Goal: Task Accomplishment & Management: Manage account settings

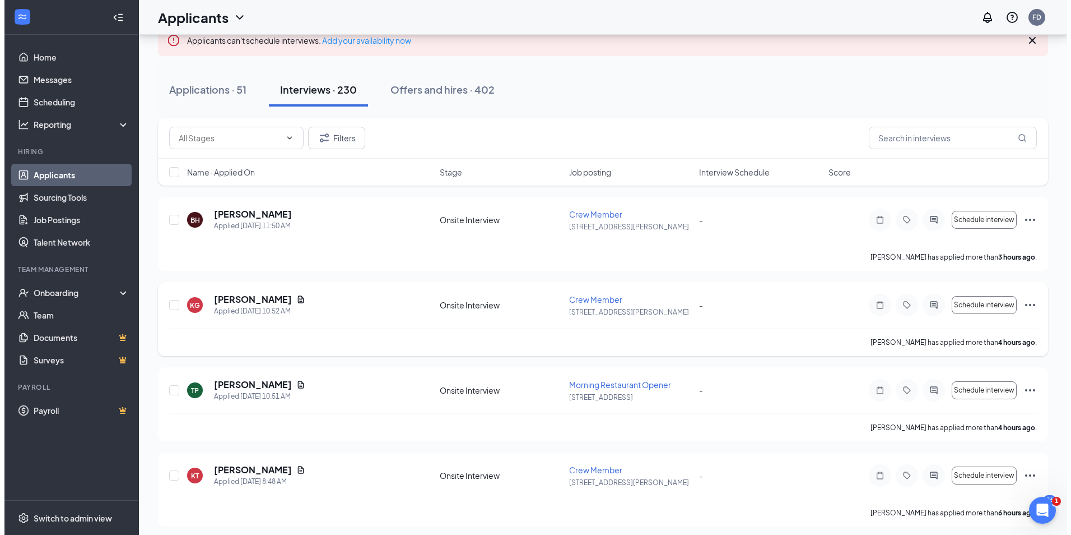
scroll to position [112, 0]
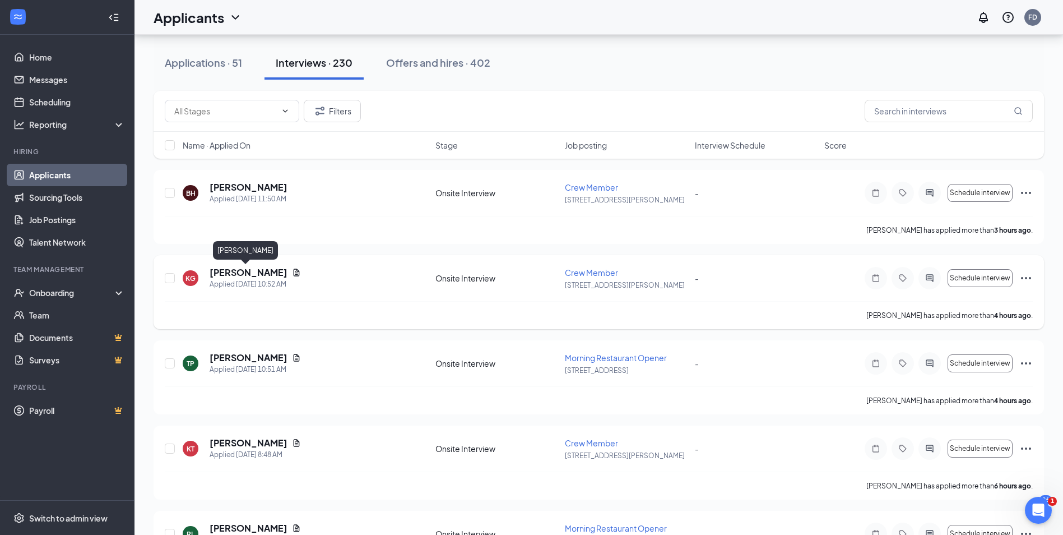
click at [244, 272] on h5 "[PERSON_NAME]" at bounding box center [249, 272] width 78 height 12
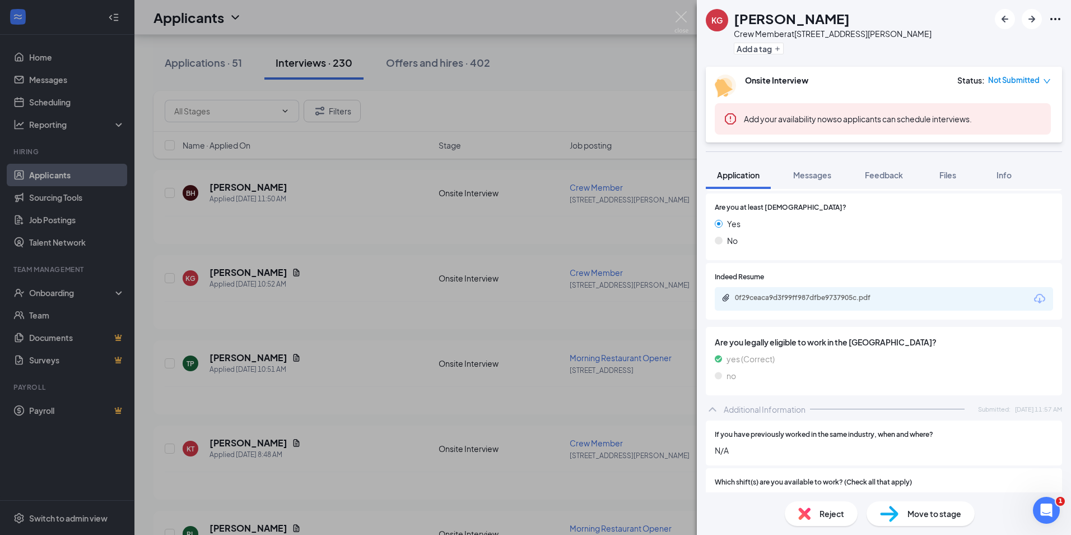
scroll to position [336, 0]
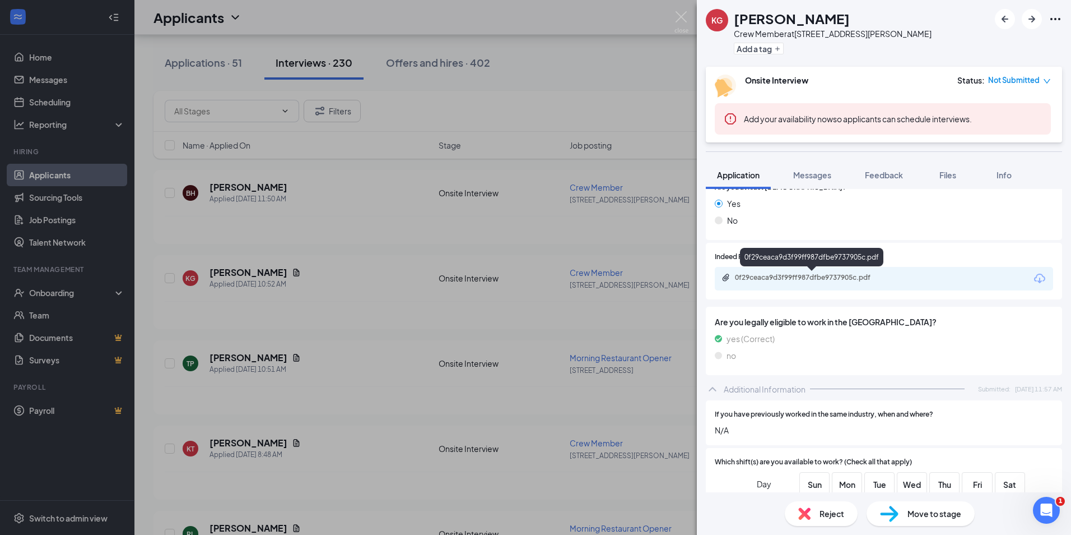
click at [808, 281] on div "0f29ceaca9d3f99ff987dfbe9737905c.pdf" at bounding box center [813, 277] width 157 height 9
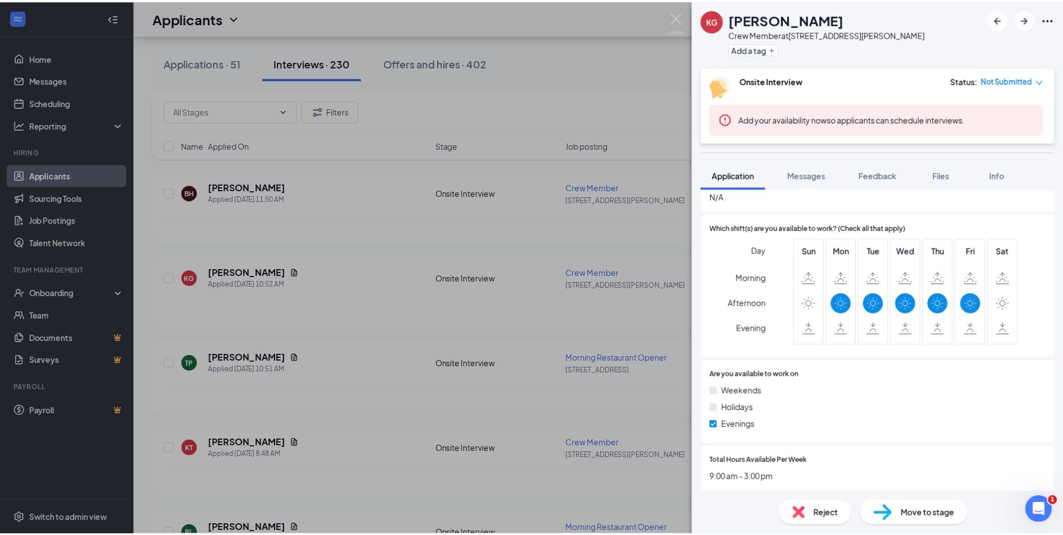
scroll to position [573, 0]
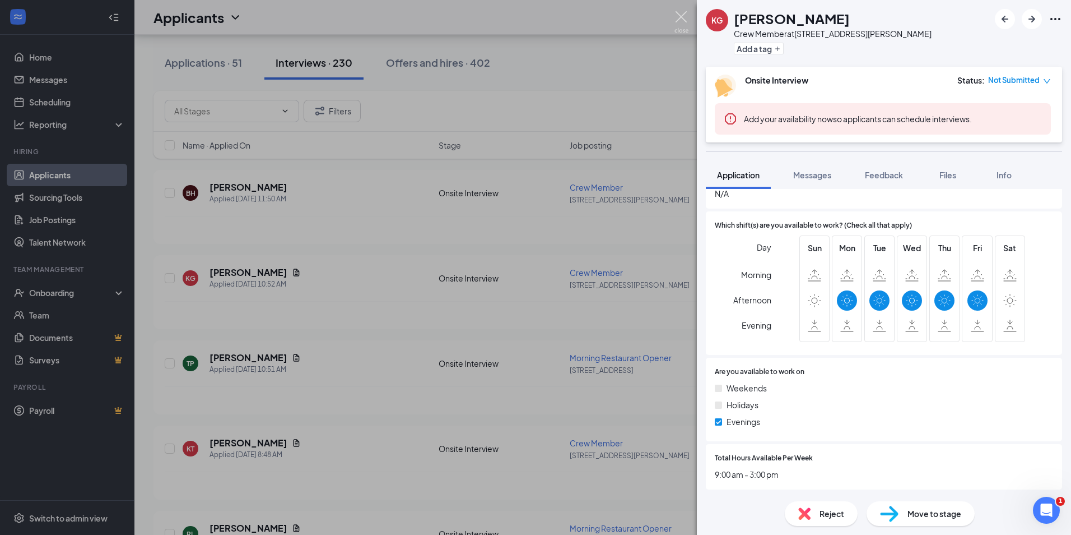
click at [681, 17] on img at bounding box center [682, 22] width 14 height 22
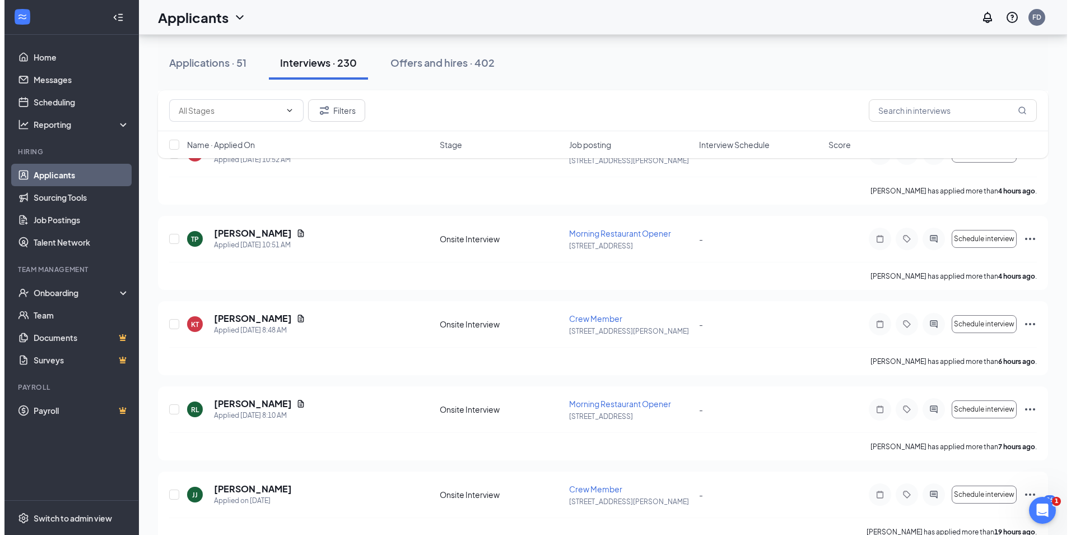
scroll to position [280, 0]
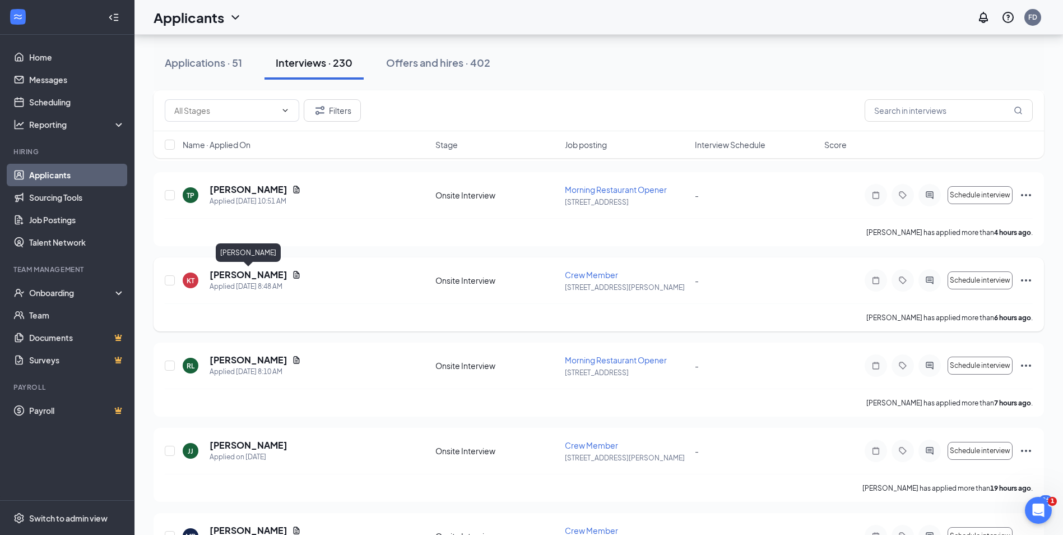
click at [258, 276] on h5 "[PERSON_NAME]" at bounding box center [249, 274] width 78 height 12
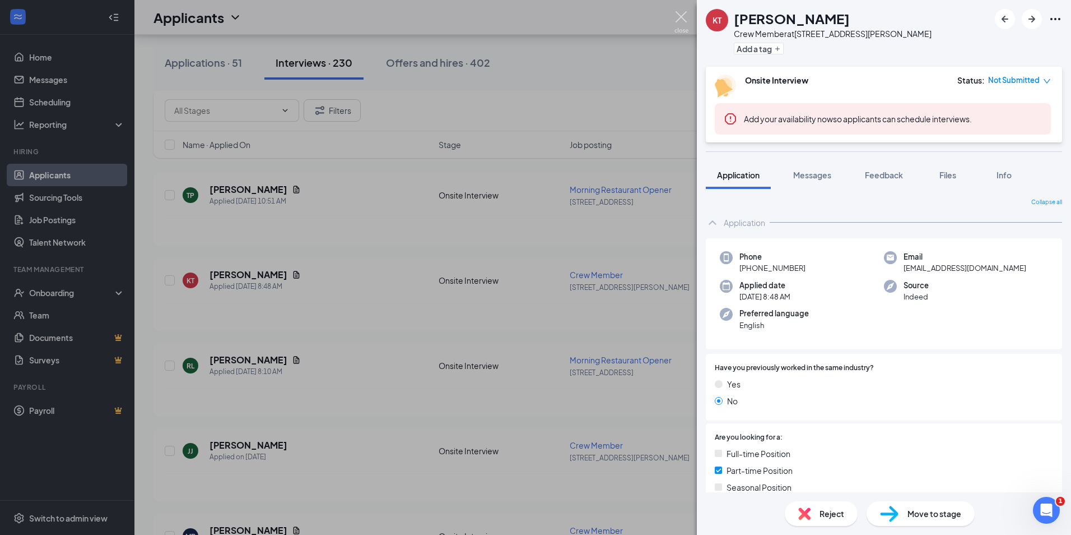
click at [683, 17] on img at bounding box center [682, 22] width 14 height 22
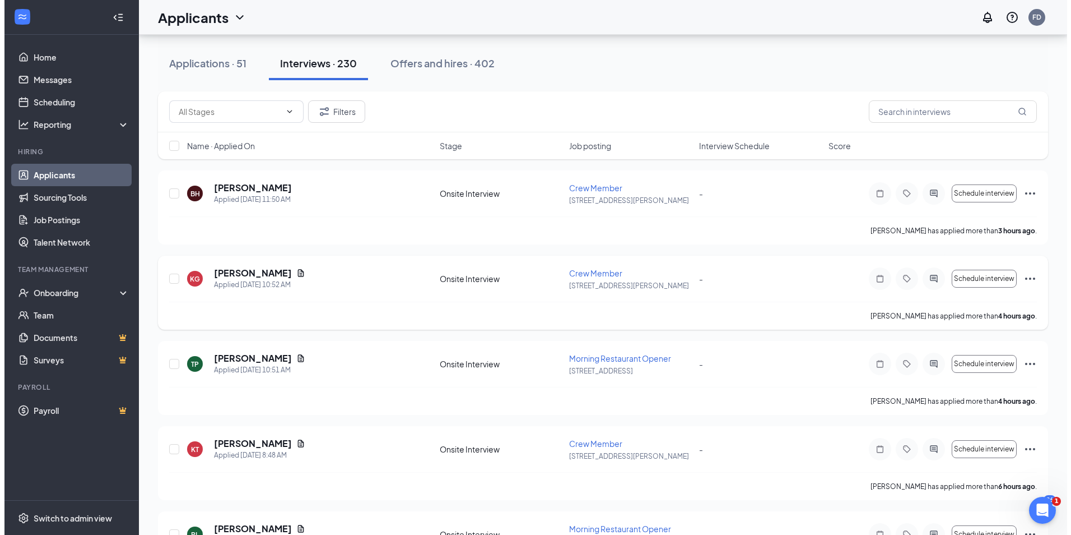
scroll to position [112, 0]
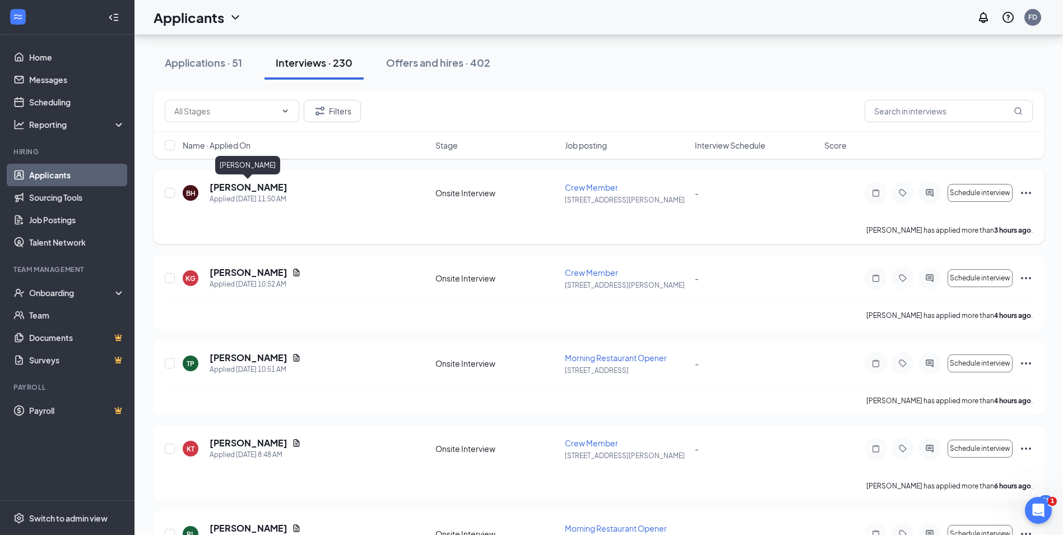
click at [254, 188] on h5 "[PERSON_NAME]" at bounding box center [249, 187] width 78 height 12
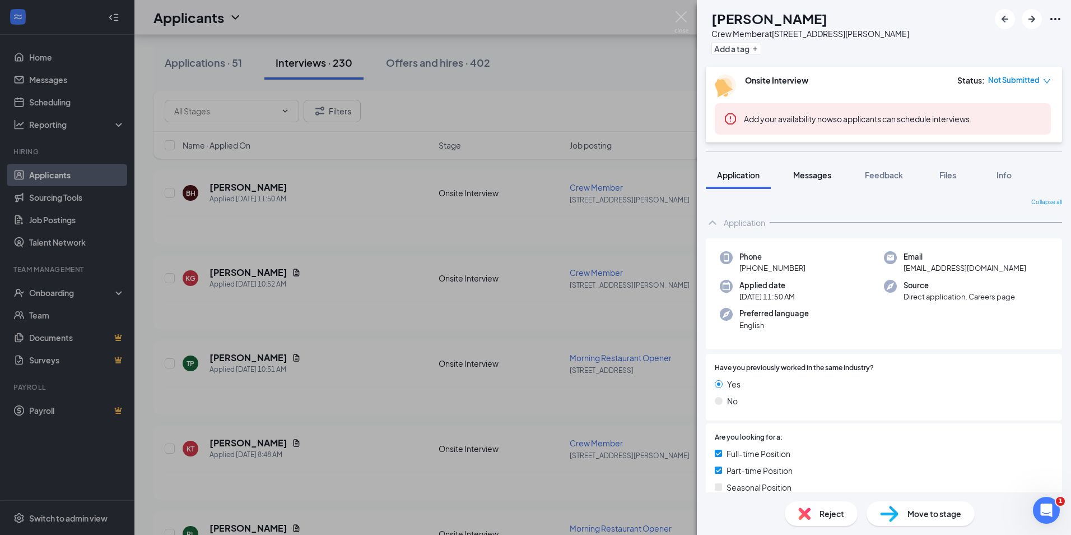
click at [820, 178] on span "Messages" at bounding box center [812, 175] width 38 height 10
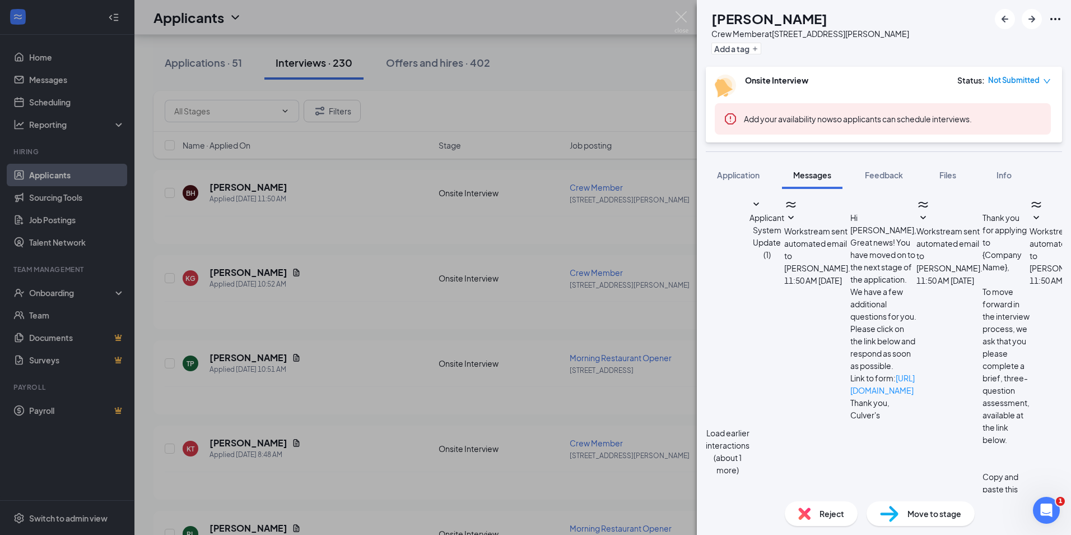
scroll to position [298, 0]
drag, startPoint x: 765, startPoint y: 417, endPoint x: 733, endPoint y: 402, distance: 35.9
type textarea "What are the hours that you are available to work? [PERSON_NAME]"
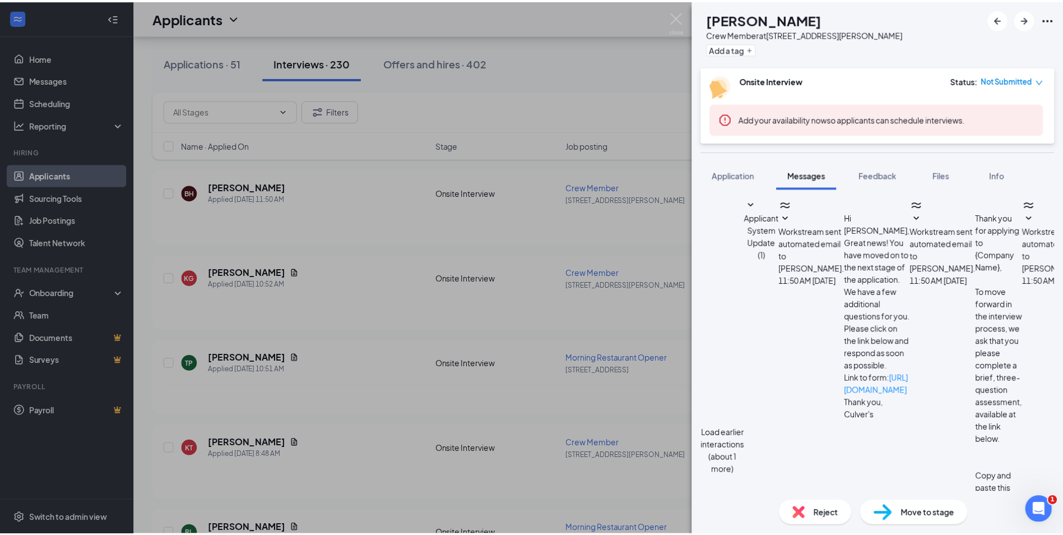
scroll to position [370, 0]
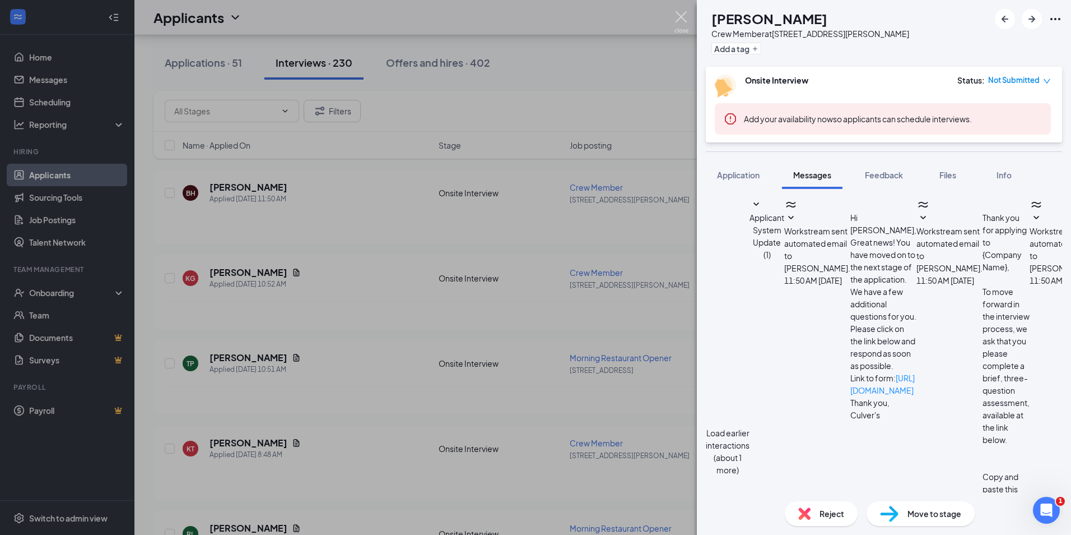
click at [677, 18] on img at bounding box center [682, 22] width 14 height 22
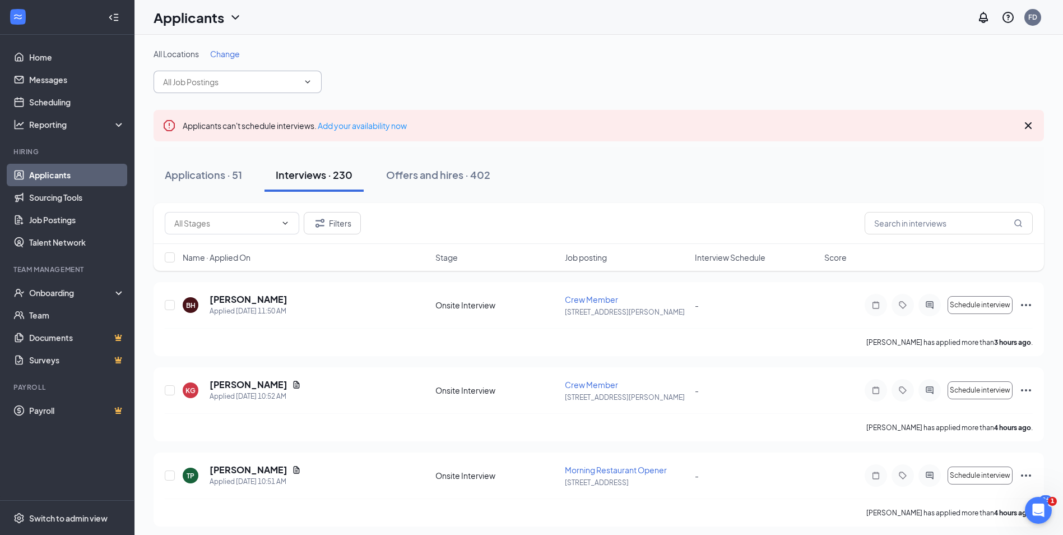
click at [264, 86] on input "text" at bounding box center [231, 82] width 136 height 12
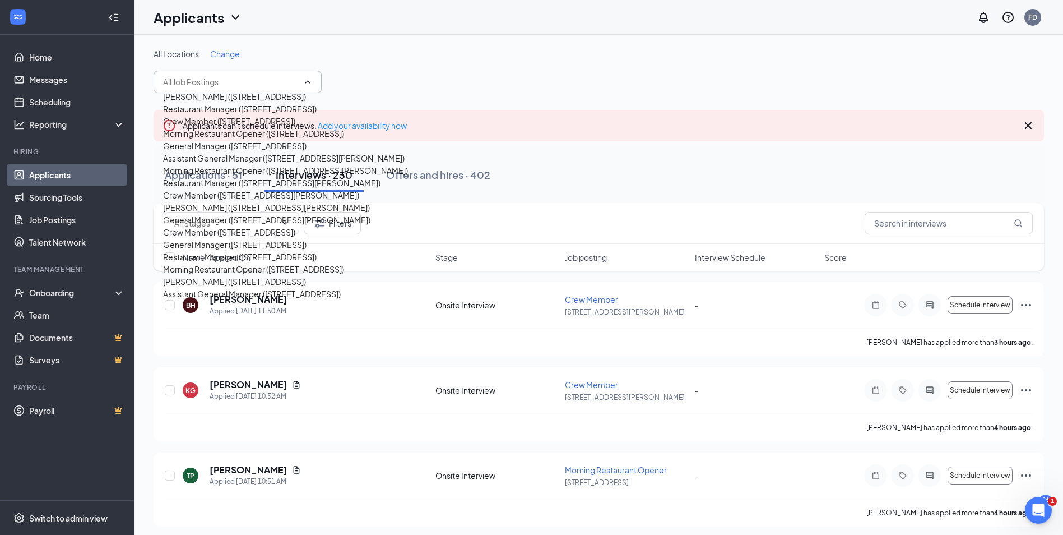
scroll to position [224, 0]
click at [262, 189] on div "Crew Member ([STREET_ADDRESS][PERSON_NAME])" at bounding box center [261, 195] width 196 height 12
type input "Crew Member ([STREET_ADDRESS][PERSON_NAME])"
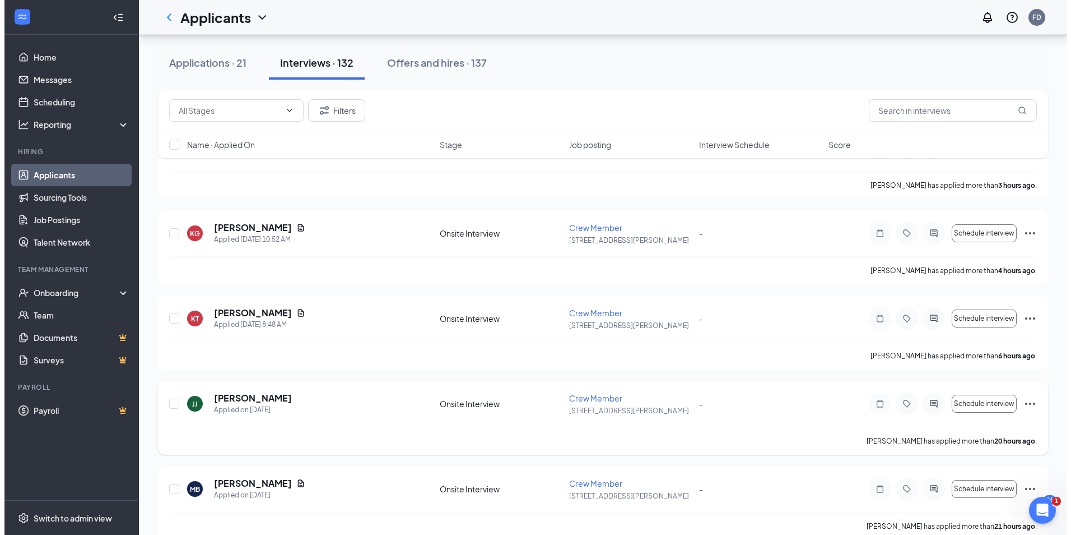
scroll to position [224, 0]
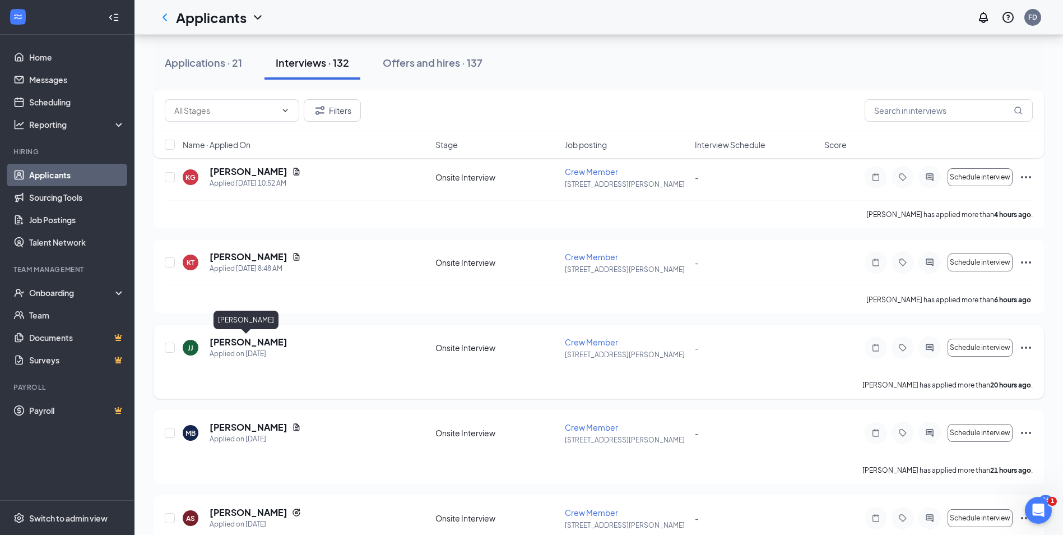
click at [251, 341] on h5 "[PERSON_NAME]" at bounding box center [249, 342] width 78 height 12
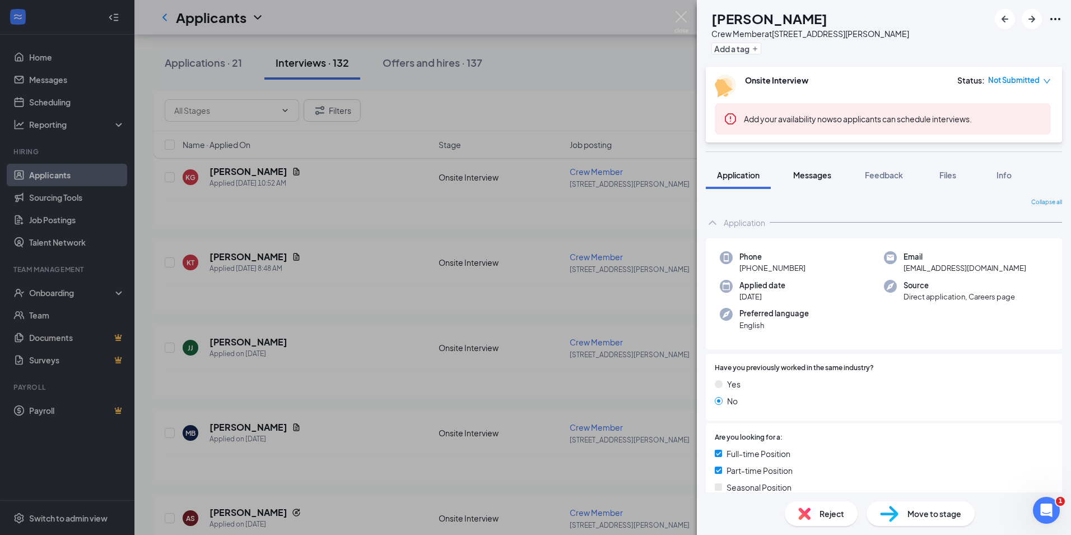
click at [819, 178] on span "Messages" at bounding box center [812, 175] width 38 height 10
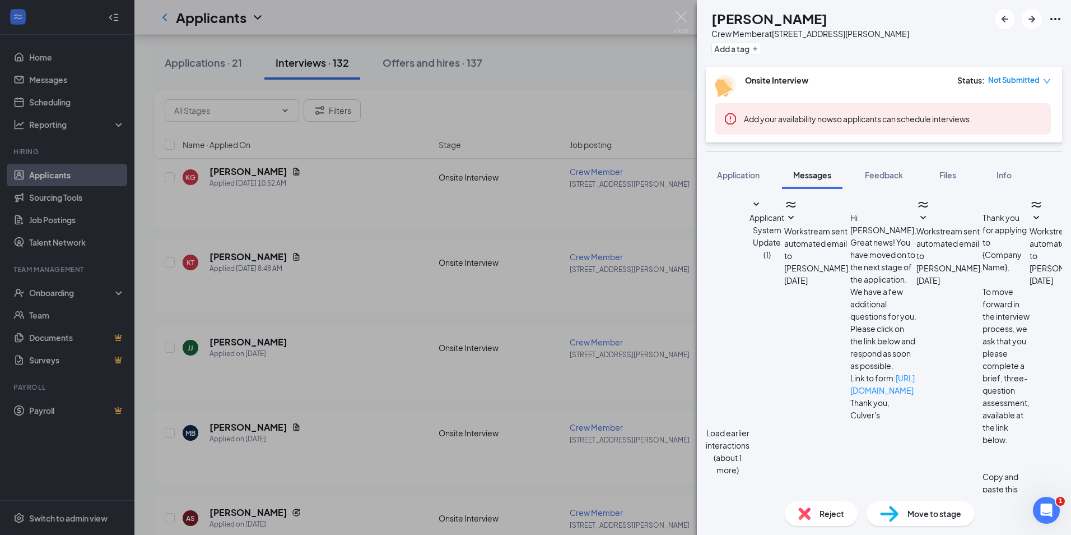
scroll to position [298, 0]
type textarea "Would You be available to come in to"
click at [742, 174] on span "Application" at bounding box center [738, 175] width 43 height 10
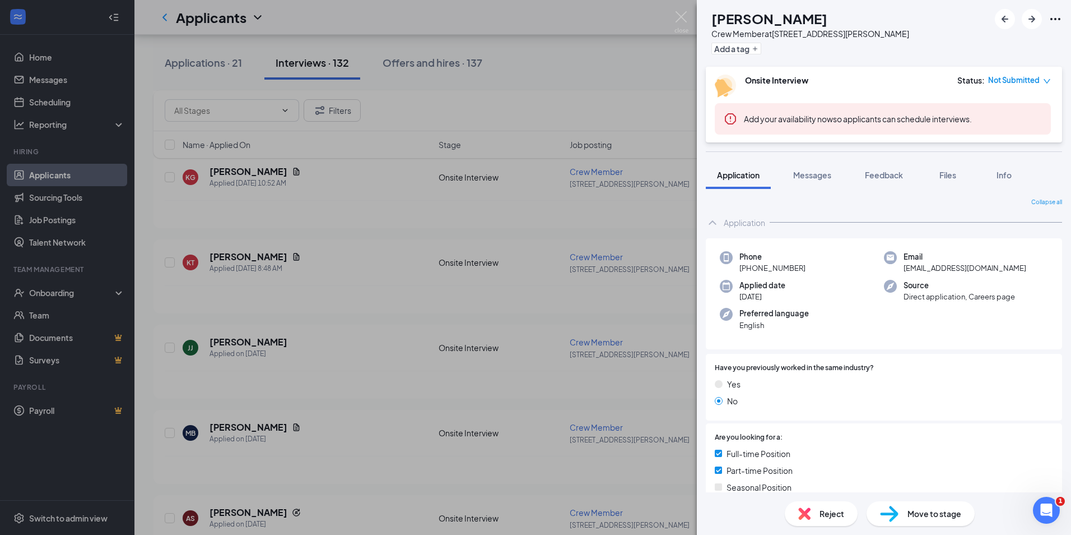
scroll to position [112, 0]
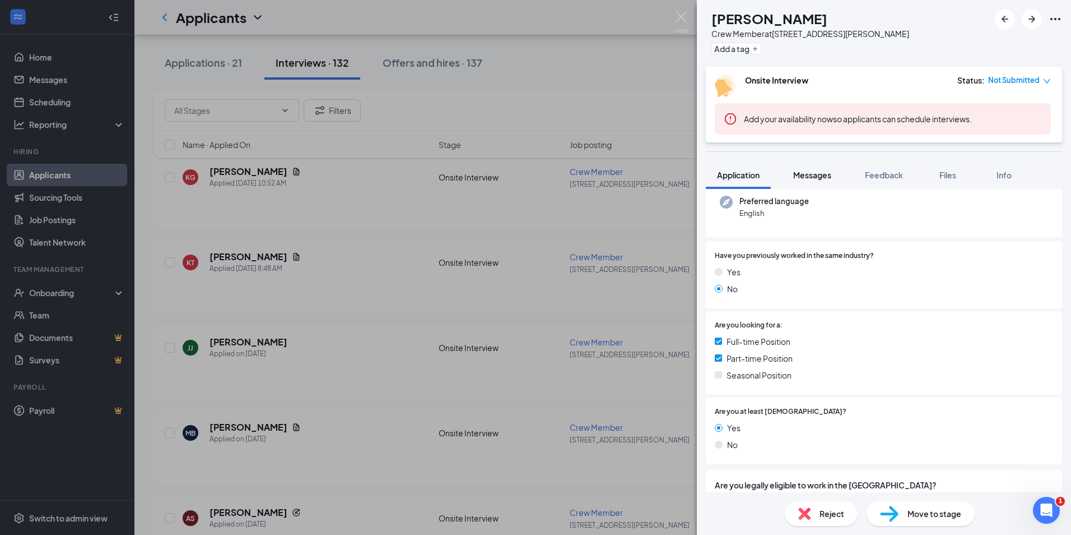
click at [827, 182] on button "Messages" at bounding box center [812, 175] width 61 height 28
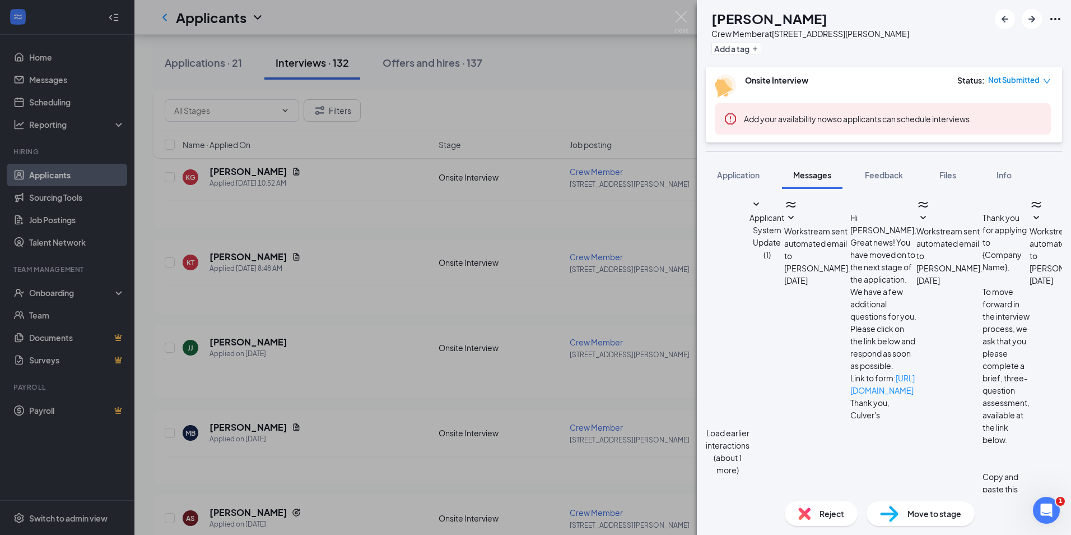
scroll to position [298, 0]
type textarea "Would you be available to come in [DATE] at 3pm for an interview? Thanks [PERSO…"
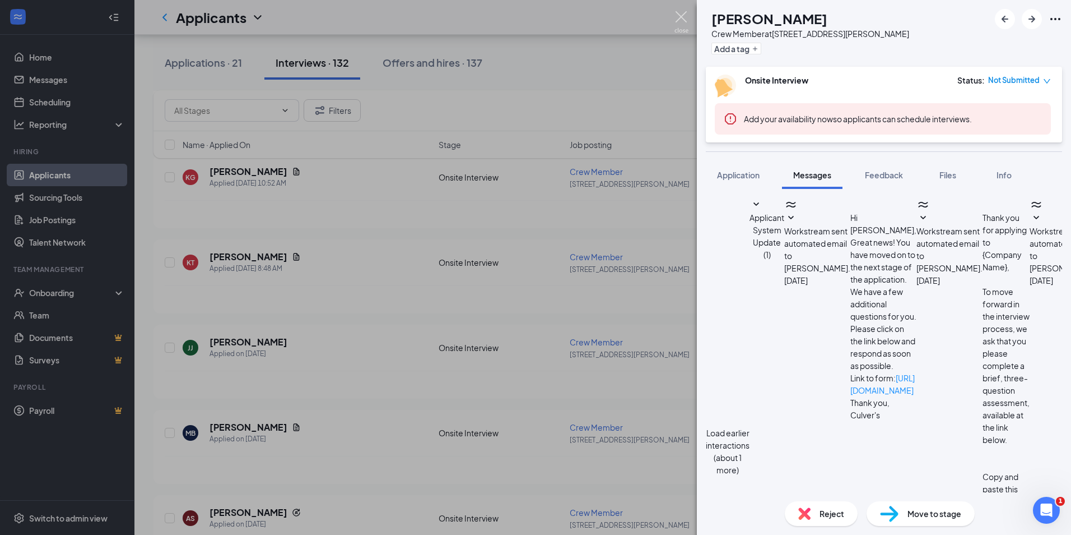
click at [677, 18] on img at bounding box center [682, 22] width 14 height 22
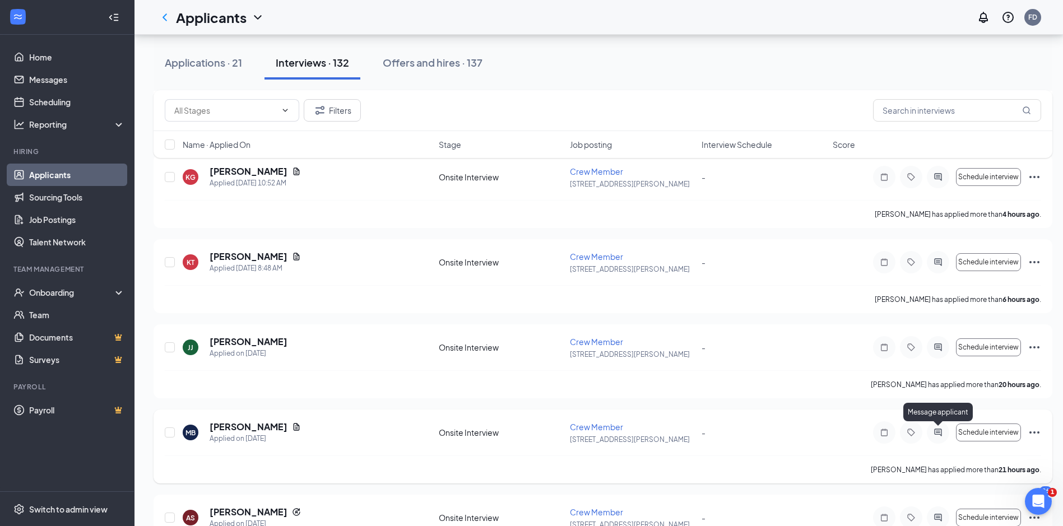
click at [938, 432] on icon "ActiveChat" at bounding box center [937, 432] width 13 height 9
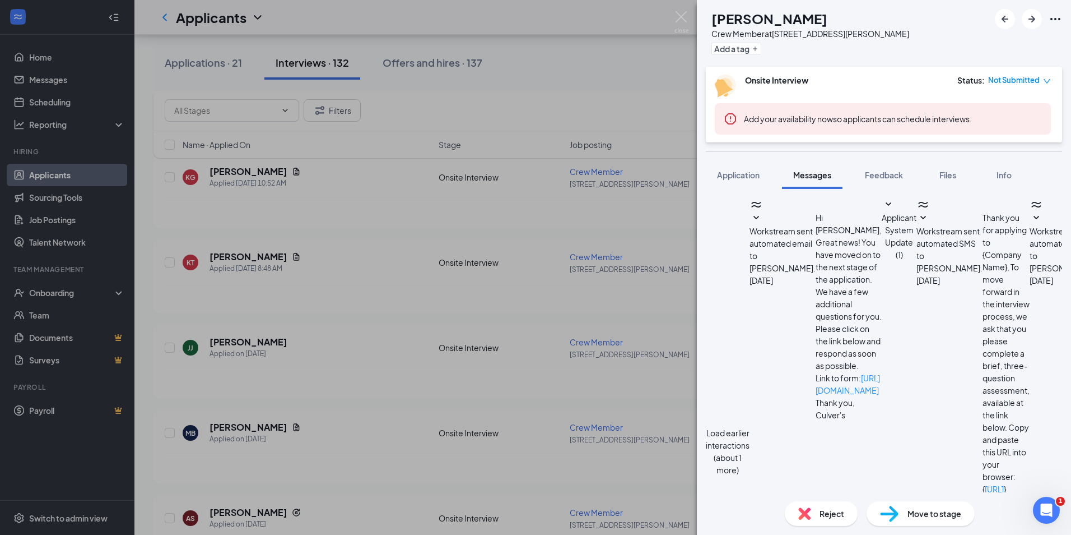
scroll to position [298, 0]
click at [752, 180] on div "Application" at bounding box center [738, 174] width 43 height 11
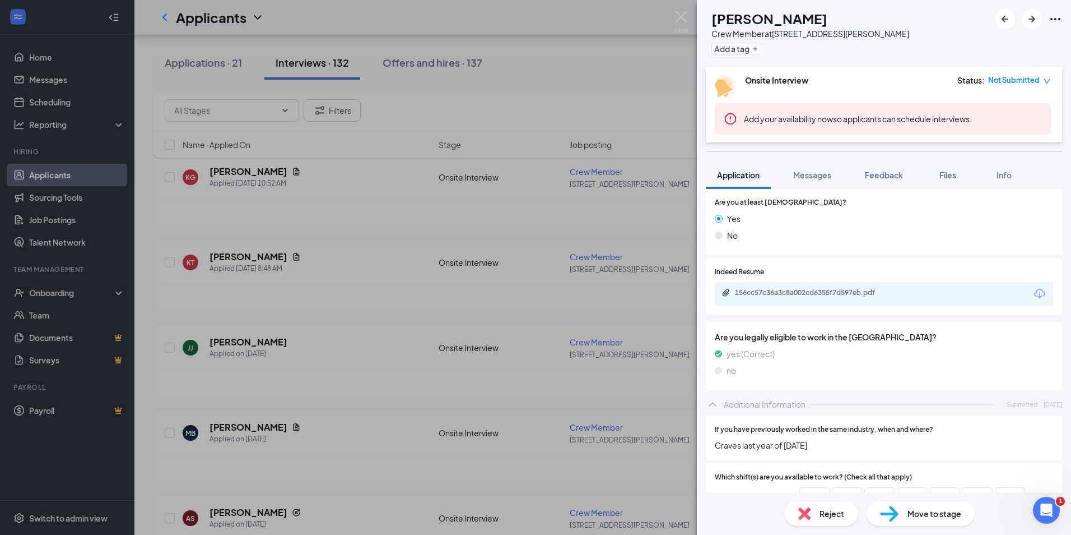
scroll to position [336, 0]
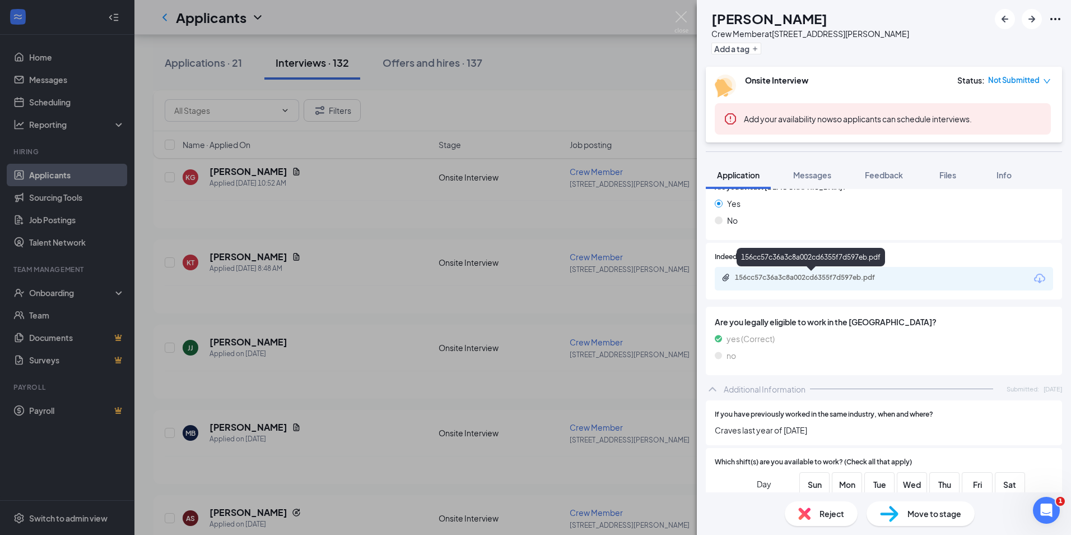
click at [852, 273] on div "156cc57c36a3c8a002cd6355f7d597eb.pdf" at bounding box center [813, 277] width 157 height 9
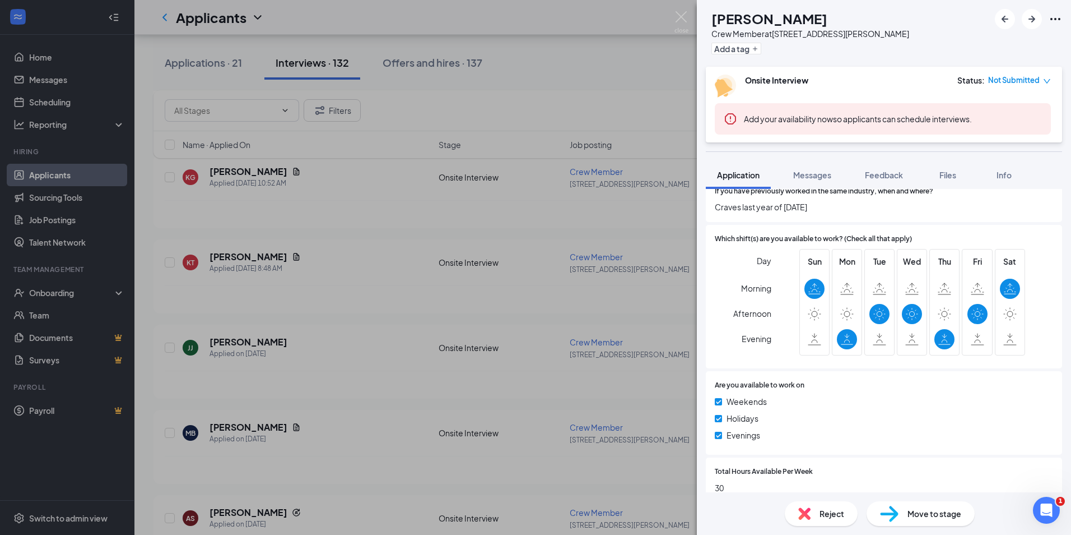
scroll to position [560, 0]
click at [810, 174] on span "Messages" at bounding box center [812, 175] width 38 height 10
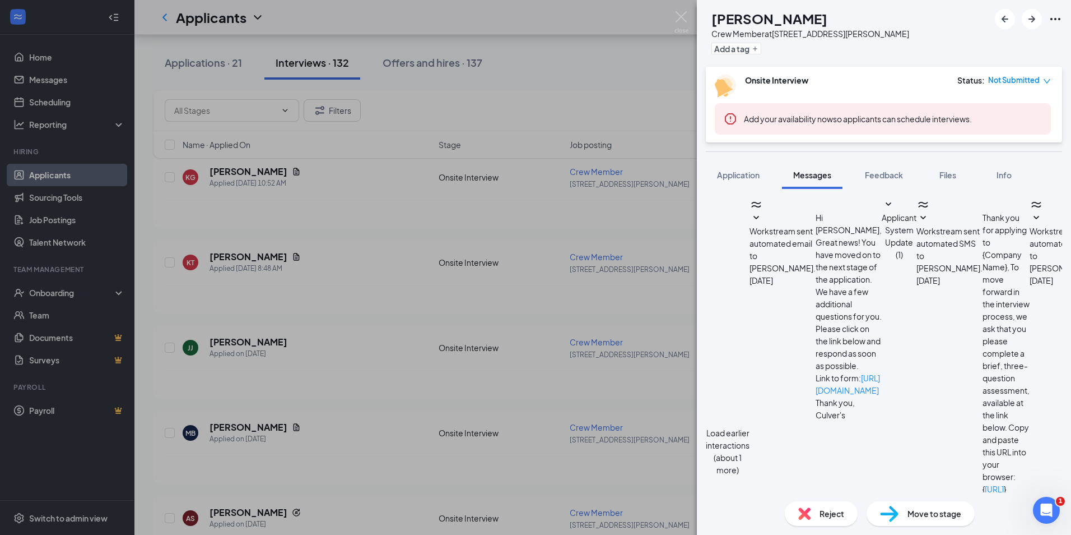
scroll to position [298, 0]
type textarea "Would You be available to come in for an interview tonight at 6pm?"
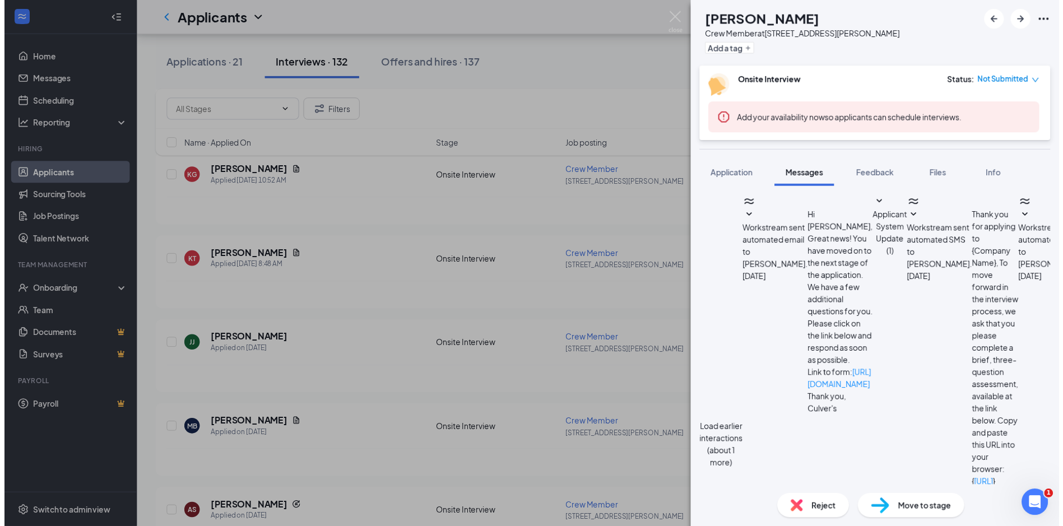
scroll to position [371, 0]
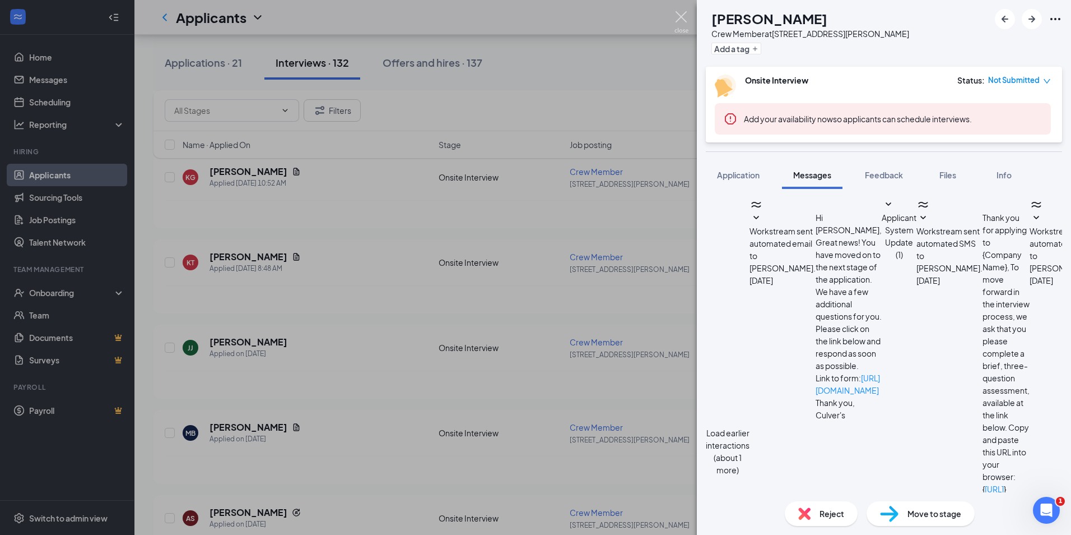
click at [675, 16] on img at bounding box center [682, 22] width 14 height 22
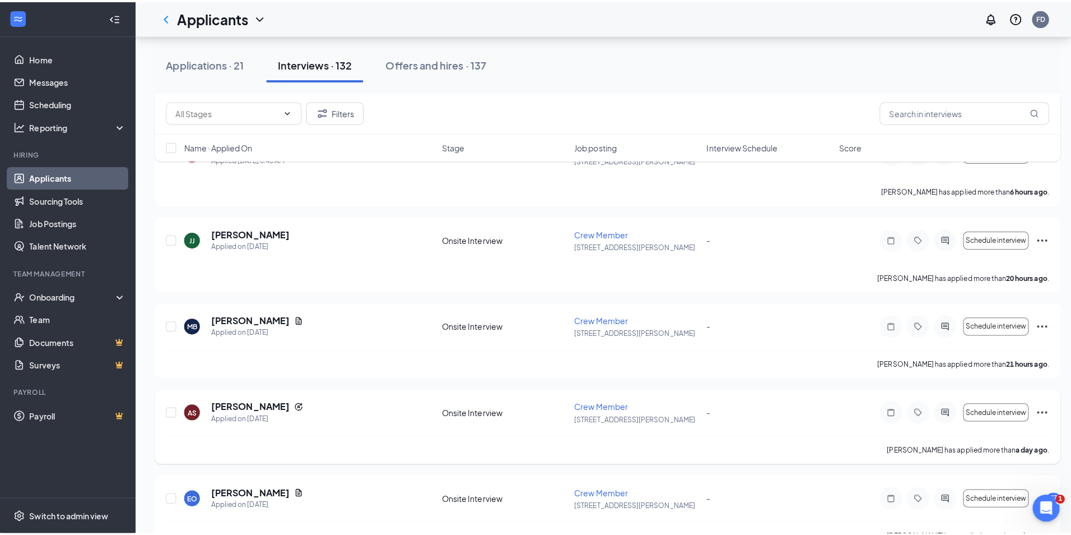
scroll to position [336, 0]
click at [267, 400] on h5 "[PERSON_NAME]" at bounding box center [249, 400] width 78 height 12
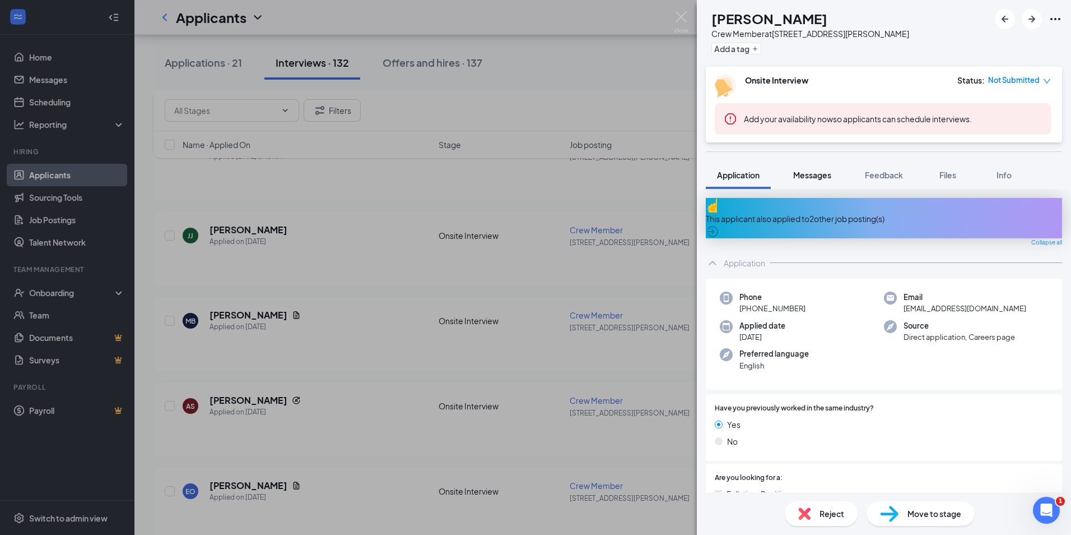
click at [822, 173] on span "Messages" at bounding box center [812, 175] width 38 height 10
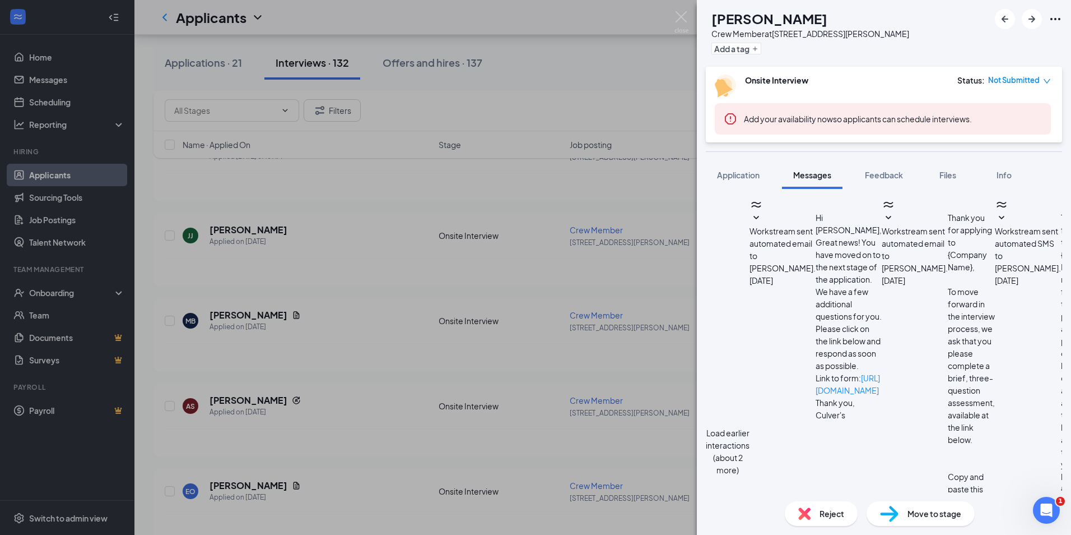
scroll to position [343, 0]
drag, startPoint x: 772, startPoint y: 412, endPoint x: 774, endPoint y: 405, distance: 7.6
type textarea "C"
type textarea "What is you availability that you can work?"
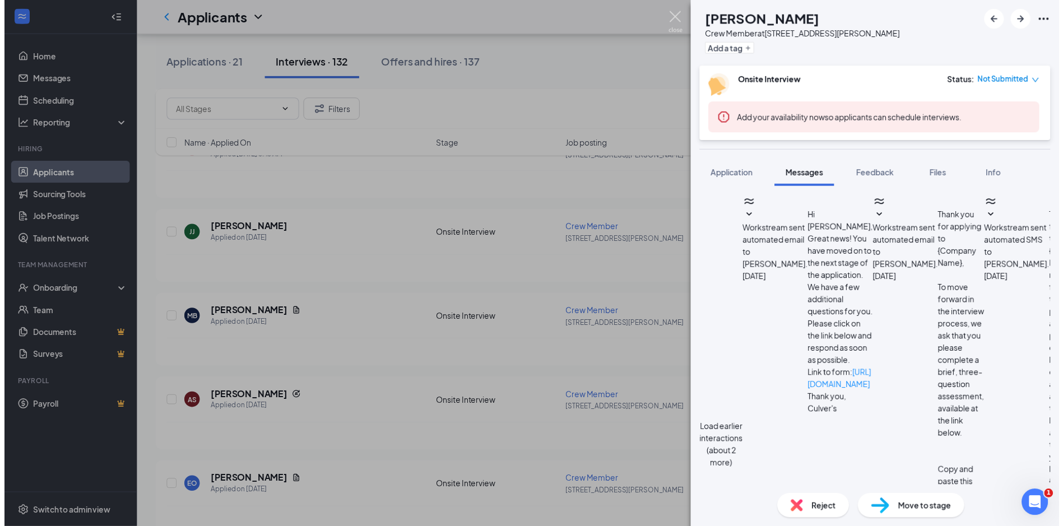
scroll to position [415, 0]
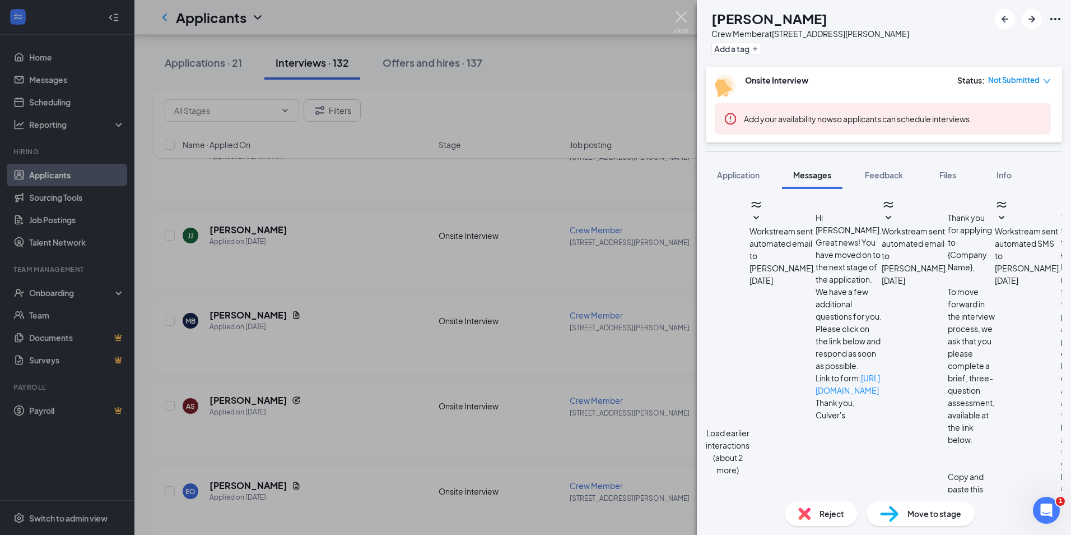
click at [687, 16] on img at bounding box center [682, 22] width 14 height 22
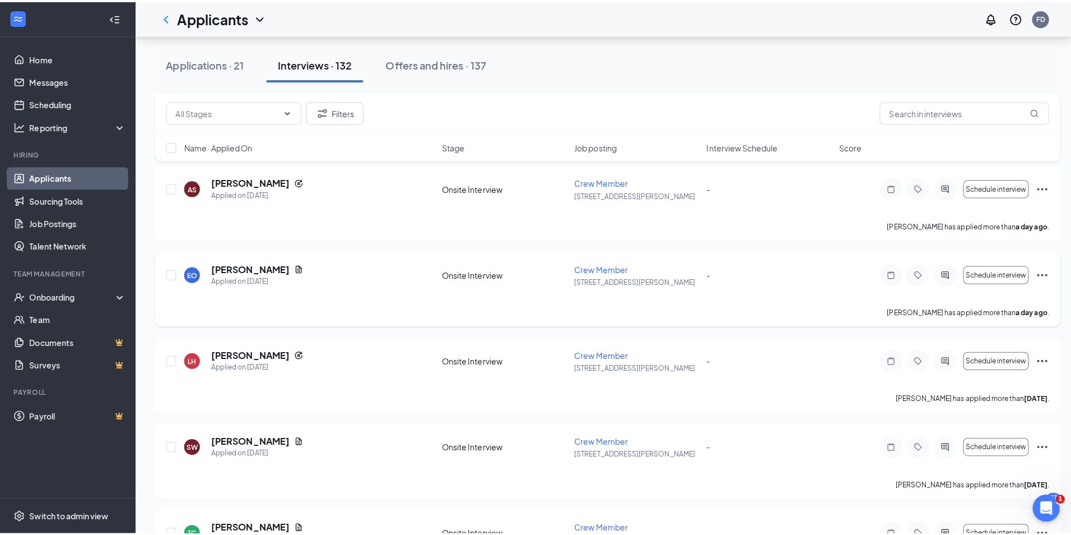
scroll to position [560, 0]
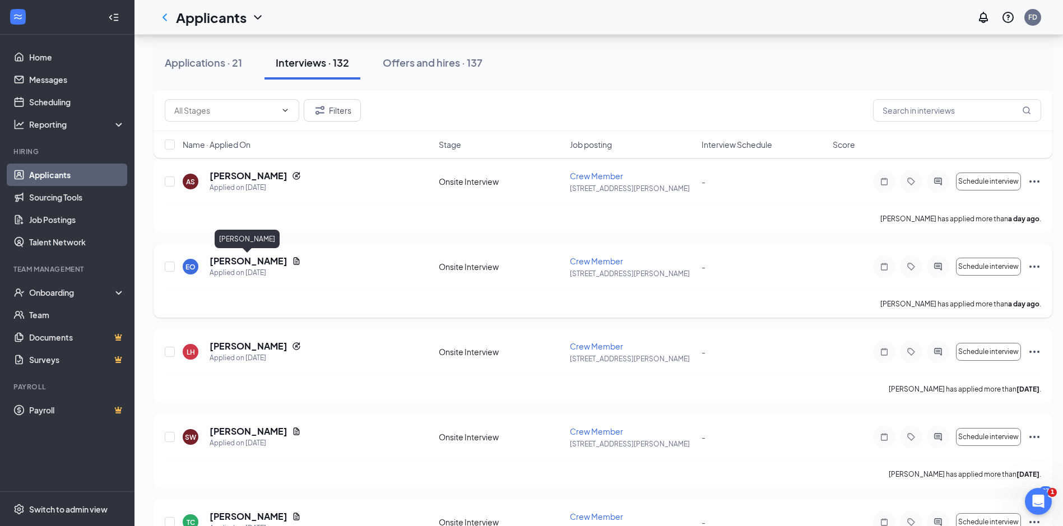
click at [257, 263] on h5 "[PERSON_NAME]" at bounding box center [249, 261] width 78 height 12
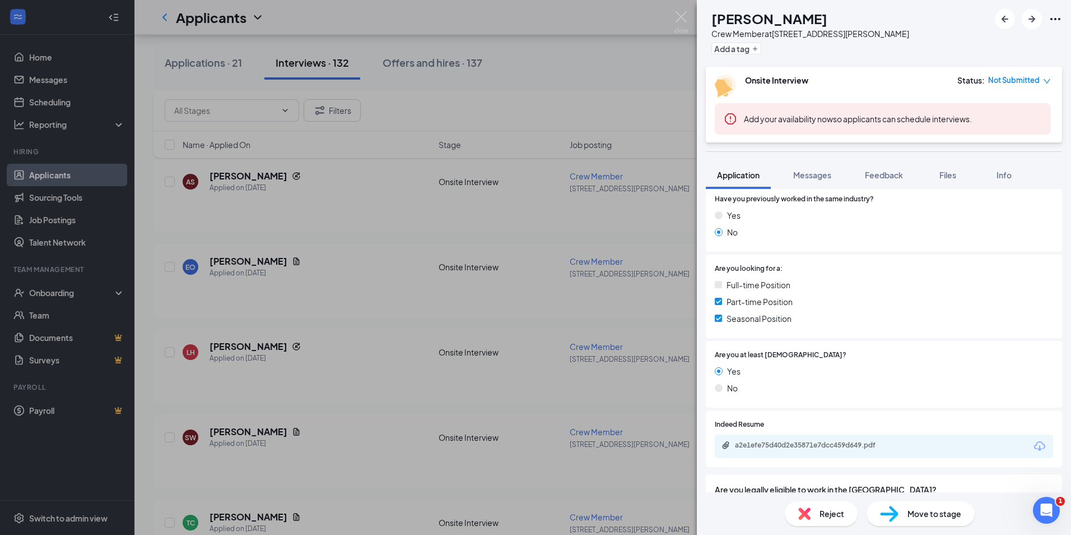
scroll to position [124, 0]
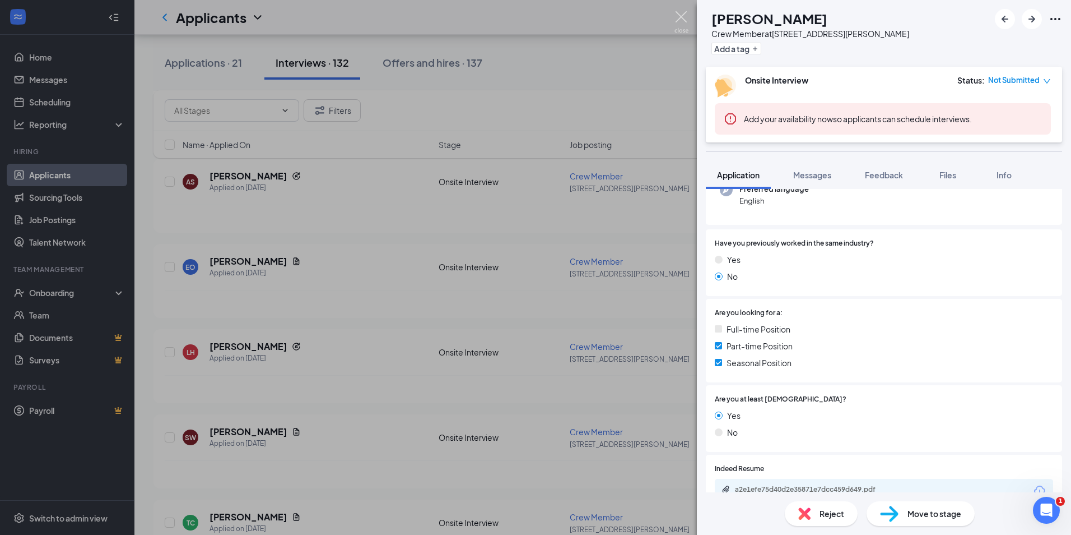
click at [681, 16] on img at bounding box center [682, 22] width 14 height 22
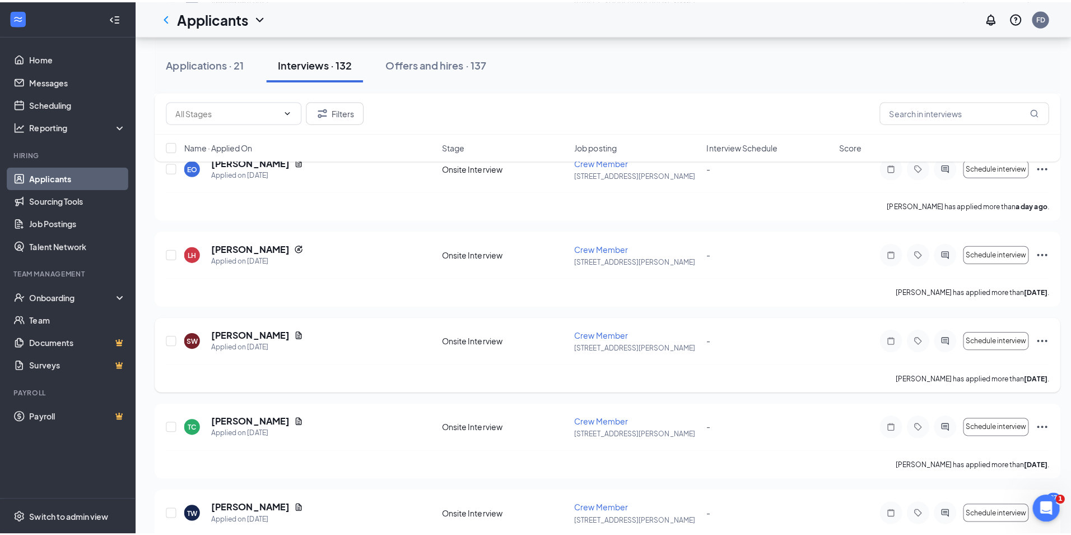
scroll to position [728, 0]
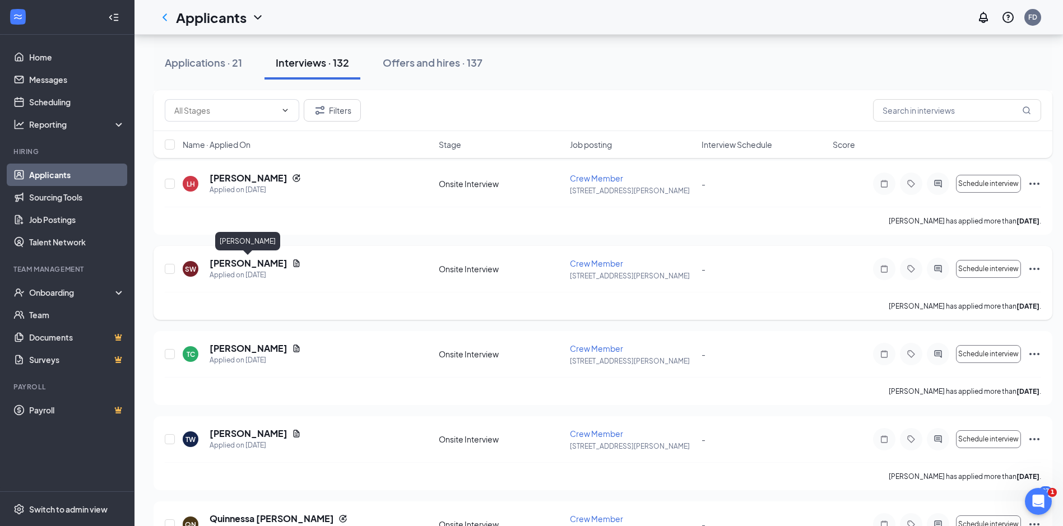
click at [249, 262] on h5 "[PERSON_NAME]" at bounding box center [249, 263] width 78 height 12
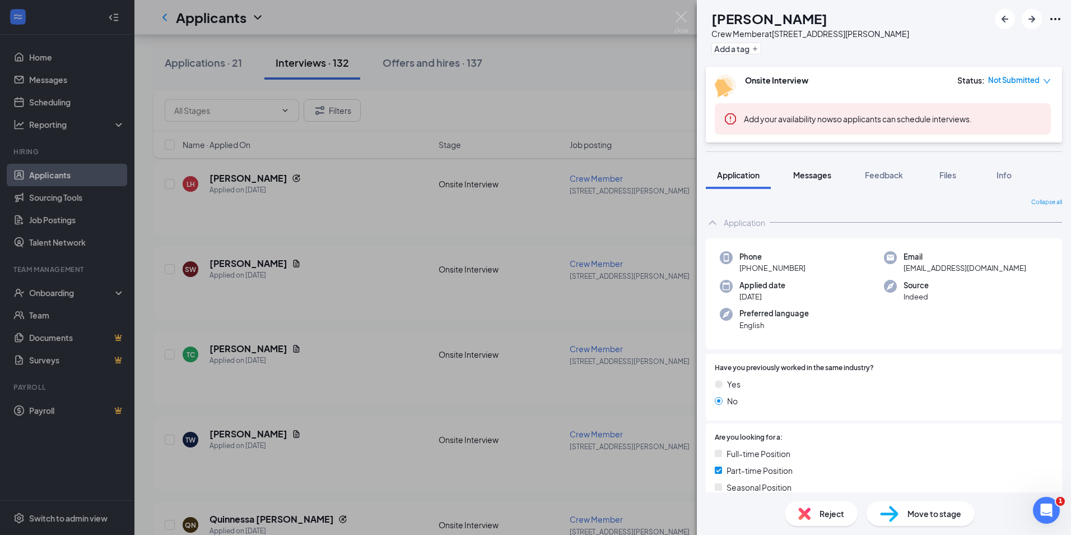
drag, startPoint x: 820, startPoint y: 177, endPoint x: 794, endPoint y: 187, distance: 27.7
click at [820, 177] on span "Messages" at bounding box center [812, 175] width 38 height 10
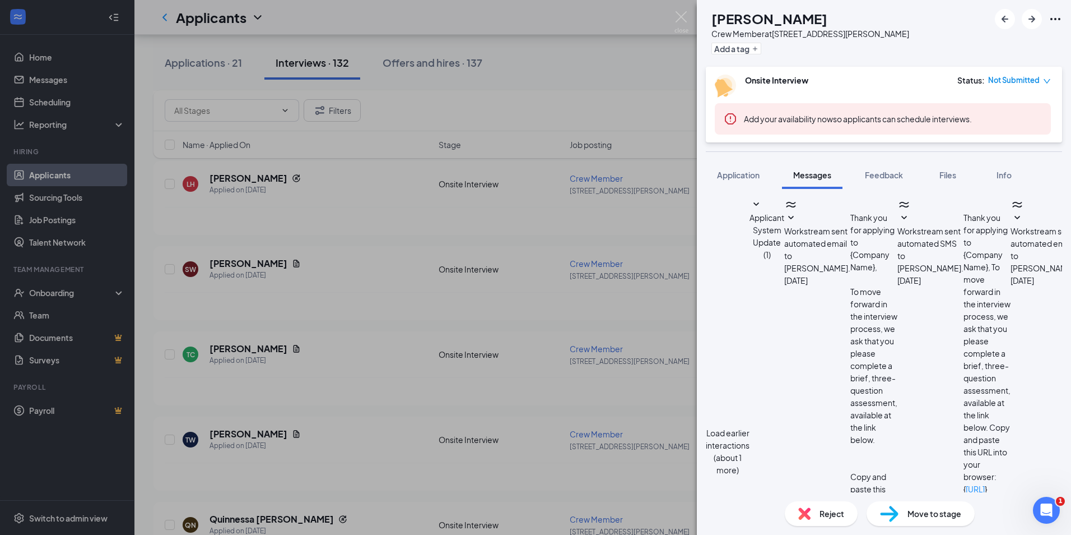
scroll to position [298, 0]
type textarea "Can you come in for an interview [DATE] at 11am? Thanks [PERSON_NAME]"
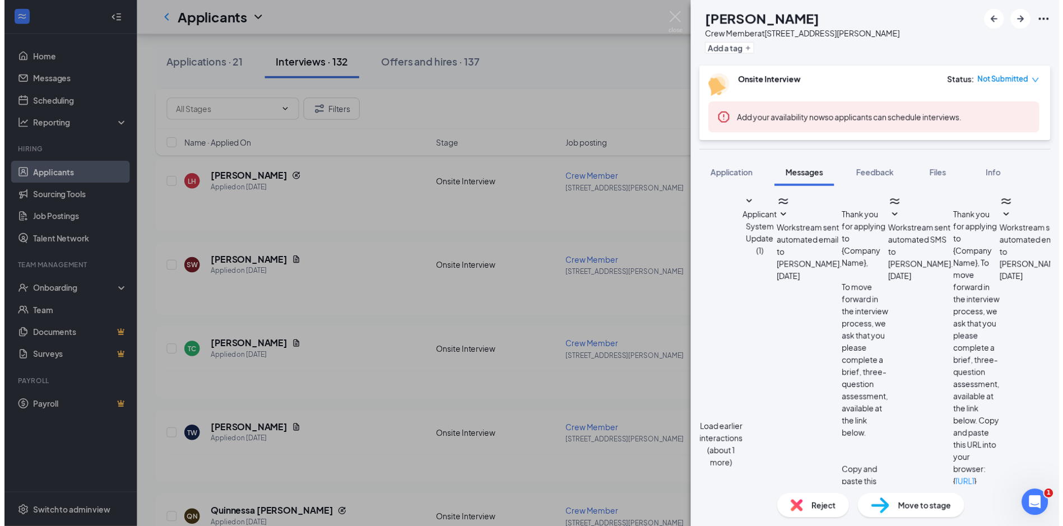
scroll to position [382, 0]
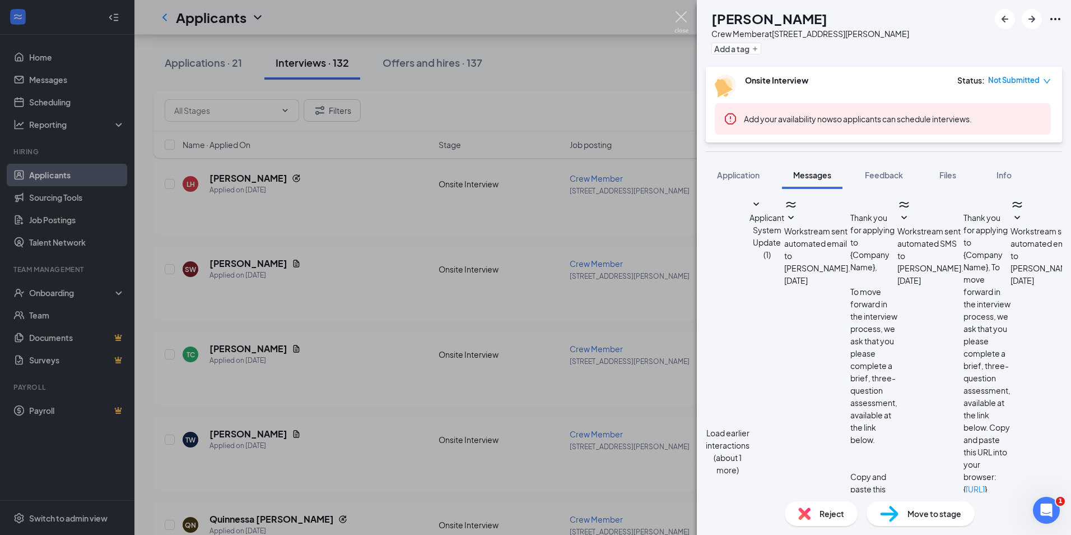
click at [688, 13] on img at bounding box center [682, 22] width 14 height 22
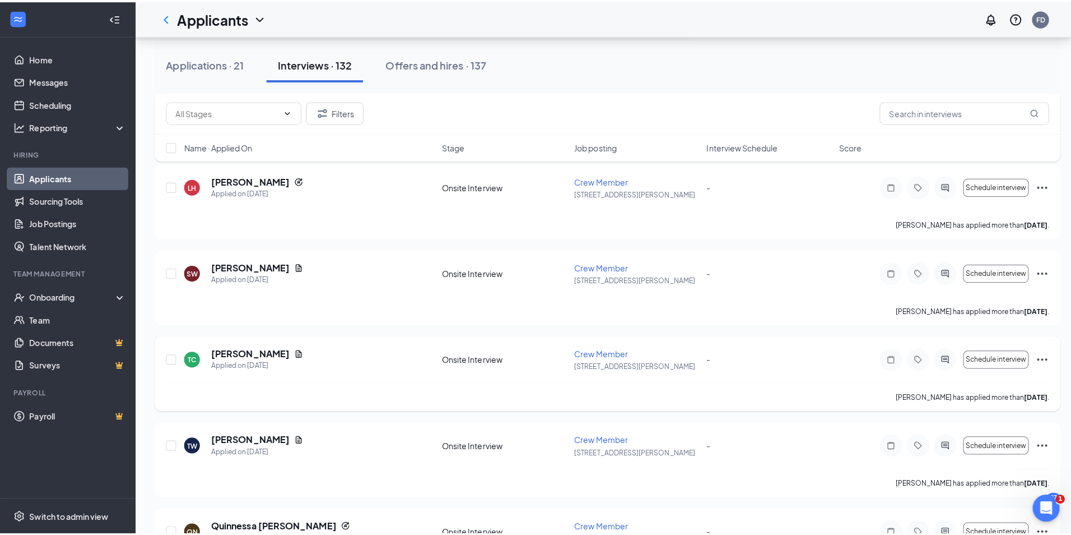
scroll to position [785, 0]
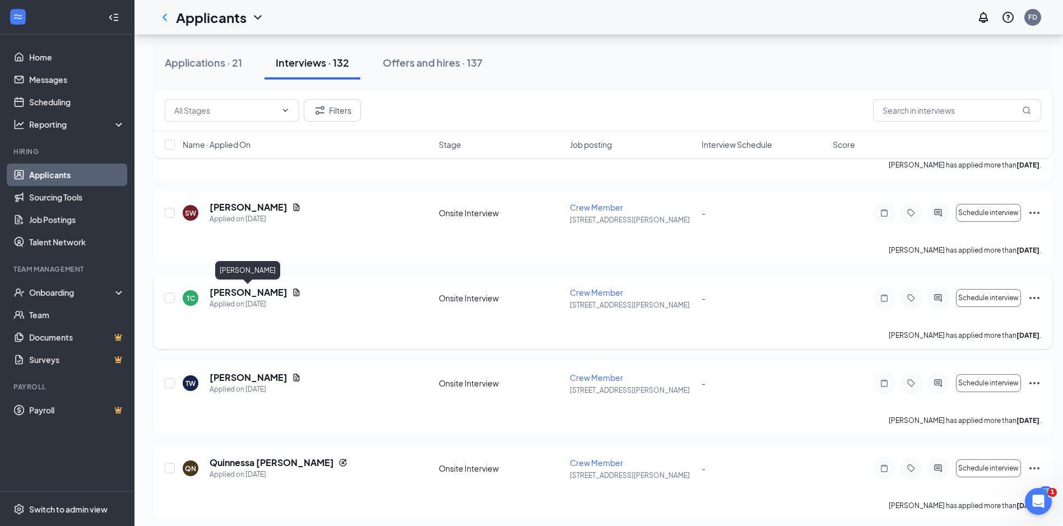
click at [273, 295] on h5 "[PERSON_NAME]" at bounding box center [249, 292] width 78 height 12
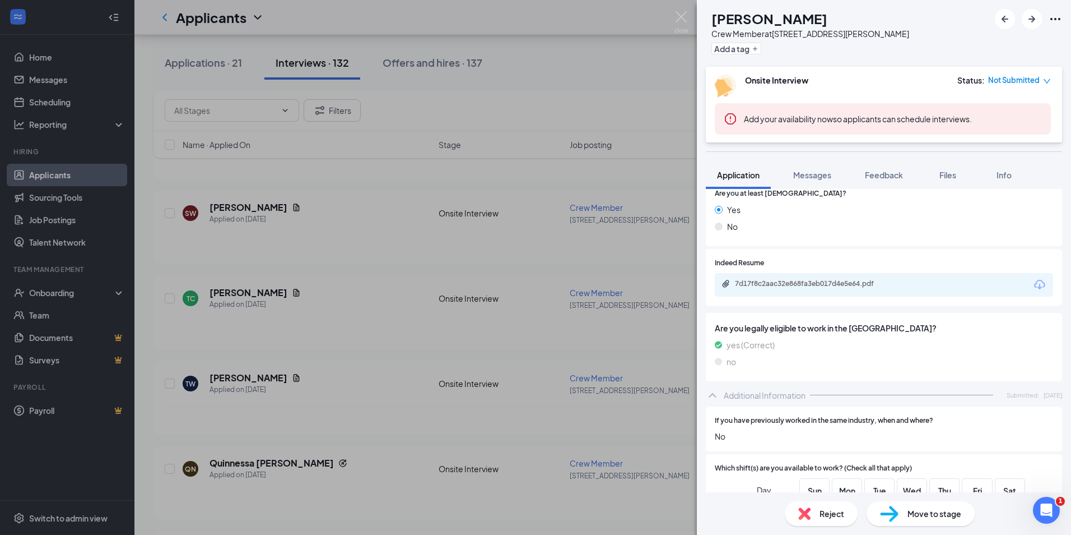
scroll to position [336, 0]
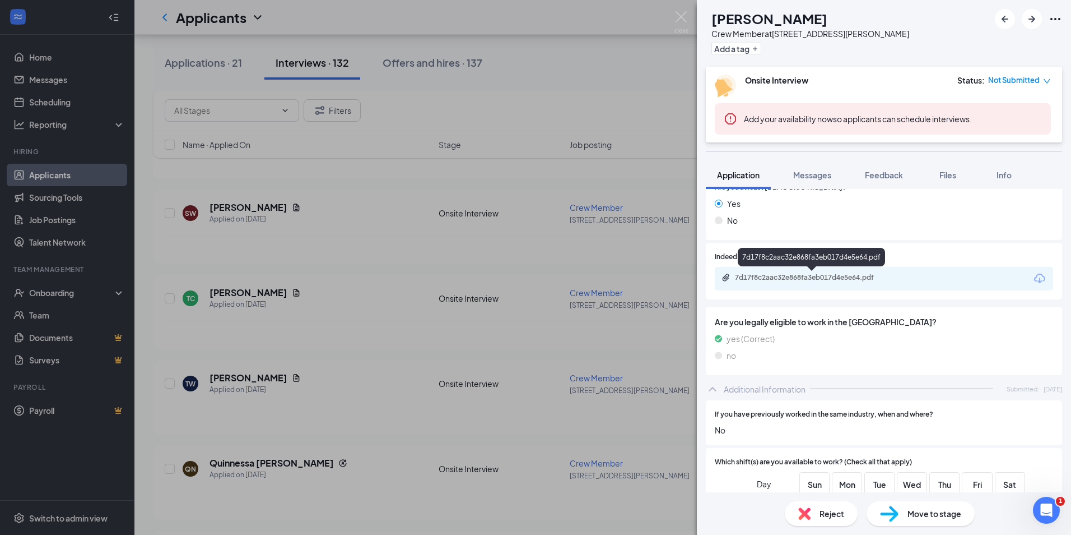
click at [811, 279] on div "7d17f8c2aac32e868fa3eb017d4e5e64.pdf" at bounding box center [813, 277] width 157 height 9
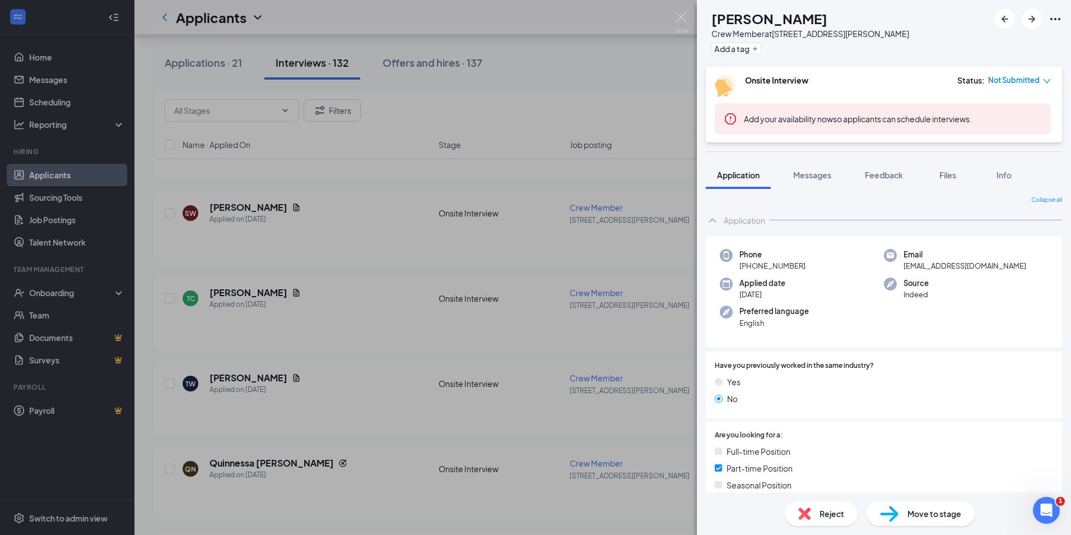
scroll to position [0, 0]
click at [825, 171] on span "Messages" at bounding box center [812, 175] width 38 height 10
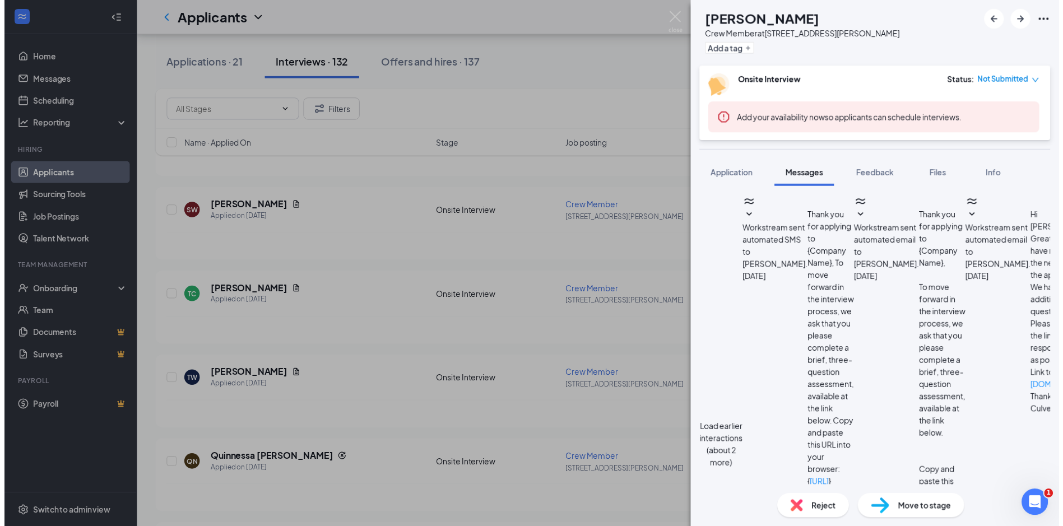
scroll to position [318, 0]
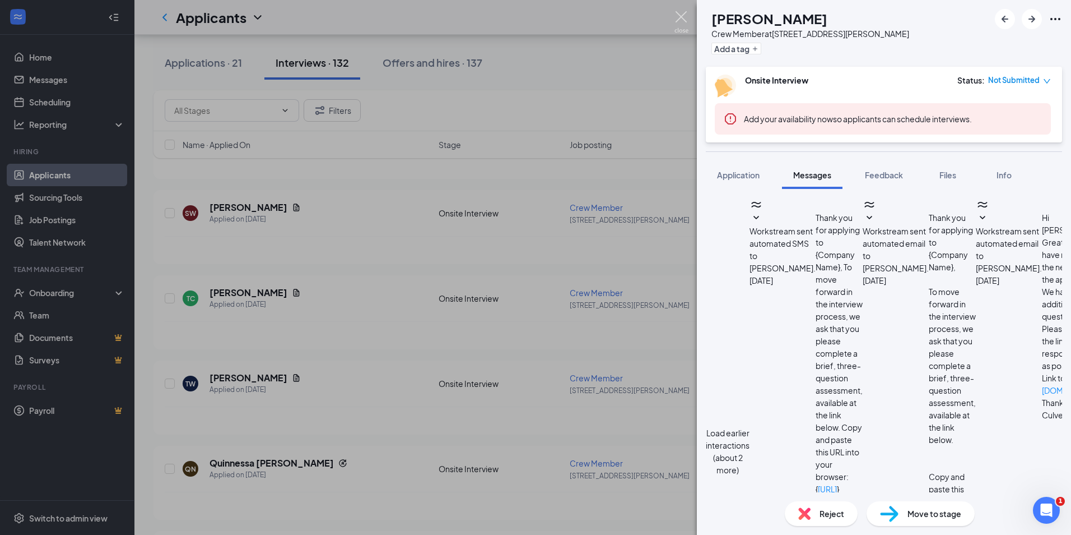
click at [677, 16] on img at bounding box center [682, 22] width 14 height 22
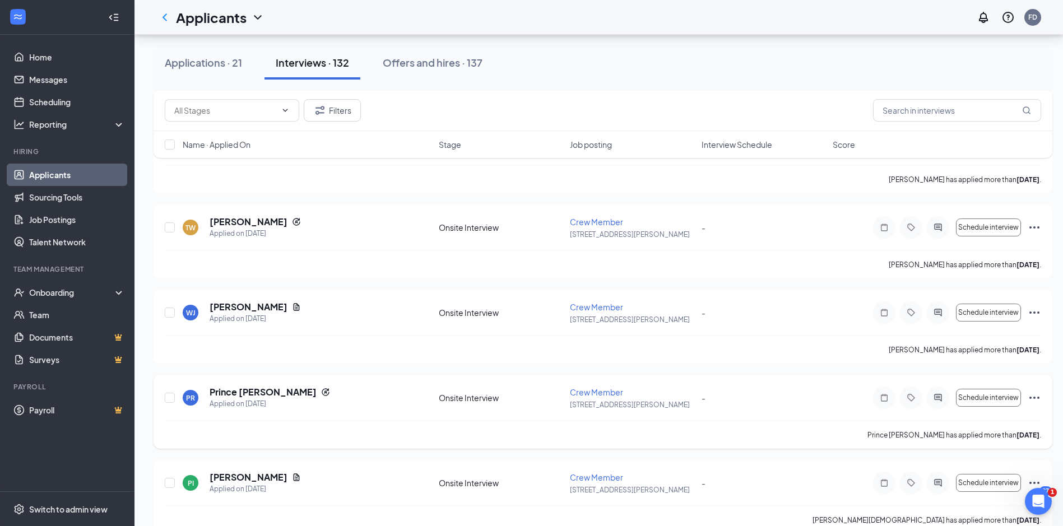
scroll to position [1121, 0]
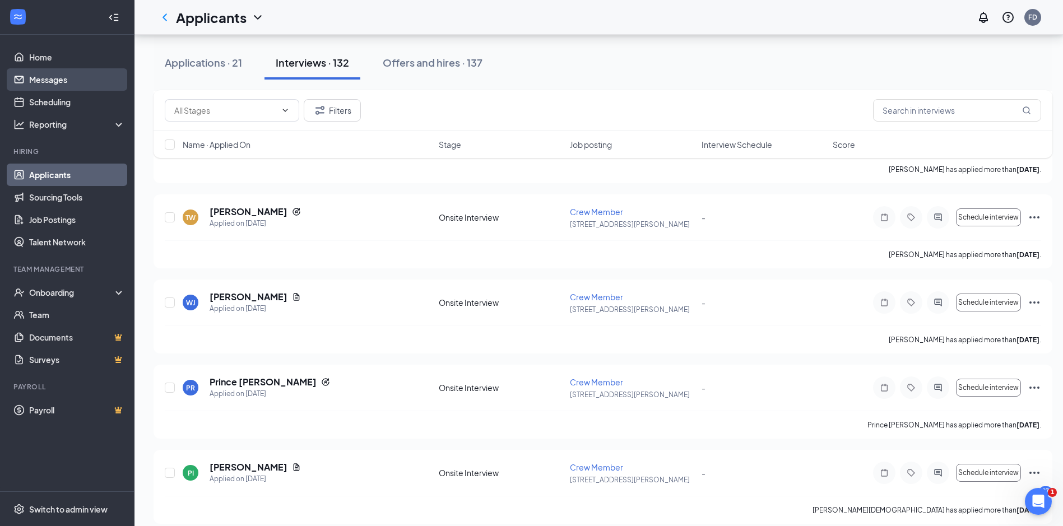
click at [50, 76] on link "Messages" at bounding box center [77, 79] width 96 height 22
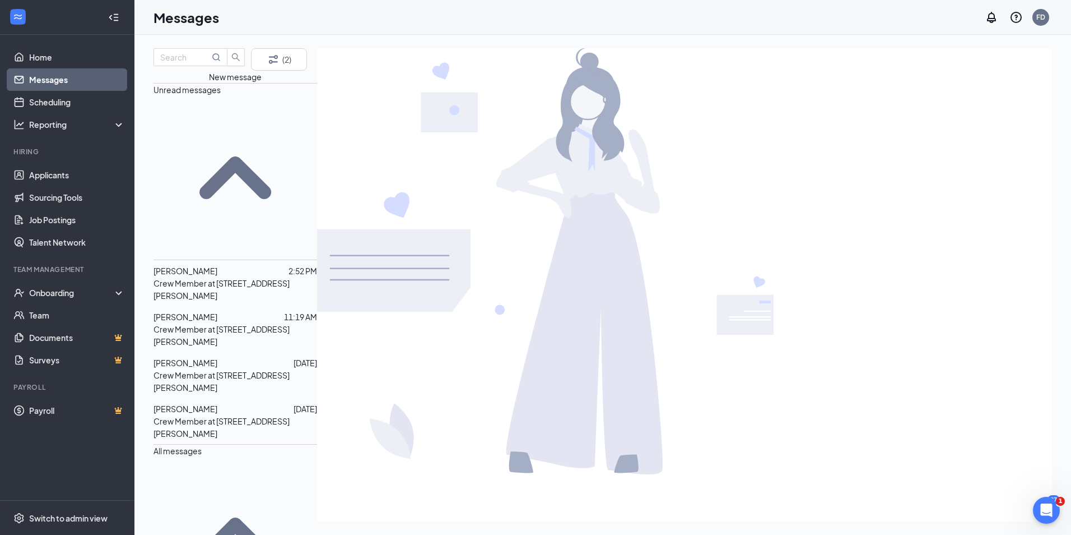
click at [204, 277] on p "Crew Member at [STREET_ADDRESS][PERSON_NAME]" at bounding box center [236, 289] width 164 height 25
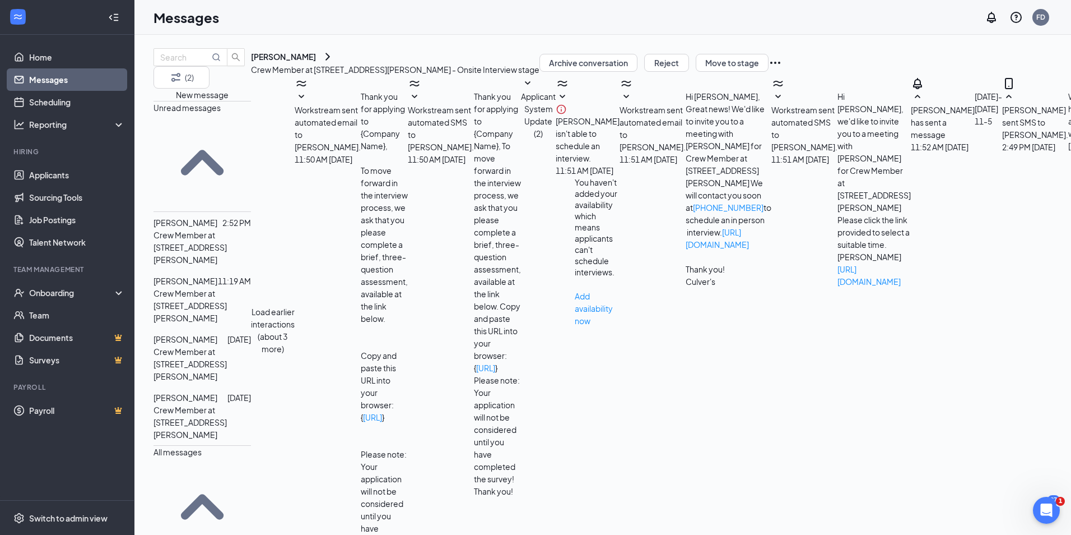
scroll to position [160, 0]
type textarea "What is the earliest and the latest? [PERSON_NAME]"
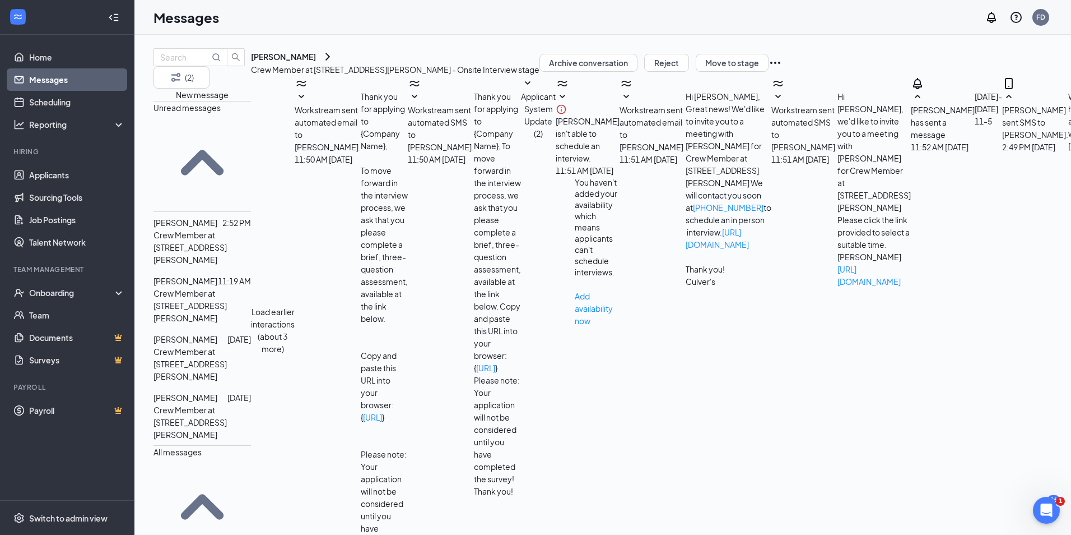
scroll to position [220, 0]
click at [217, 334] on span "[PERSON_NAME]" at bounding box center [186, 339] width 64 height 10
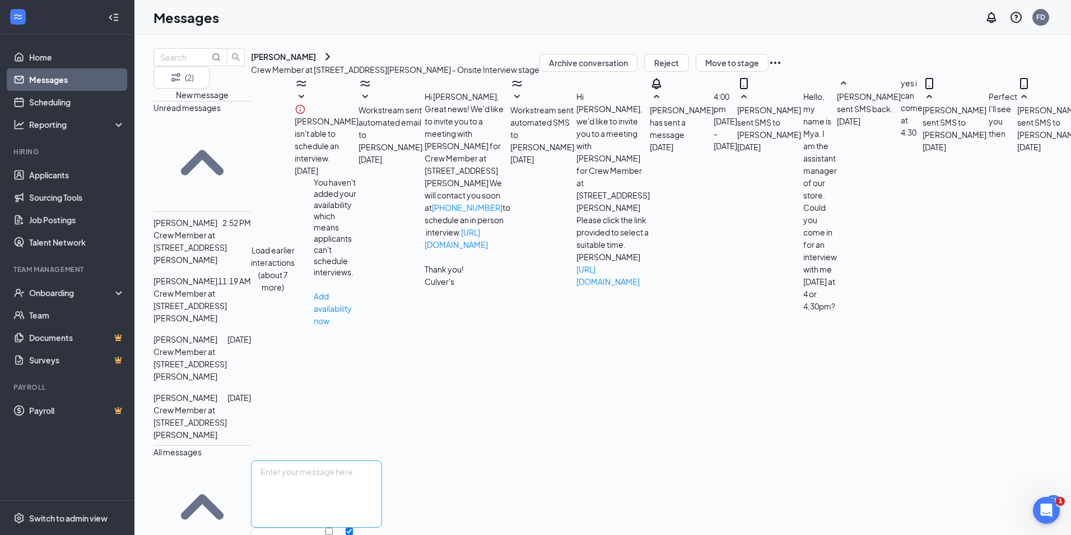
scroll to position [311, 0]
click at [382, 460] on textarea at bounding box center [316, 493] width 131 height 67
type textarea "I"
type textarea "T"
type textarea "Bring your documents in. I will send you some paperwork please get filled out s…"
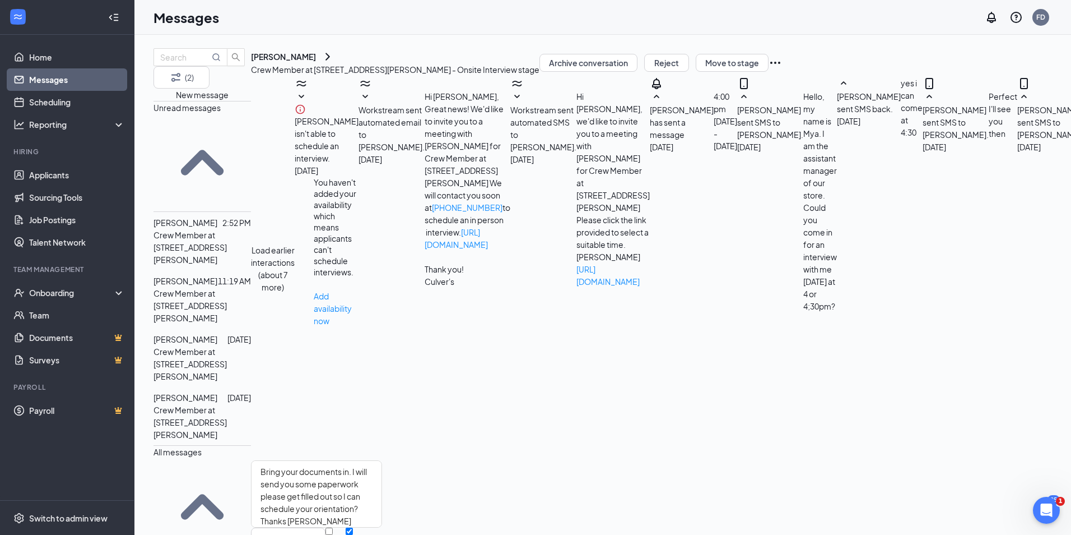
click at [228, 391] on div at bounding box center [222, 397] width 10 height 12
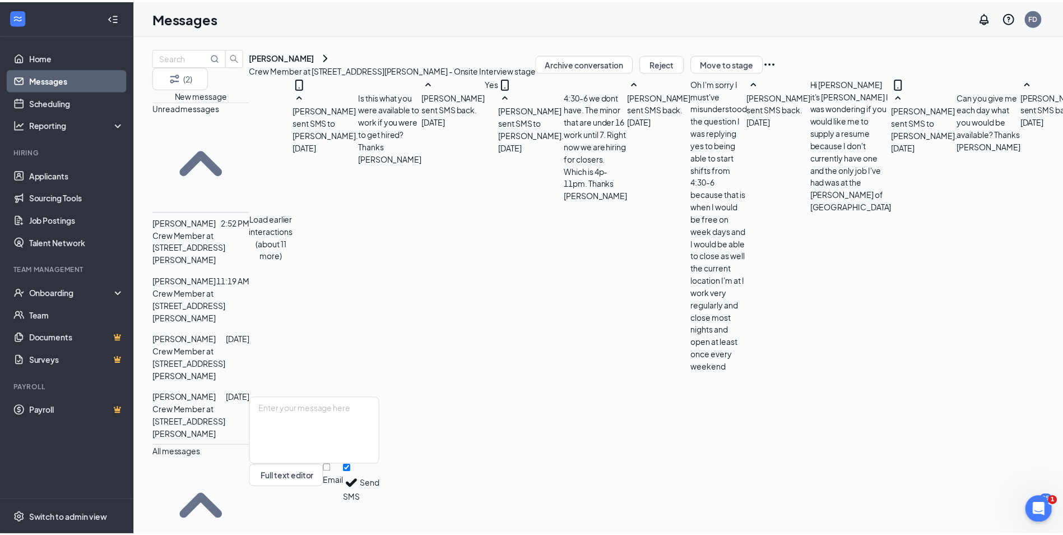
scroll to position [113, 0]
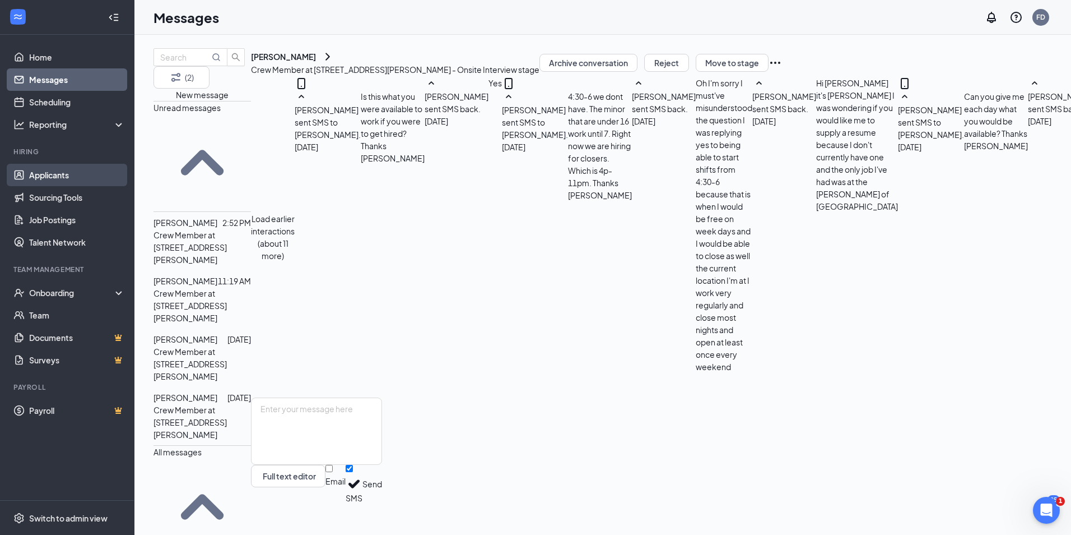
click at [59, 177] on link "Applicants" at bounding box center [77, 175] width 96 height 22
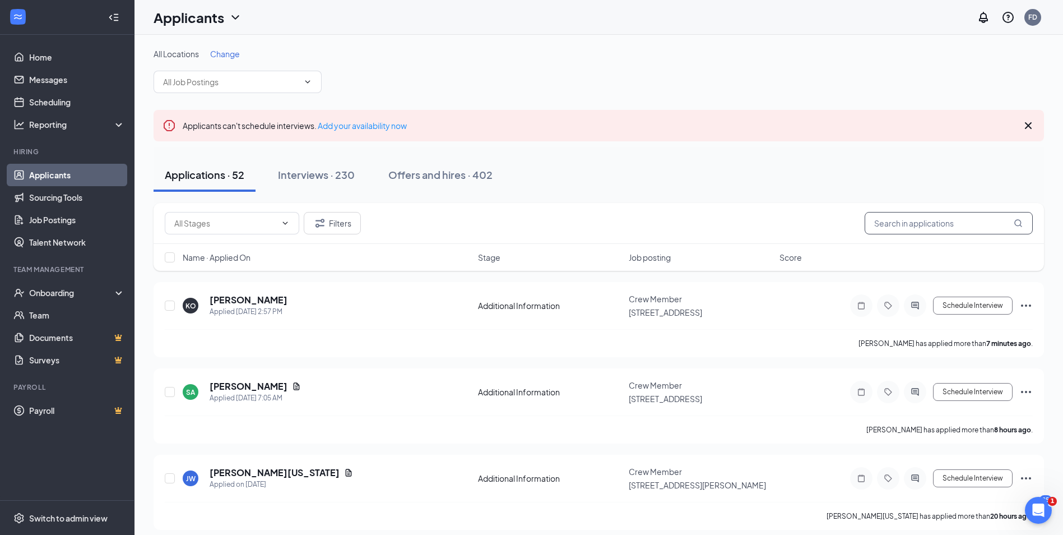
click at [930, 228] on input "text" at bounding box center [949, 223] width 168 height 22
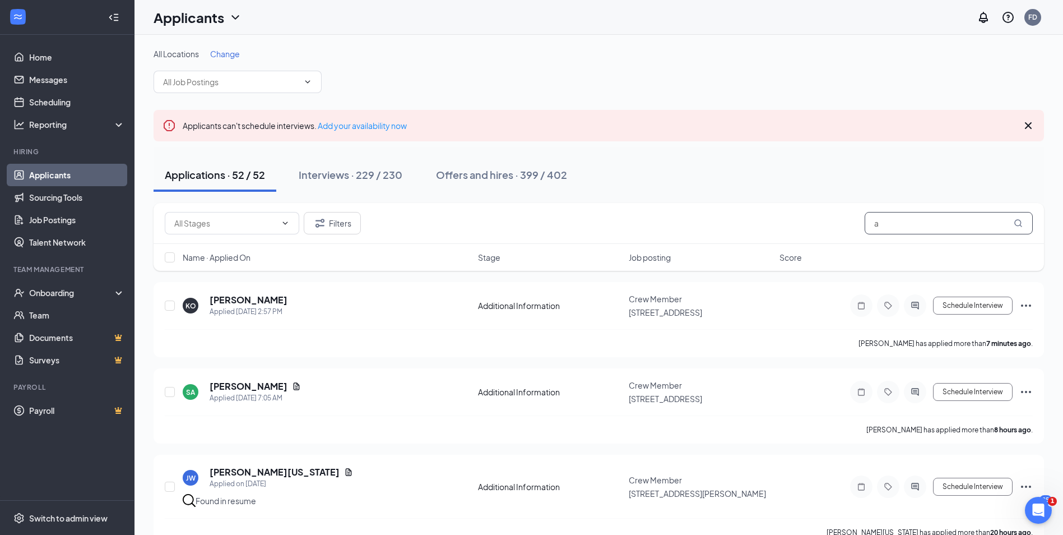
type input "a"
click at [65, 175] on link "Applicants" at bounding box center [77, 175] width 96 height 22
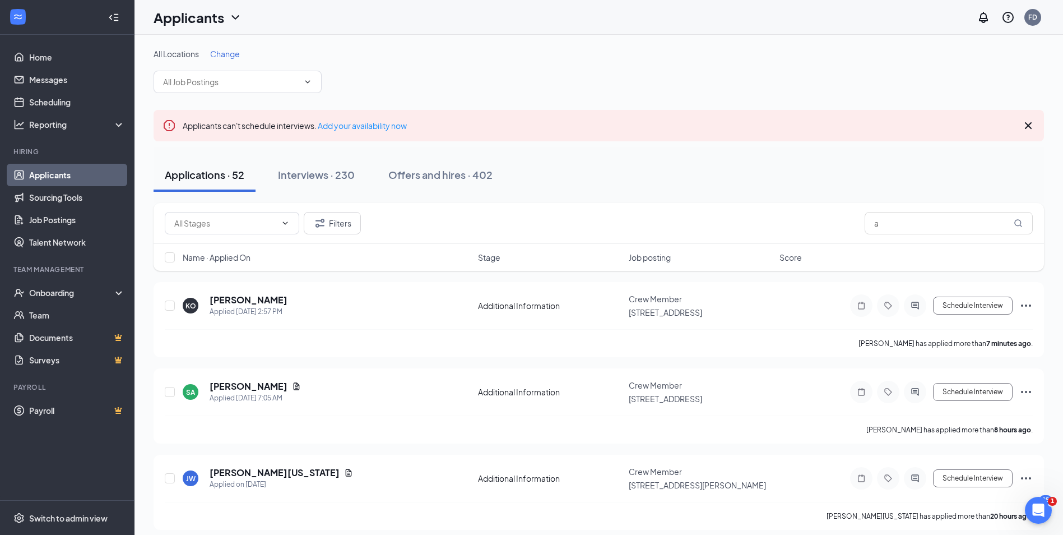
click at [220, 53] on span "Change" at bounding box center [225, 54] width 30 height 10
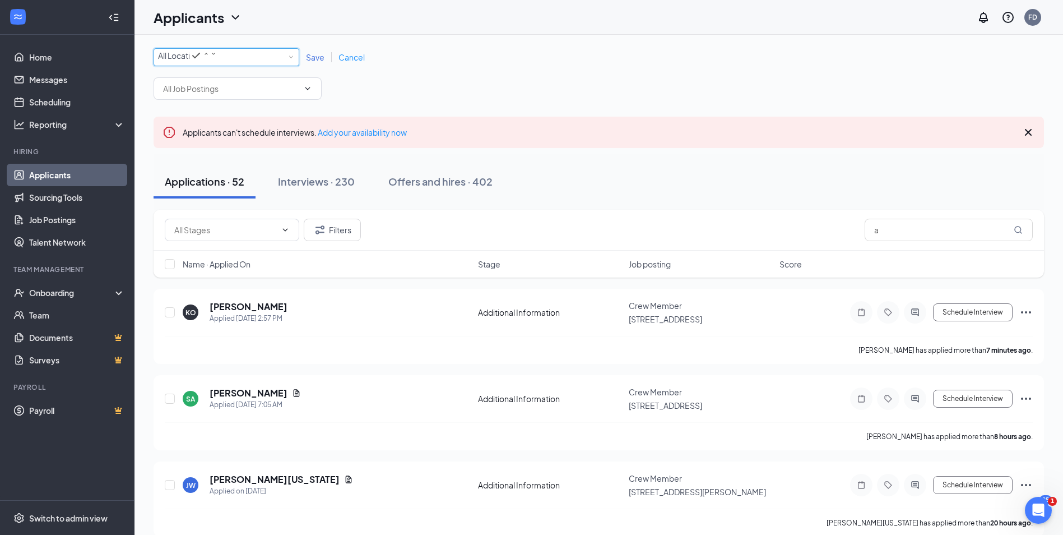
click at [217, 57] on div "All Locations" at bounding box center [187, 55] width 59 height 13
drag, startPoint x: 196, startPoint y: 141, endPoint x: 233, endPoint y: 131, distance: 37.9
click at [197, 131] on span "[STREET_ADDRESS][PERSON_NAME]" at bounding box center [226, 126] width 137 height 10
click at [310, 62] on span "Save" at bounding box center [315, 57] width 18 height 10
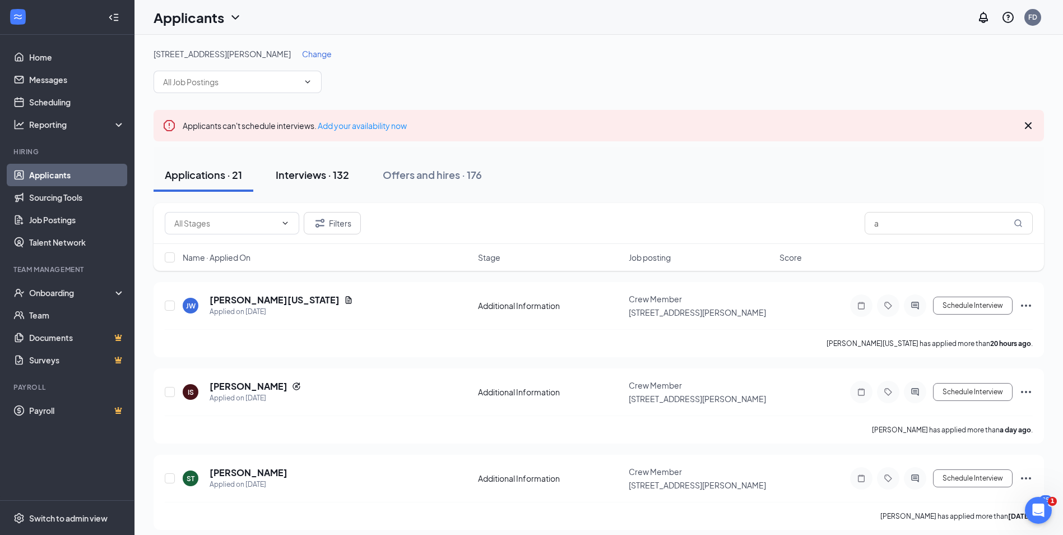
click at [315, 178] on div "Interviews · 132" at bounding box center [312, 175] width 73 height 14
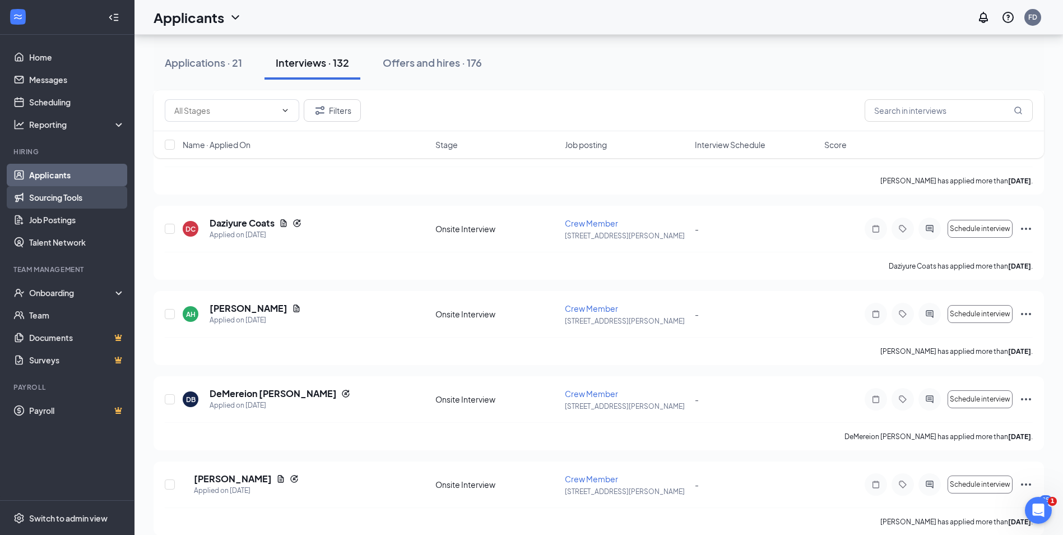
scroll to position [2466, 0]
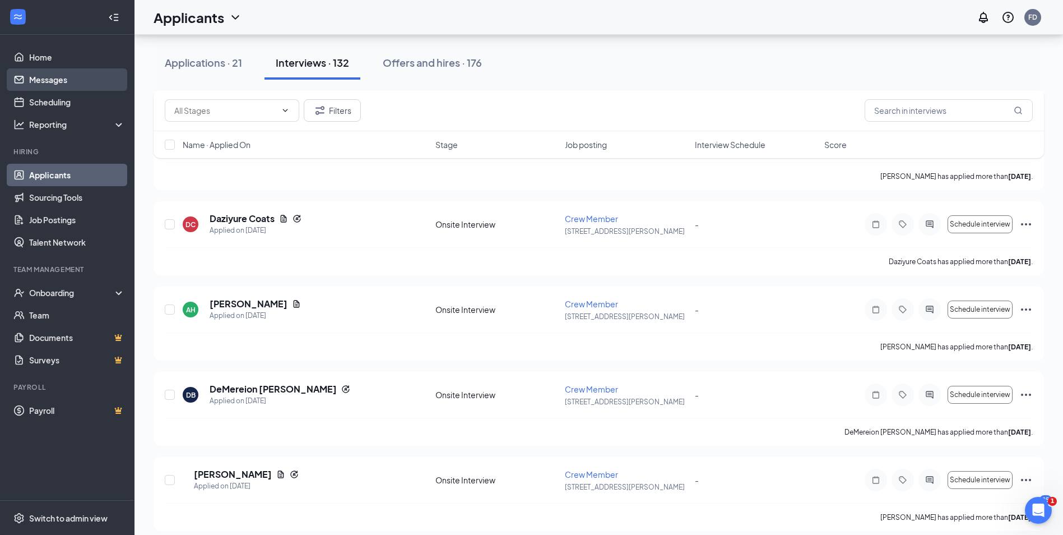
click at [58, 82] on link "Messages" at bounding box center [77, 79] width 96 height 22
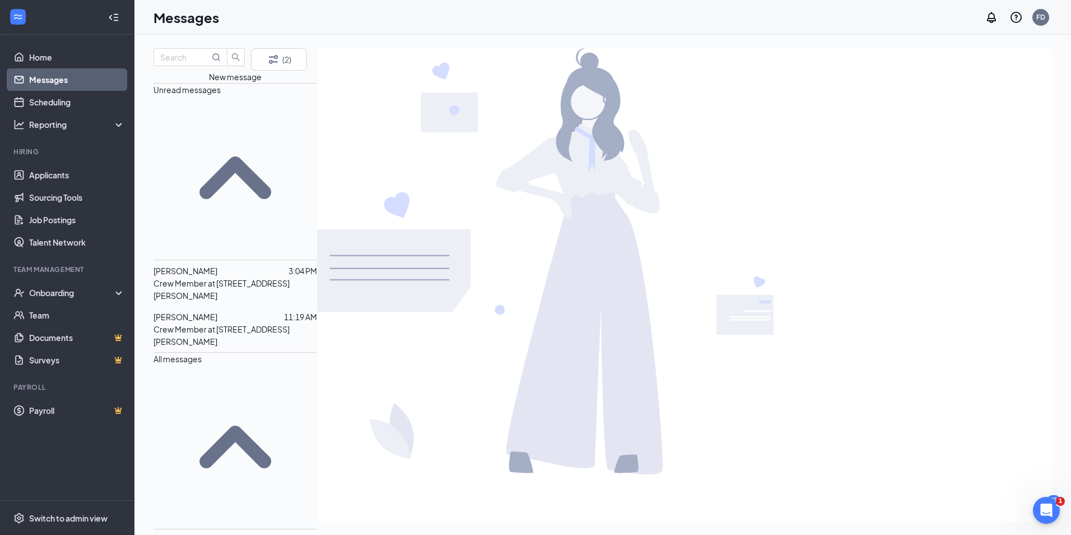
click at [216, 534] on span "[PERSON_NAME]" at bounding box center [186, 540] width 64 height 10
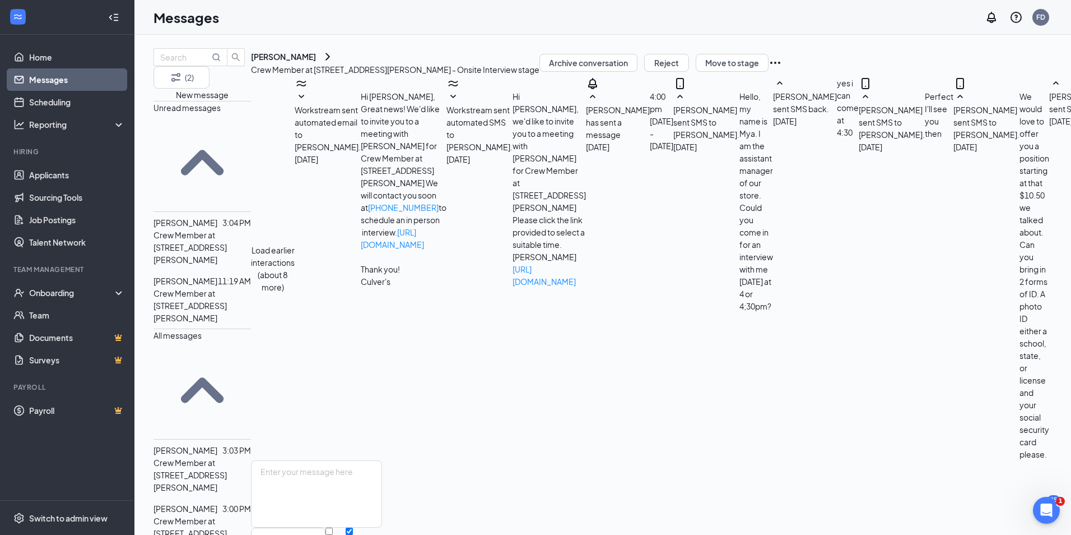
scroll to position [50, 0]
click at [316, 62] on div "[PERSON_NAME]" at bounding box center [283, 56] width 65 height 11
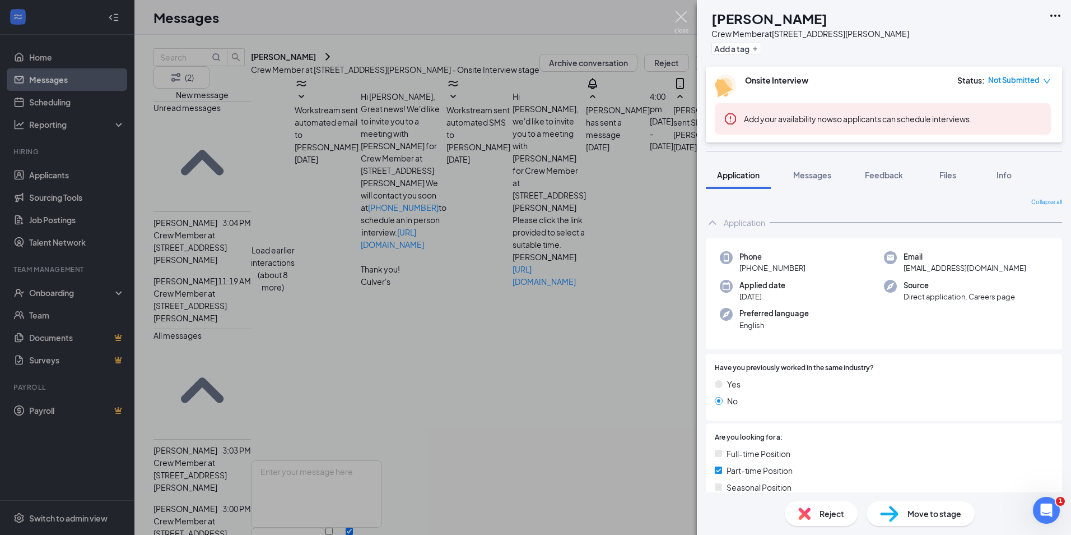
click at [676, 15] on img at bounding box center [682, 22] width 14 height 22
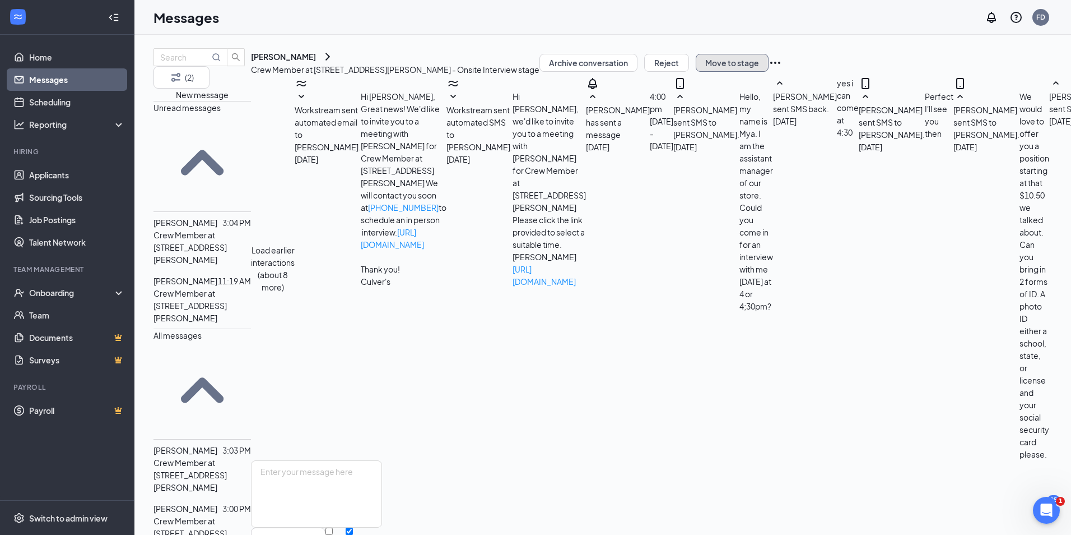
click at [769, 72] on button "Move to stage" at bounding box center [732, 63] width 73 height 18
type input "Hiring Complete (final stage)"
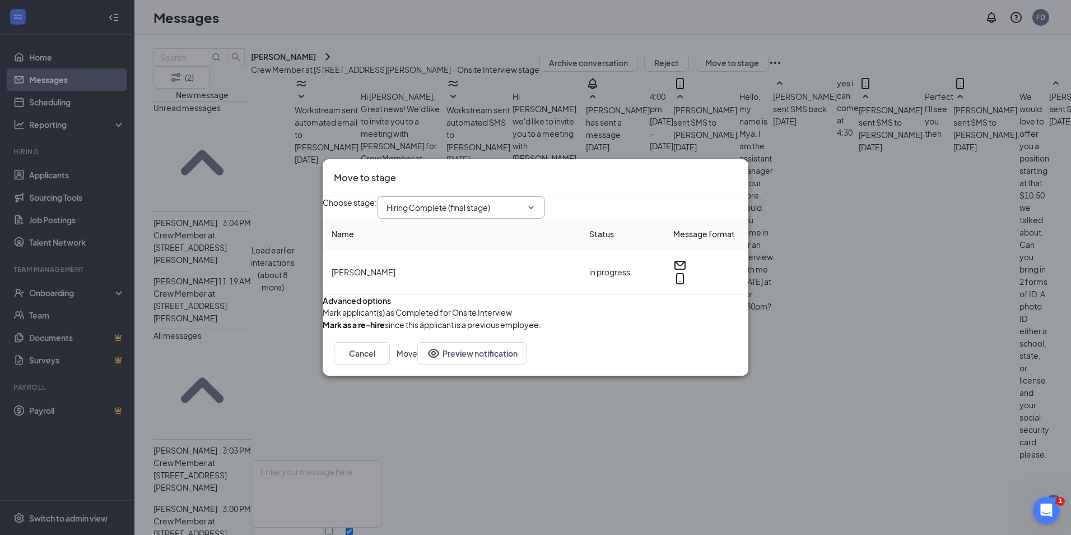
click at [545, 196] on span "Hiring Complete (final stage)" at bounding box center [461, 207] width 168 height 22
click at [417, 364] on button "Move" at bounding box center [407, 353] width 21 height 22
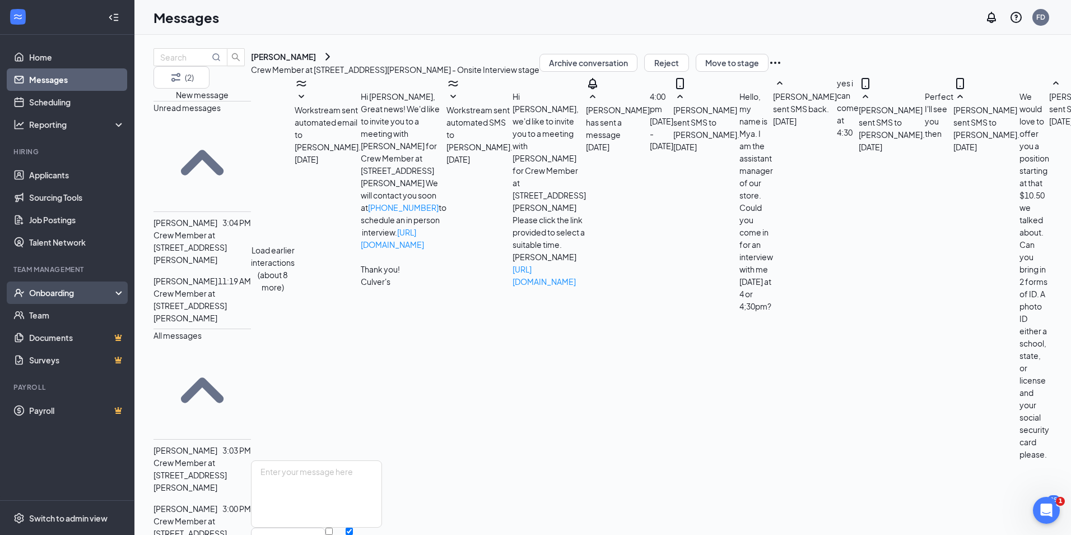
click at [41, 293] on div "Onboarding" at bounding box center [72, 292] width 86 height 11
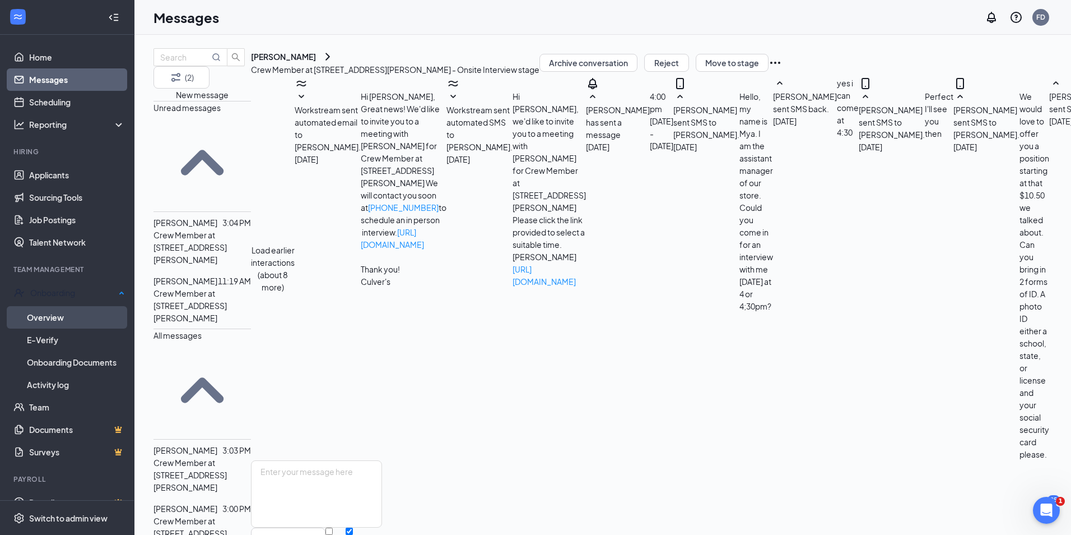
click at [59, 318] on link "Overview" at bounding box center [76, 317] width 98 height 22
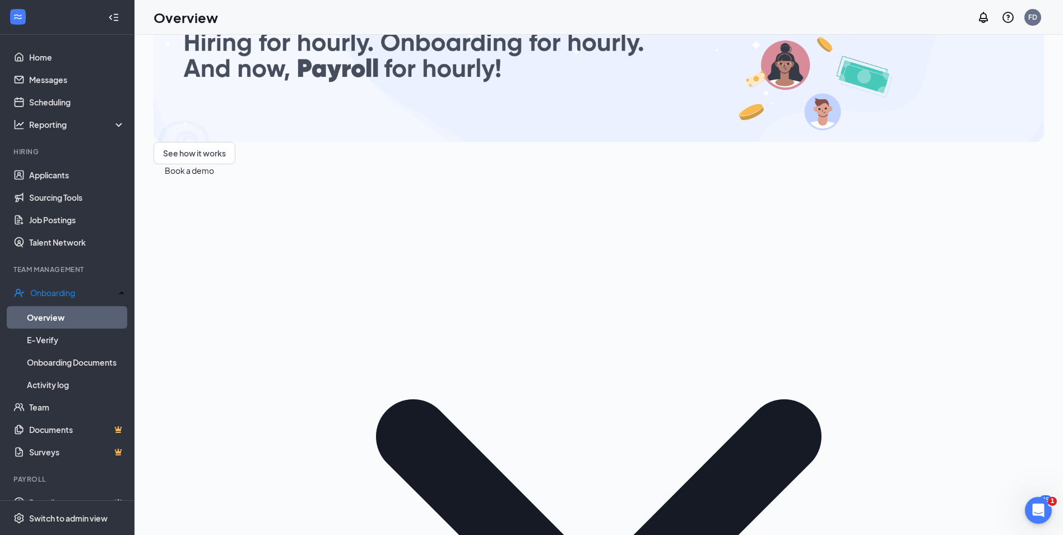
scroll to position [50, 0]
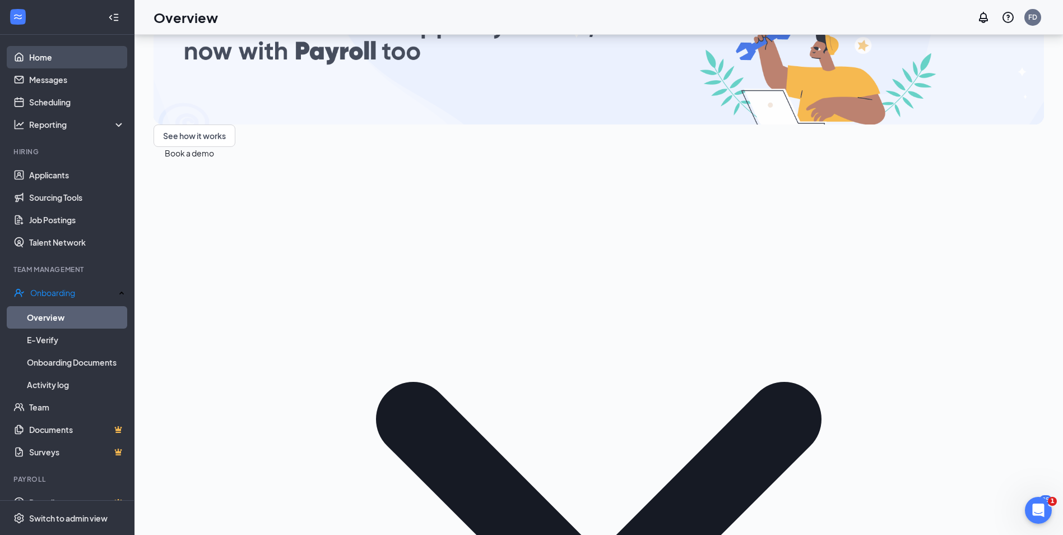
click at [34, 52] on link "Home" at bounding box center [77, 57] width 96 height 22
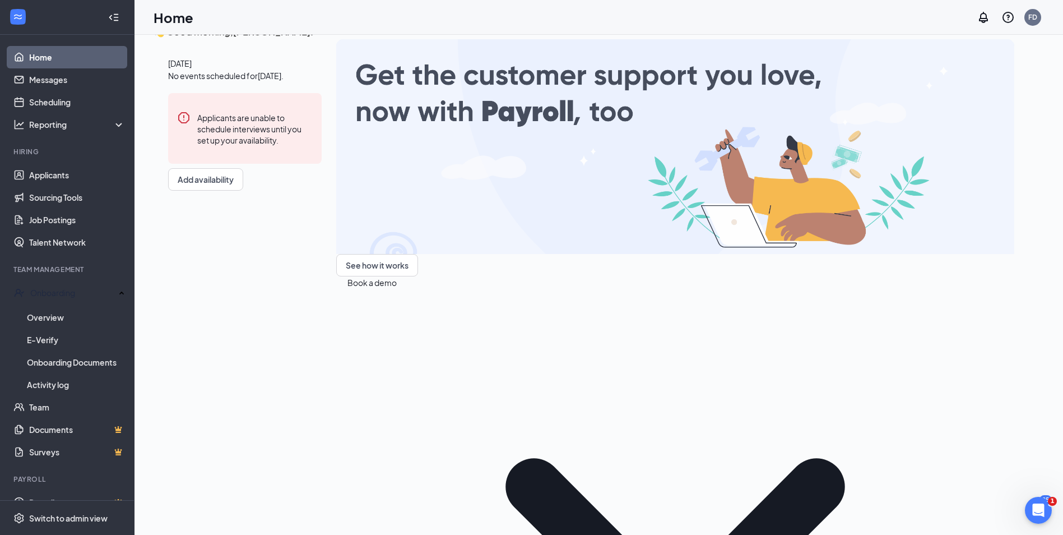
scroll to position [50, 0]
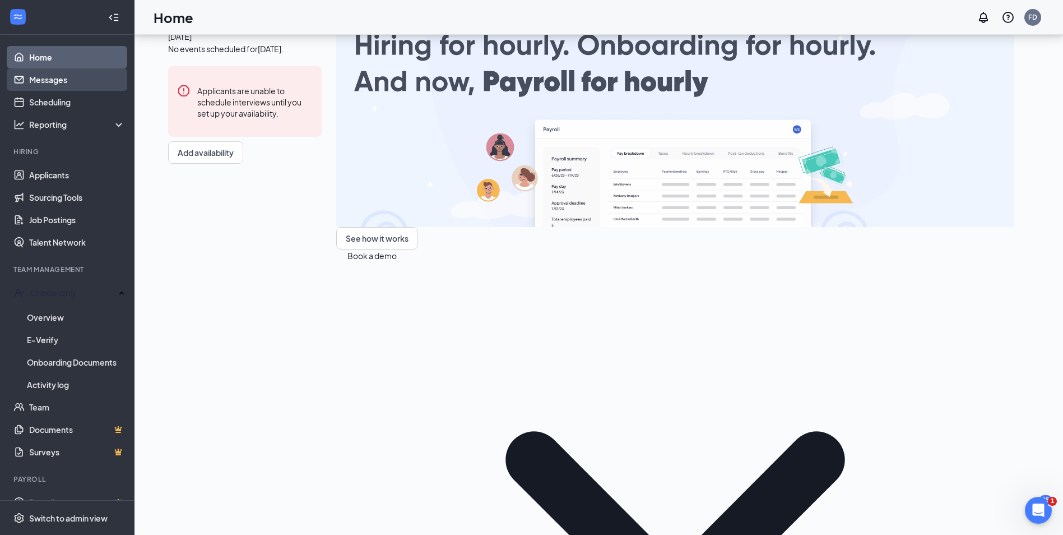
click at [60, 77] on link "Messages" at bounding box center [77, 79] width 96 height 22
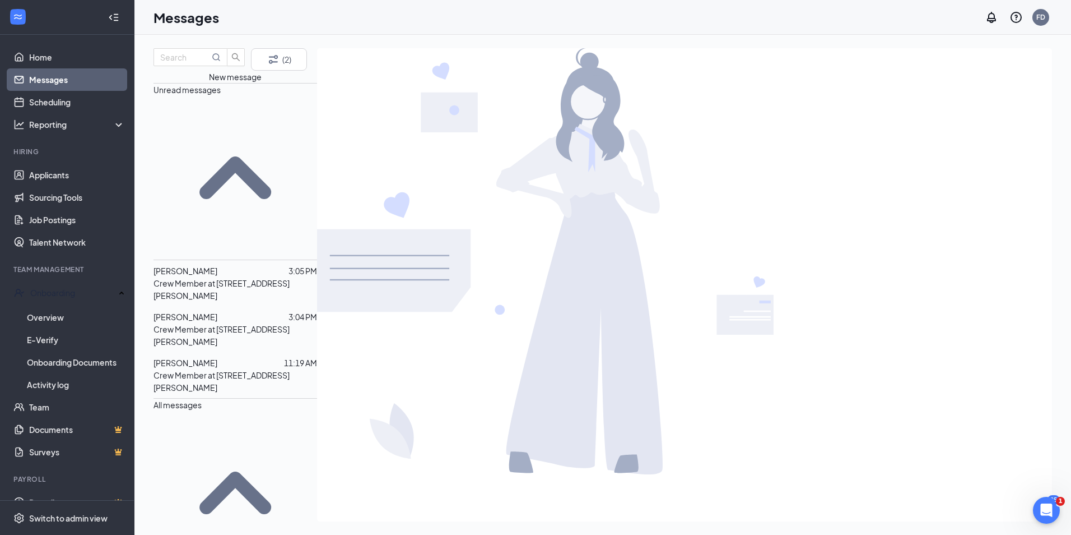
click at [215, 358] on span "[PERSON_NAME]" at bounding box center [186, 363] width 64 height 10
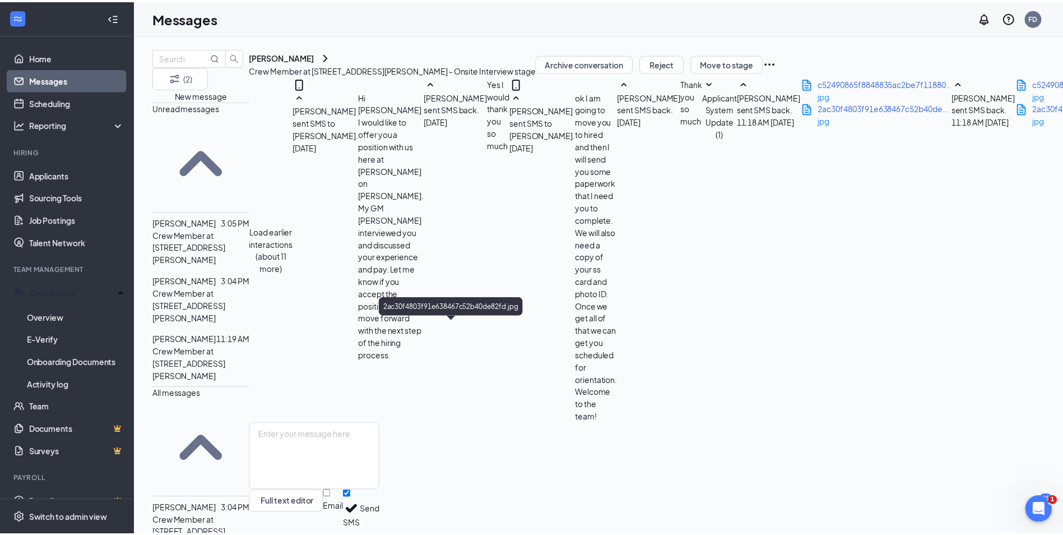
scroll to position [166, 0]
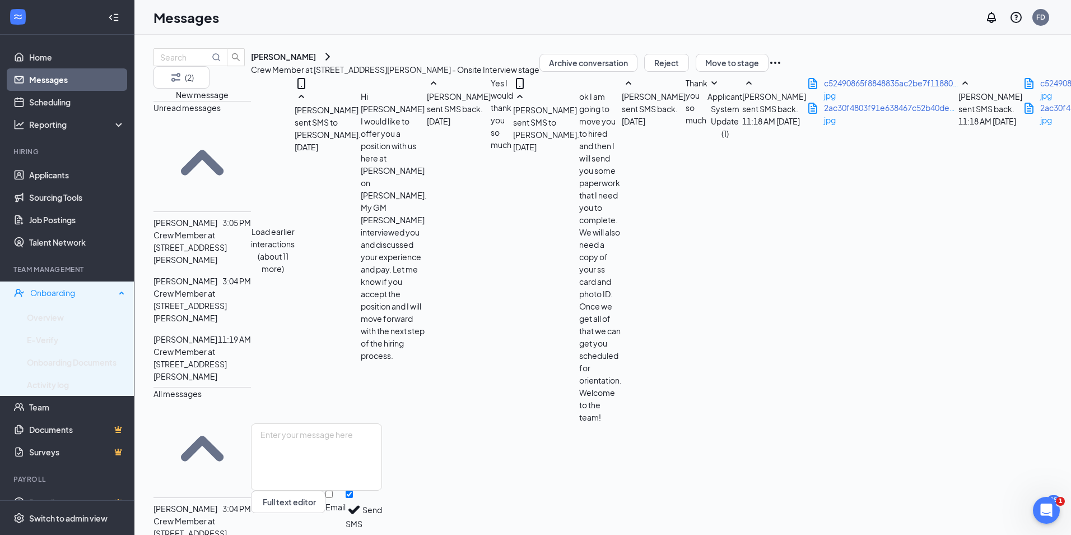
click at [61, 291] on div "Onboarding" at bounding box center [72, 292] width 85 height 11
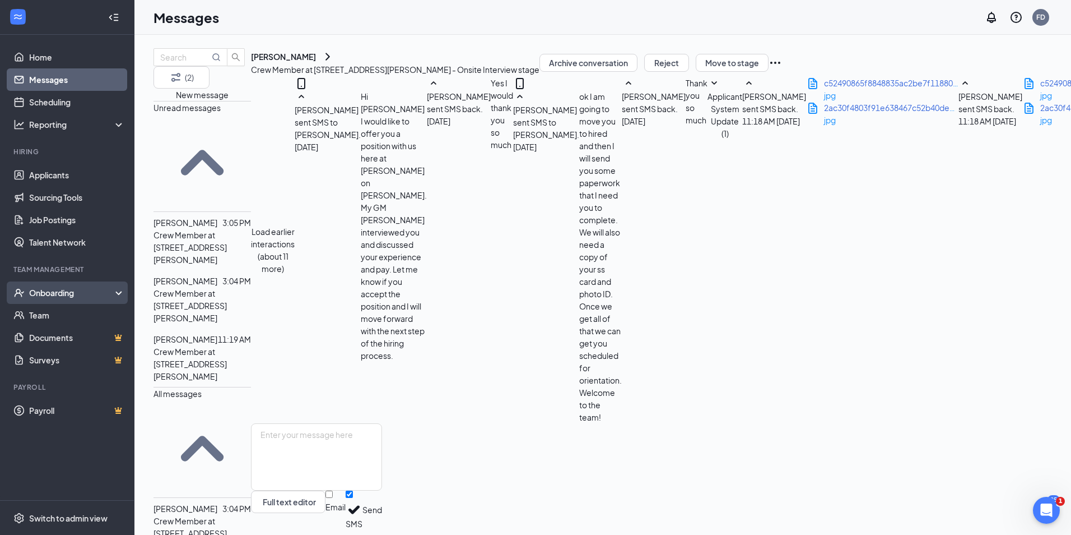
click at [68, 294] on div "Onboarding" at bounding box center [72, 292] width 86 height 11
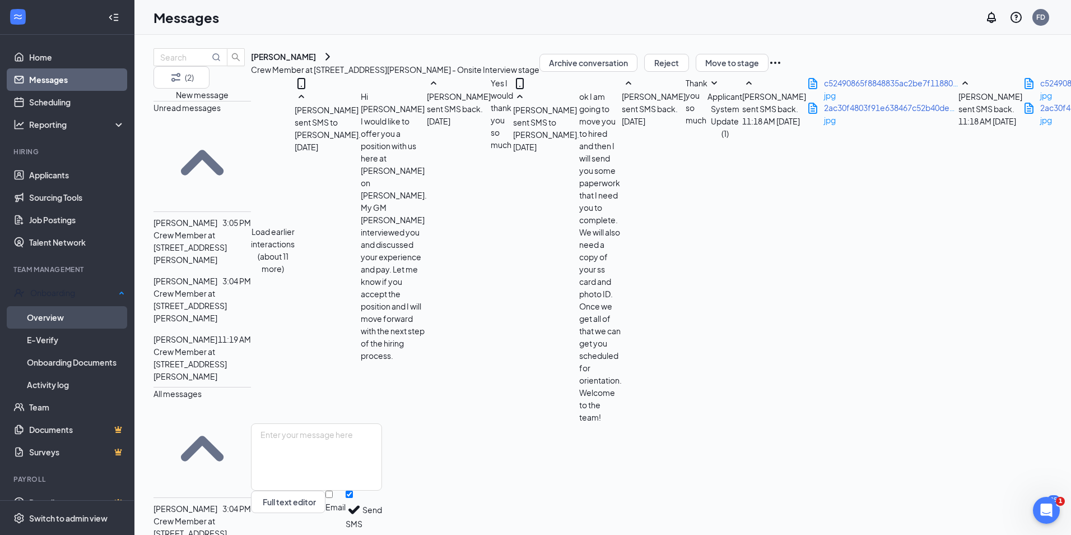
click at [68, 318] on link "Overview" at bounding box center [76, 317] width 98 height 22
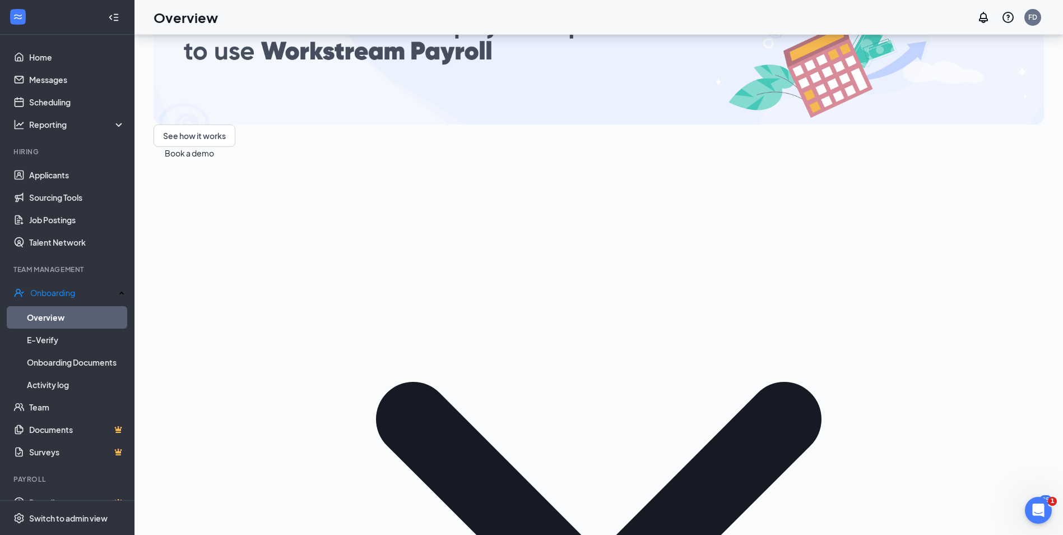
scroll to position [121, 0]
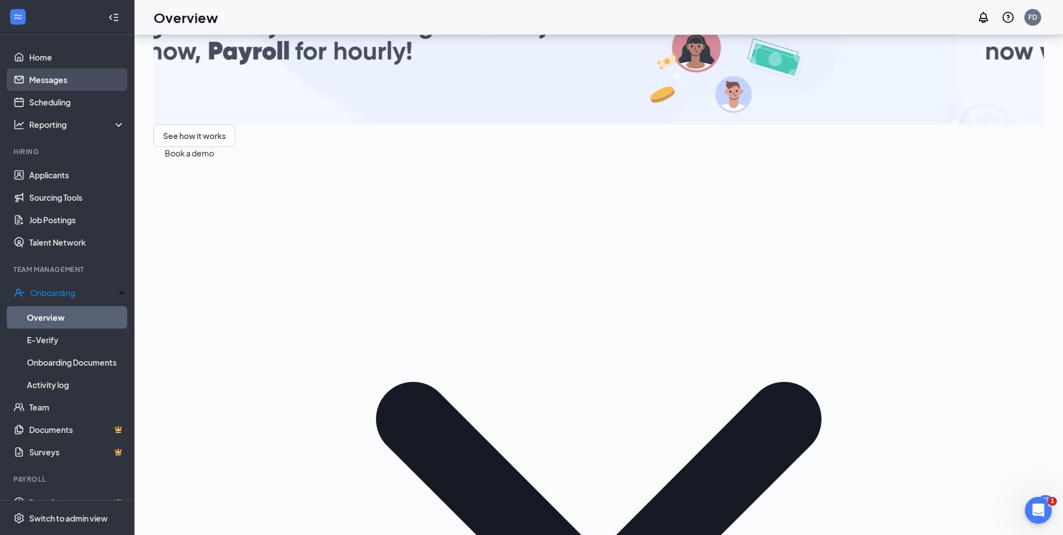
click at [52, 84] on link "Messages" at bounding box center [77, 79] width 96 height 22
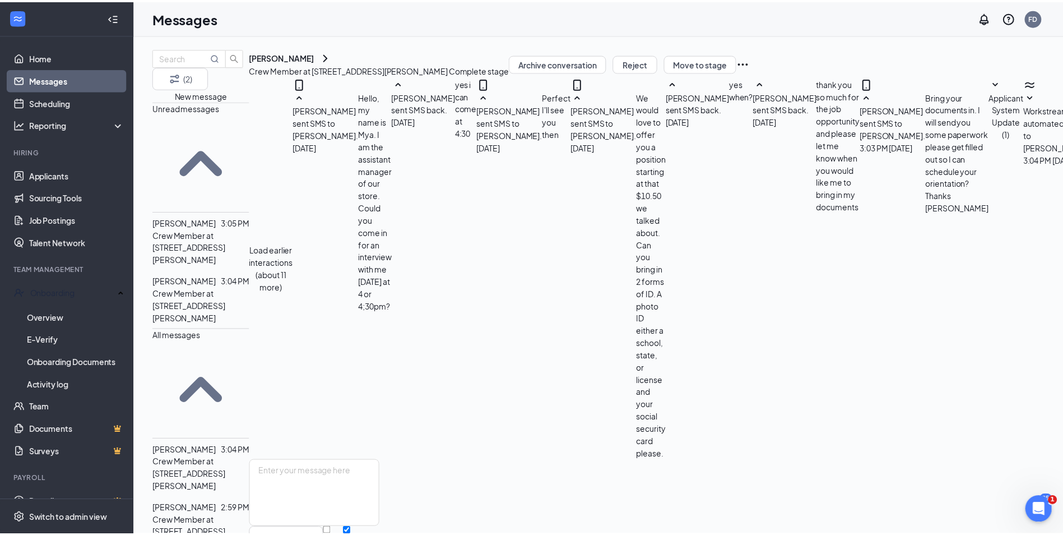
scroll to position [302, 0]
click at [742, 72] on button "Move to stage" at bounding box center [705, 63] width 73 height 18
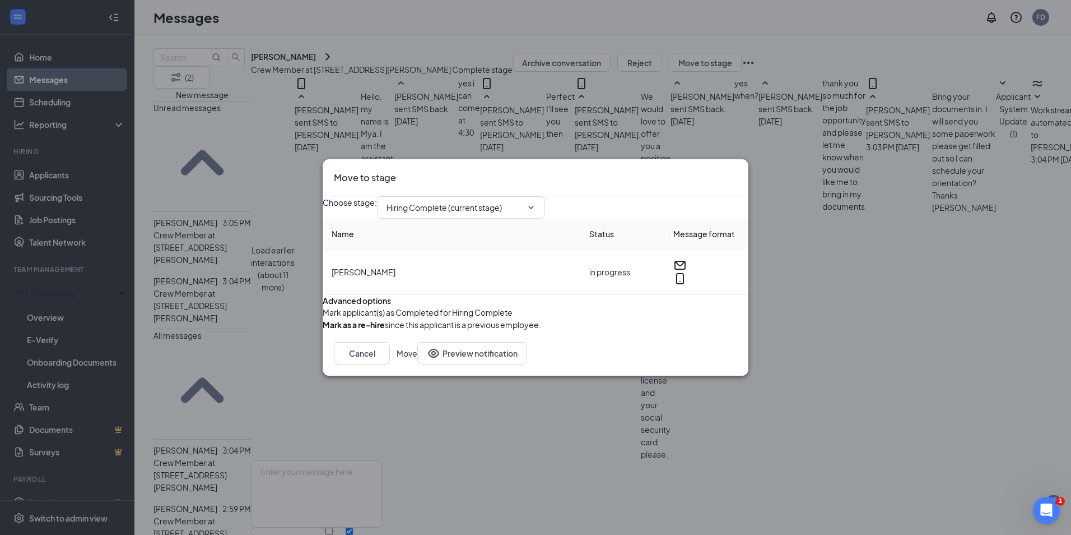
click at [417, 364] on button "Move" at bounding box center [407, 353] width 21 height 22
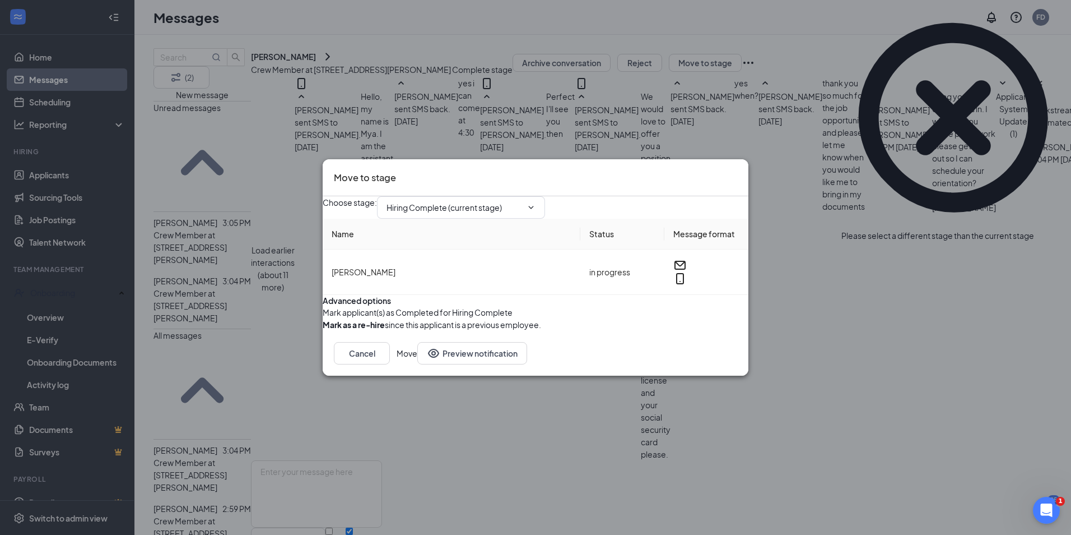
drag, startPoint x: 709, startPoint y: 387, endPoint x: 705, endPoint y: 377, distance: 10.8
click at [417, 364] on button "Move" at bounding box center [407, 353] width 21 height 22
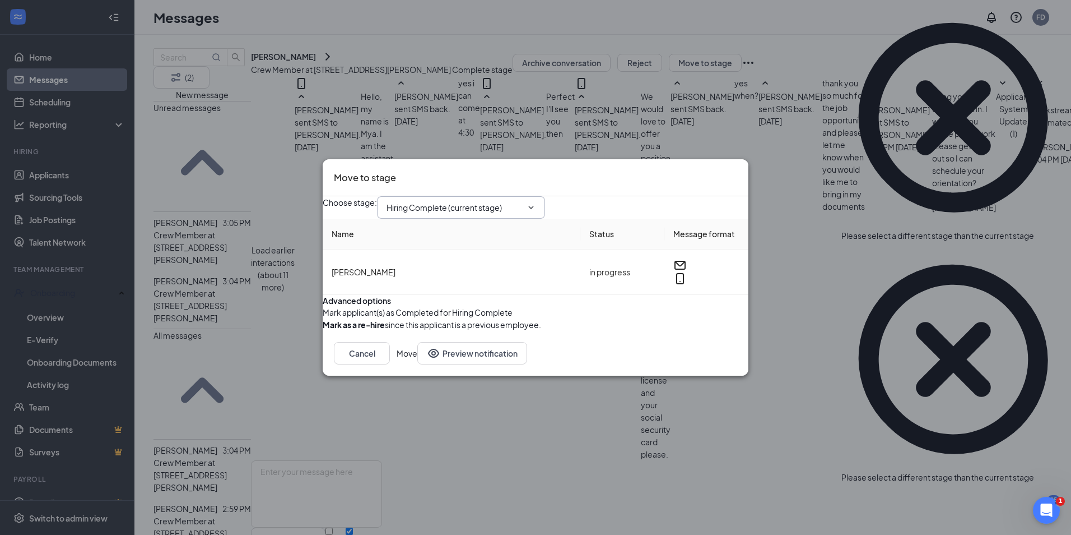
click at [545, 196] on span "Hiring Complete (current stage)" at bounding box center [461, 207] width 168 height 22
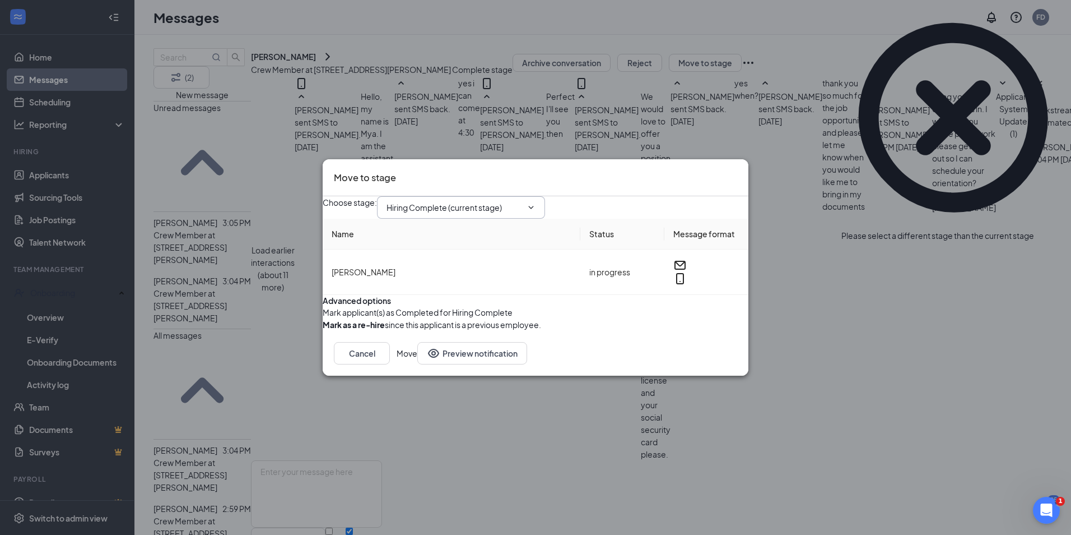
click at [1034, 230] on icon "Cross" at bounding box center [1034, 230] width 0 height 0
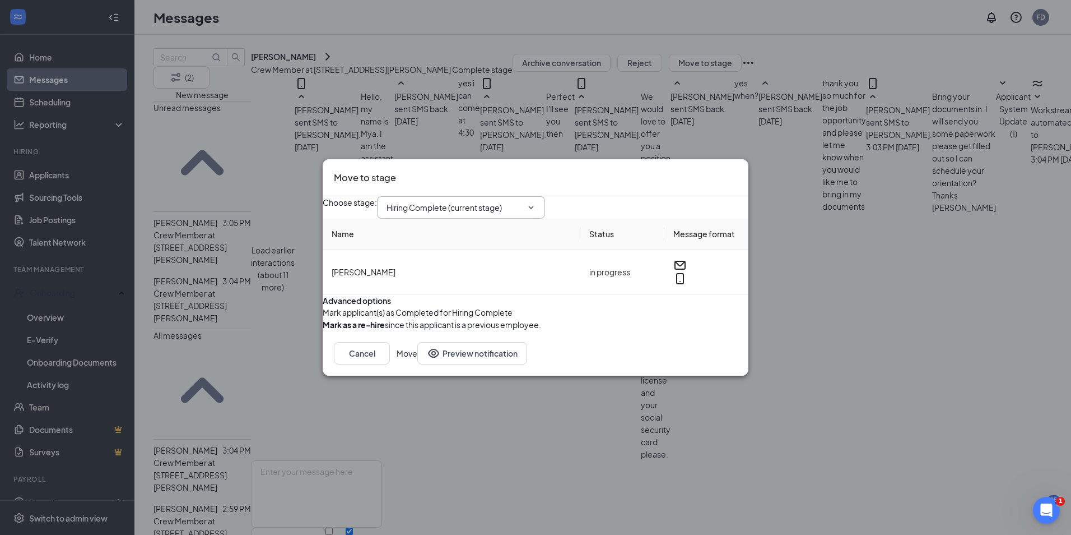
click at [536, 203] on icon "ChevronDown" at bounding box center [531, 207] width 9 height 9
click at [737, 170] on icon "Cross" at bounding box center [737, 170] width 0 height 0
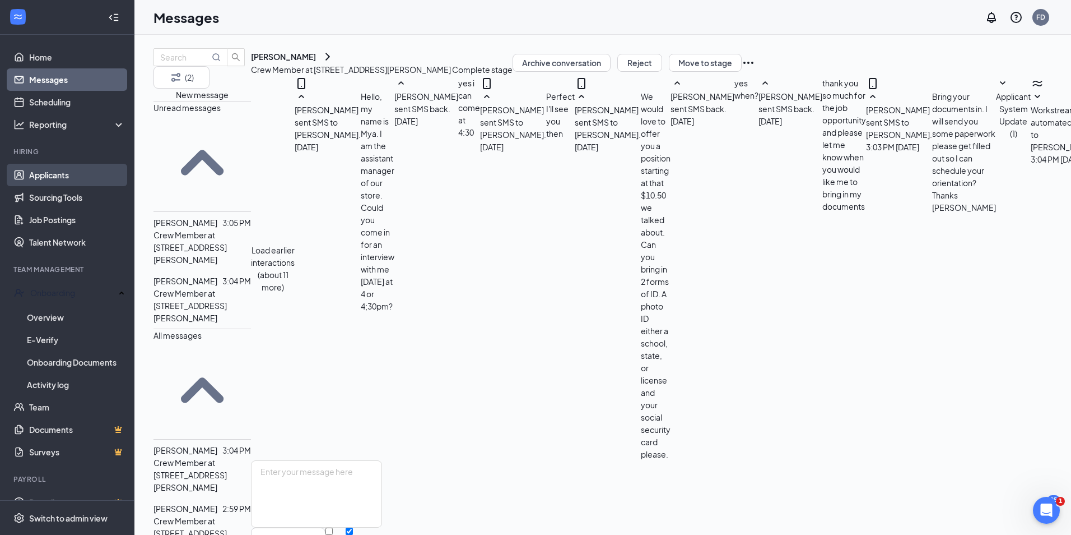
drag, startPoint x: 60, startPoint y: 174, endPoint x: 73, endPoint y: 168, distance: 14.6
click at [60, 174] on link "Applicants" at bounding box center [77, 175] width 96 height 22
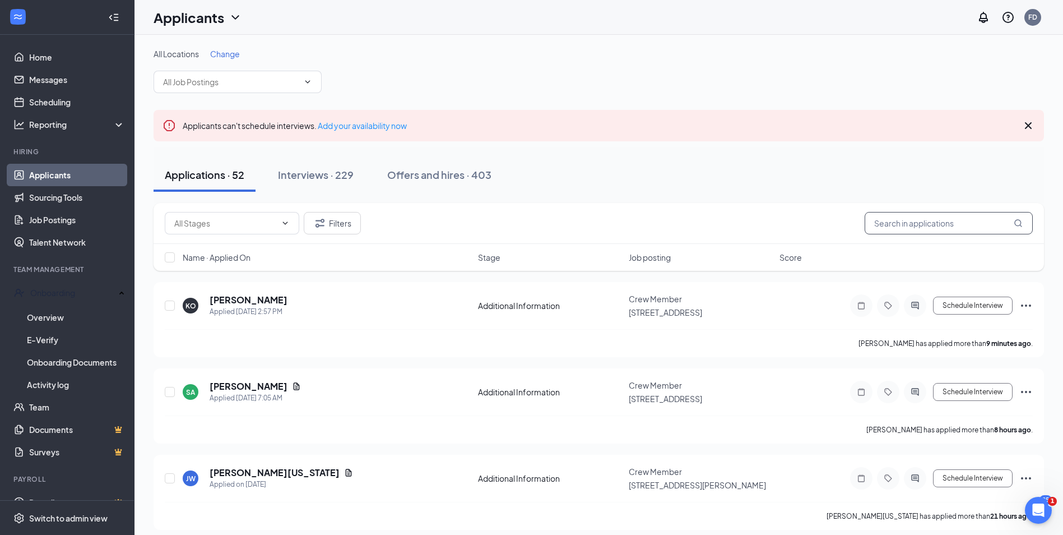
click at [916, 222] on input "text" at bounding box center [949, 223] width 168 height 22
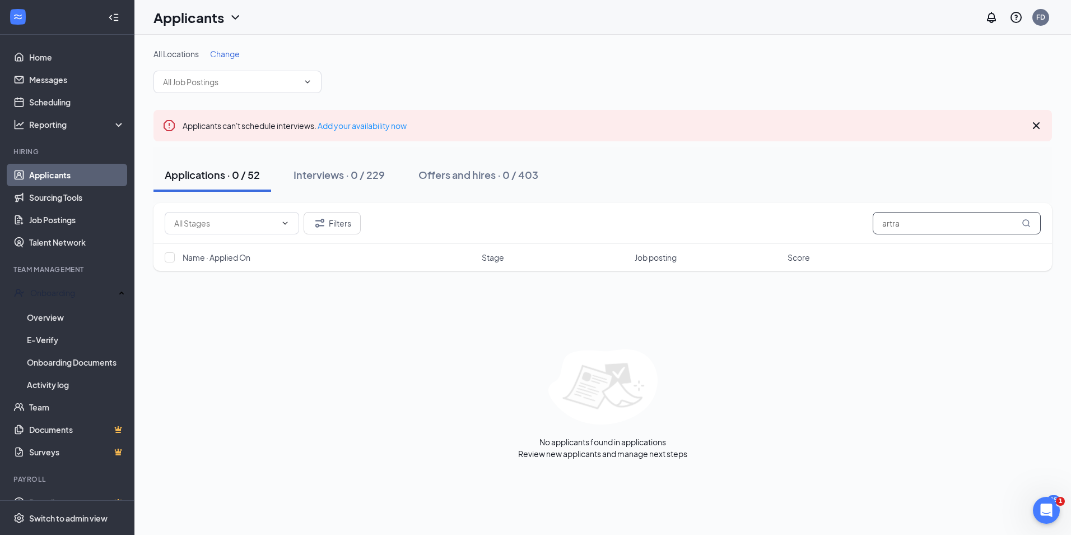
type input "artra"
click at [43, 170] on link "Applicants" at bounding box center [77, 175] width 96 height 22
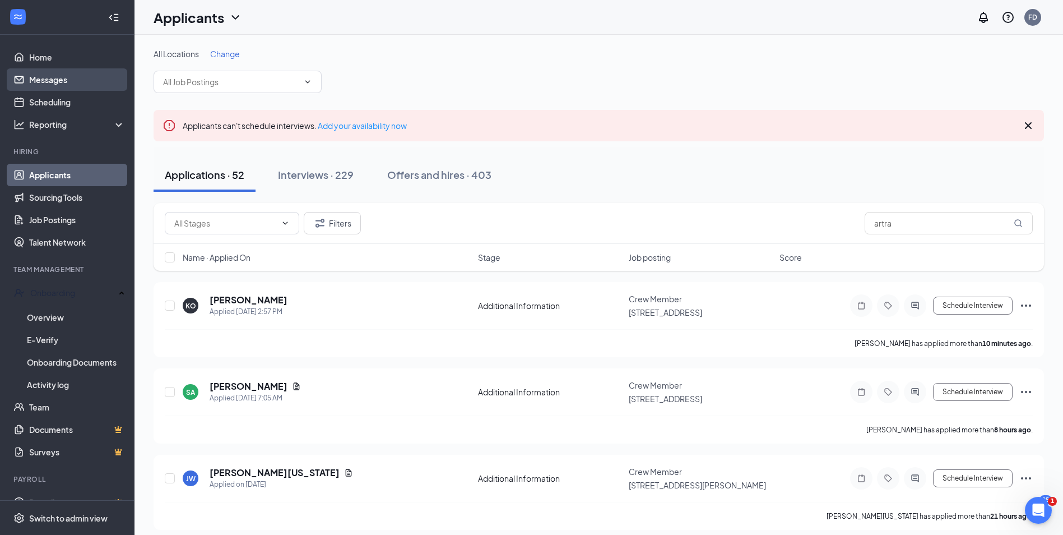
click at [45, 85] on link "Messages" at bounding box center [77, 79] width 96 height 22
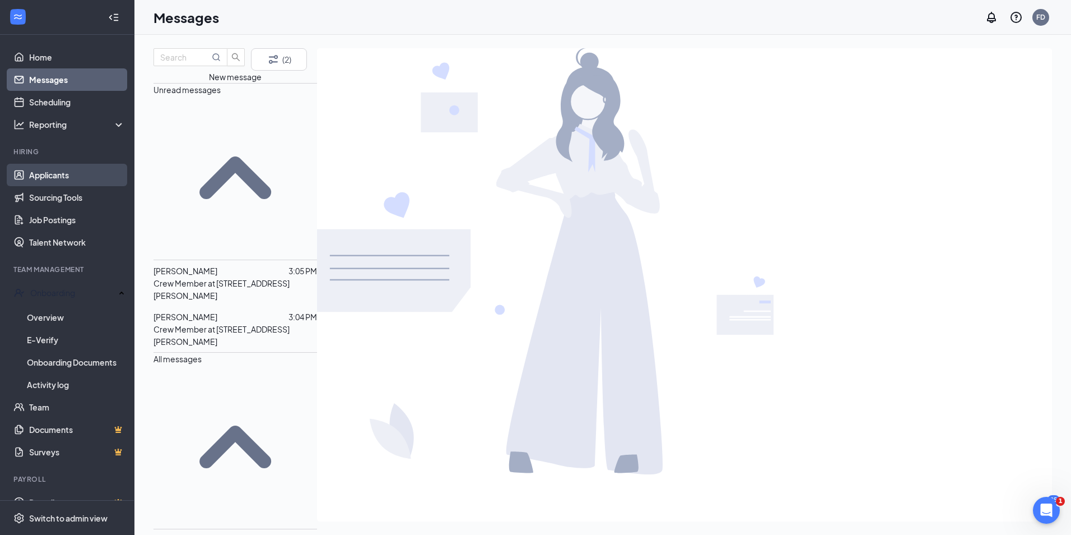
click at [53, 173] on link "Applicants" at bounding box center [77, 175] width 96 height 22
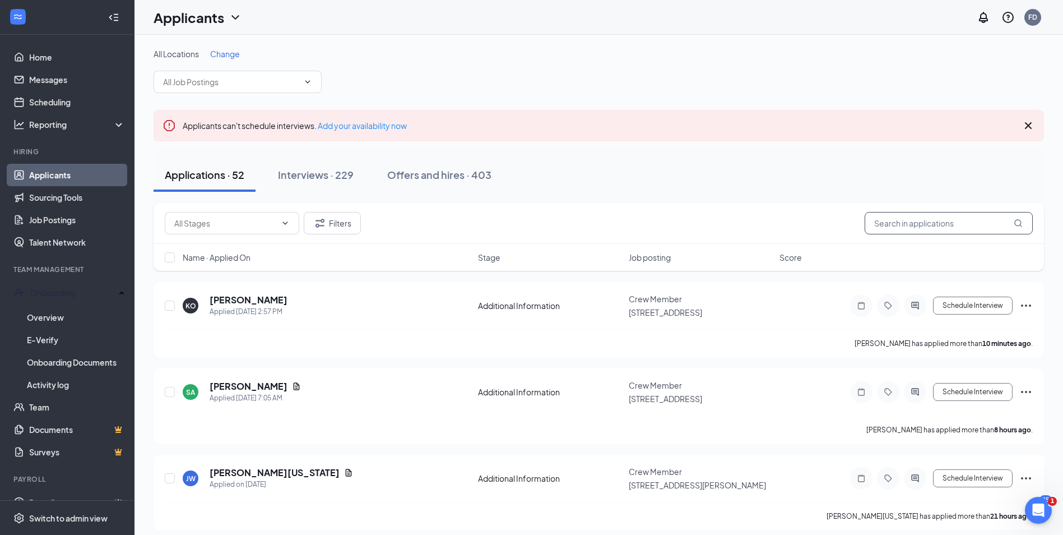
click at [921, 229] on input "text" at bounding box center [949, 223] width 168 height 22
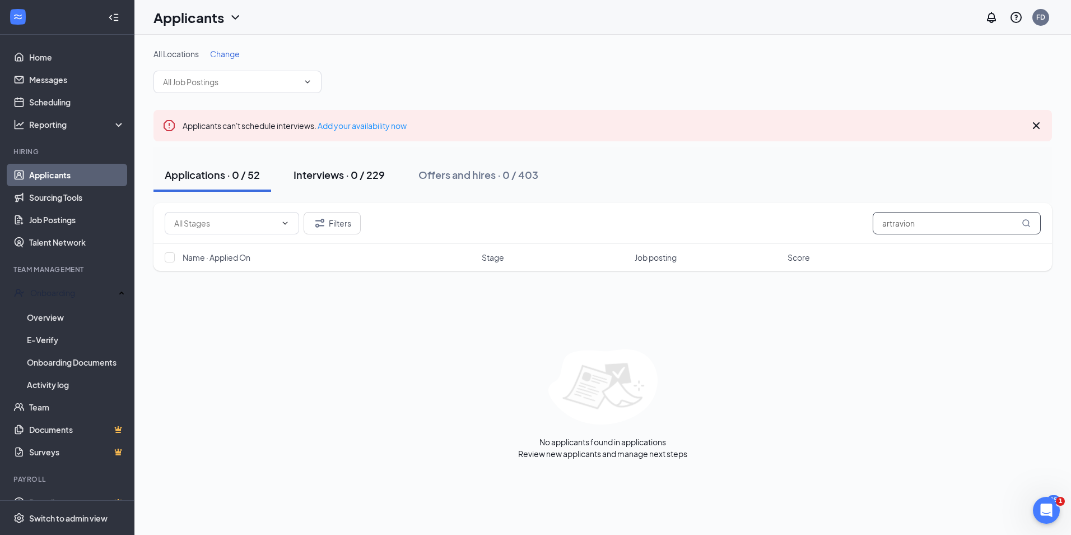
type input "artravion"
click at [366, 175] on div "Interviews · 0 / 229" at bounding box center [339, 175] width 91 height 14
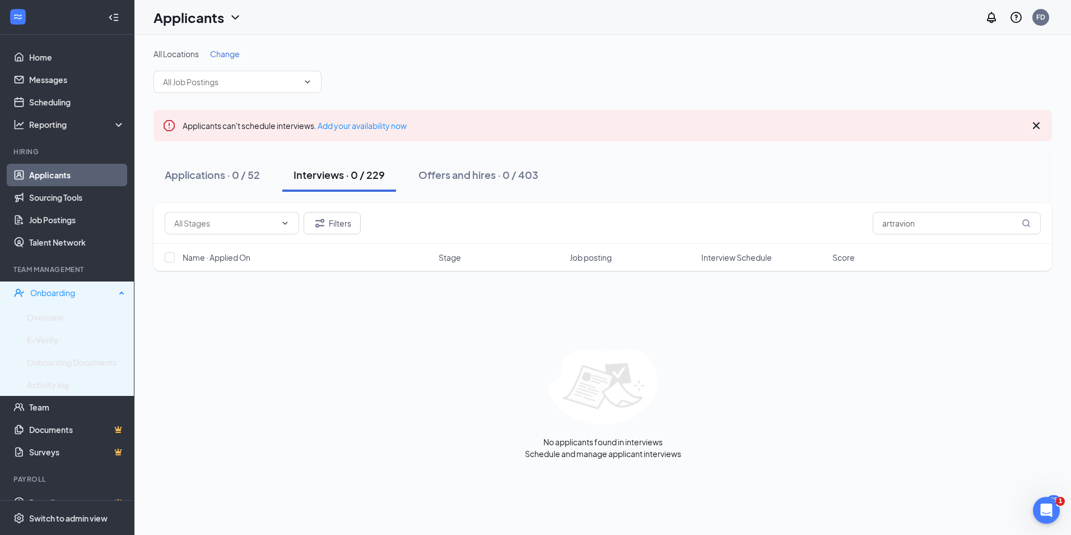
click at [64, 295] on div "Onboarding" at bounding box center [72, 292] width 85 height 11
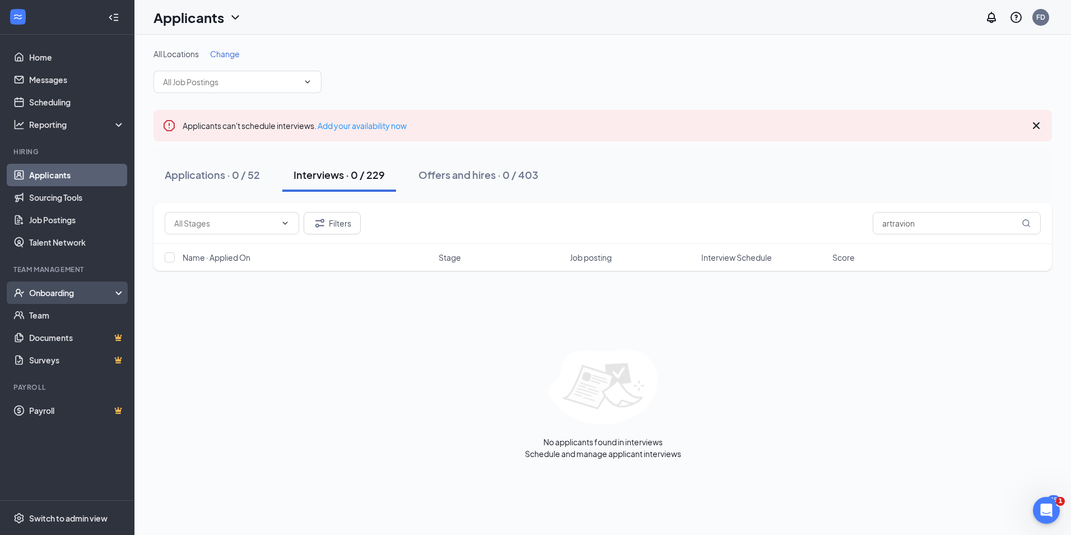
click at [63, 299] on div "Onboarding" at bounding box center [67, 292] width 134 height 22
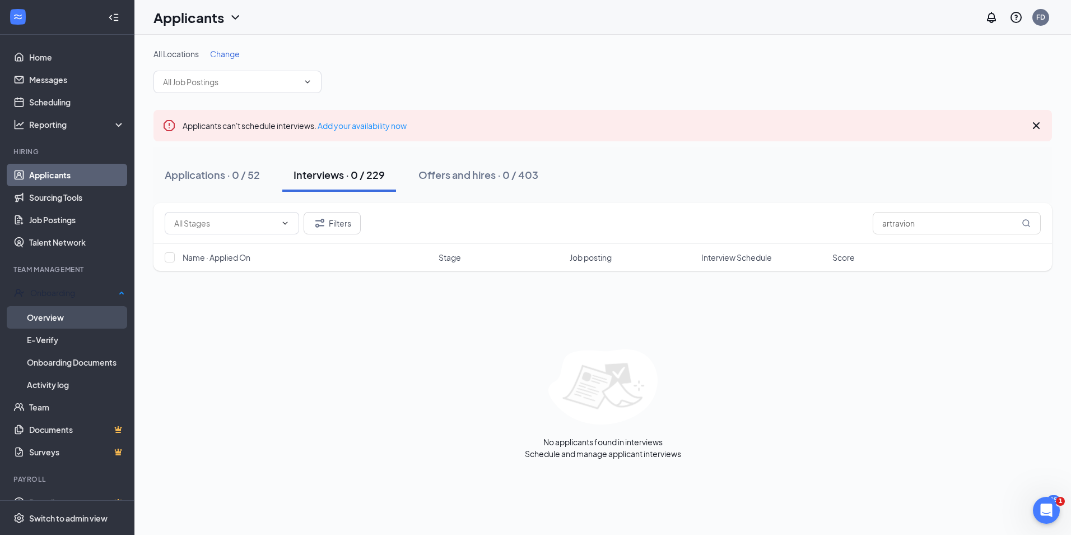
click at [59, 321] on link "Overview" at bounding box center [76, 317] width 98 height 22
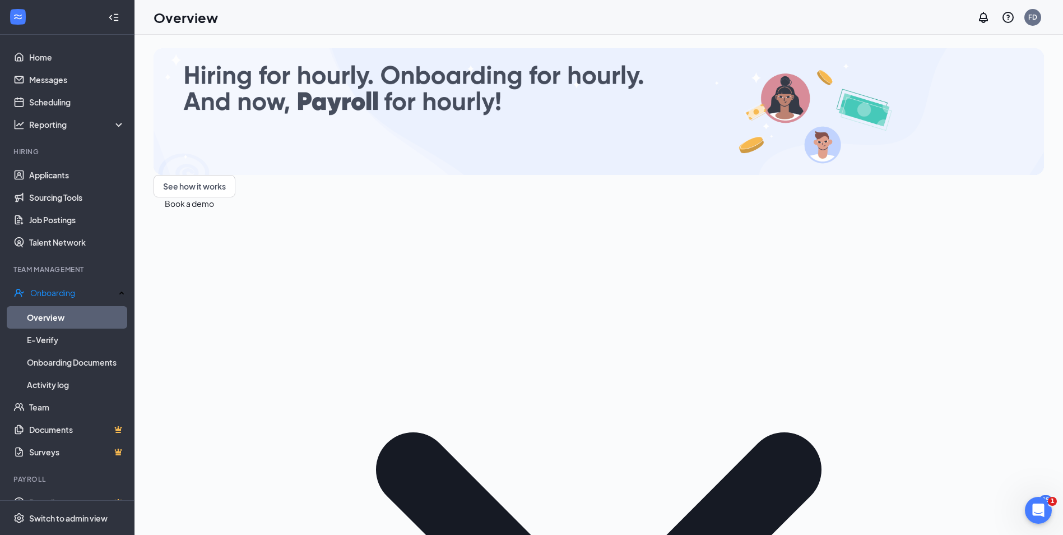
scroll to position [121, 0]
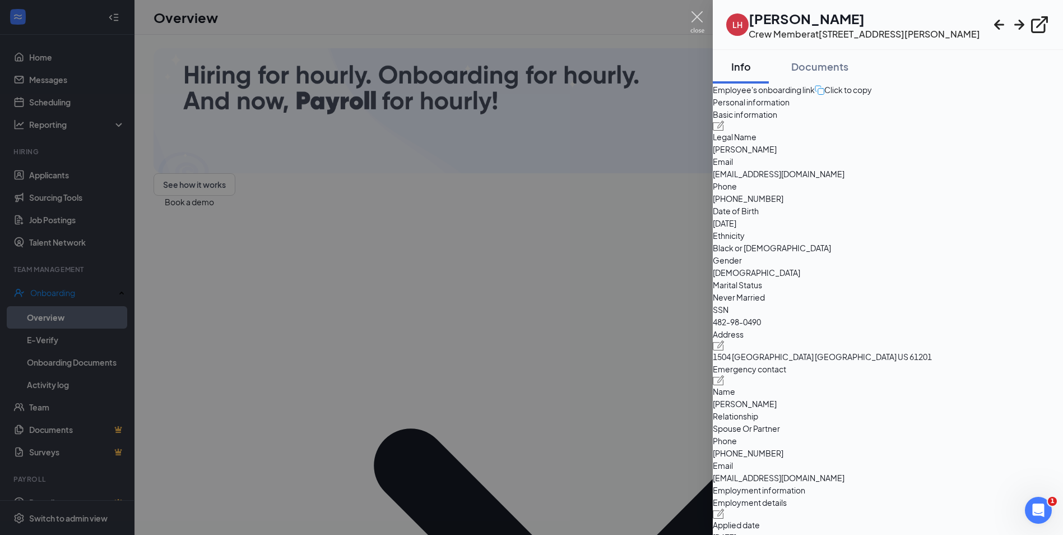
click at [695, 15] on img at bounding box center [697, 22] width 14 height 22
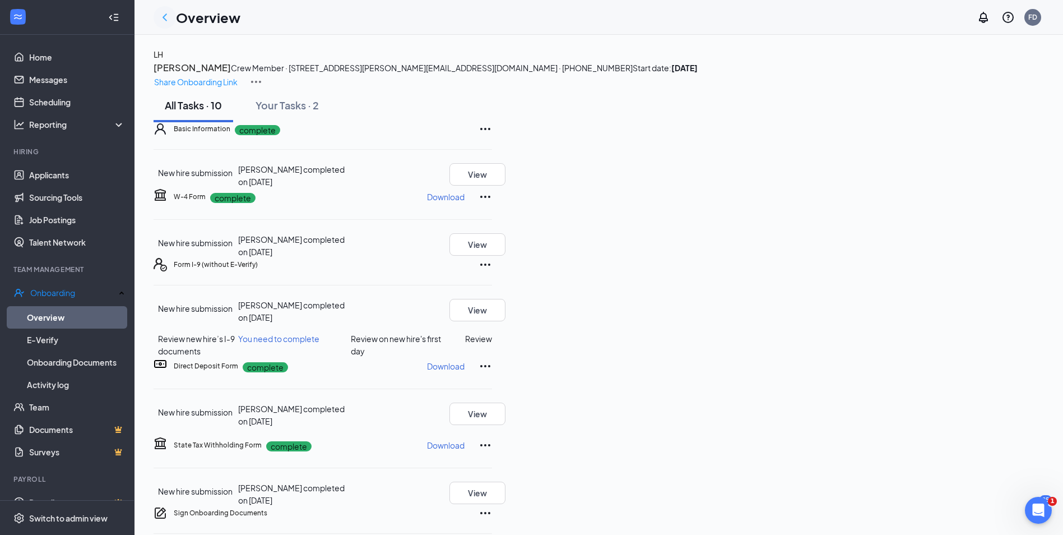
drag, startPoint x: 163, startPoint y: 16, endPoint x: 101, endPoint y: 109, distance: 111.9
click at [163, 16] on icon "ChevronLeft" at bounding box center [164, 17] width 13 height 13
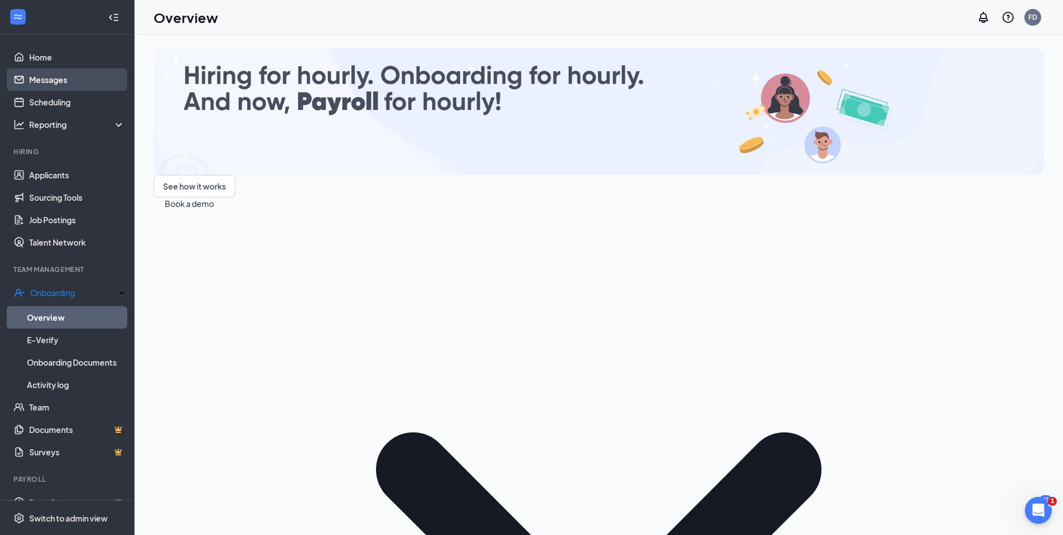
click at [53, 81] on link "Messages" at bounding box center [77, 79] width 96 height 22
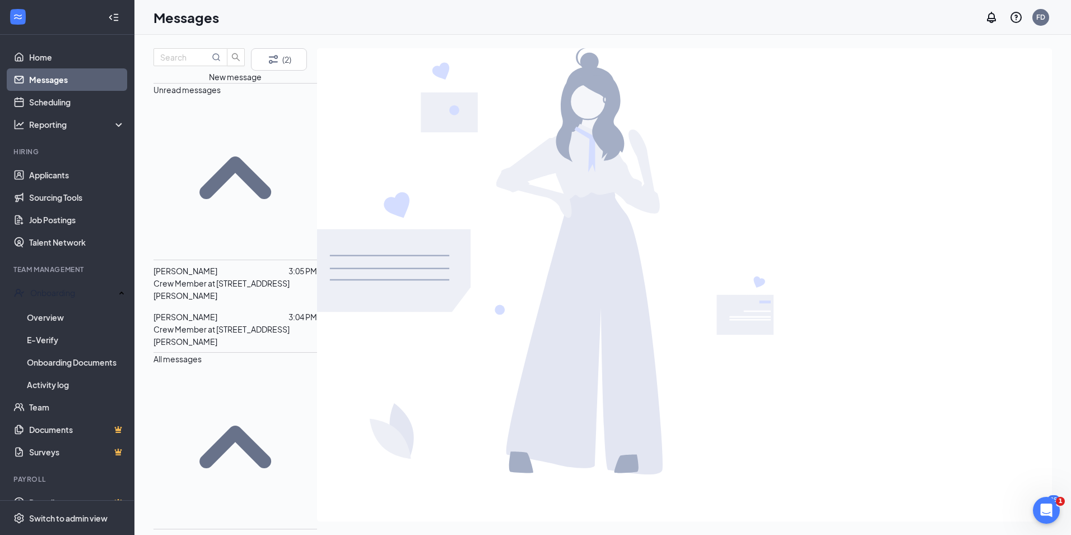
click at [217, 264] on div "[PERSON_NAME]" at bounding box center [186, 270] width 64 height 12
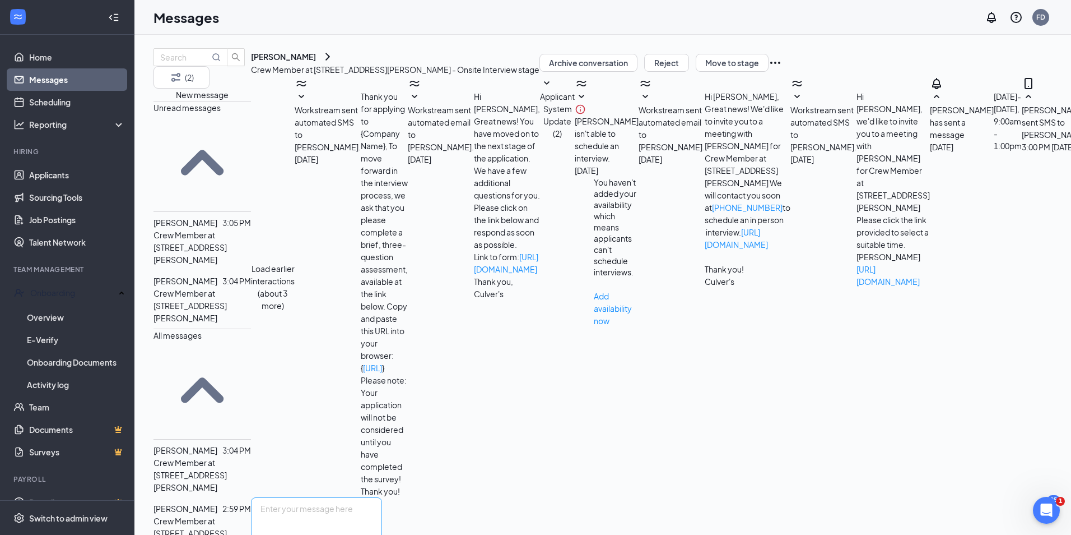
scroll to position [160, 0]
click at [382, 497] on textarea at bounding box center [316, 530] width 131 height 67
type textarea "Lets do 1pm? Thanks [PERSON_NAME]"
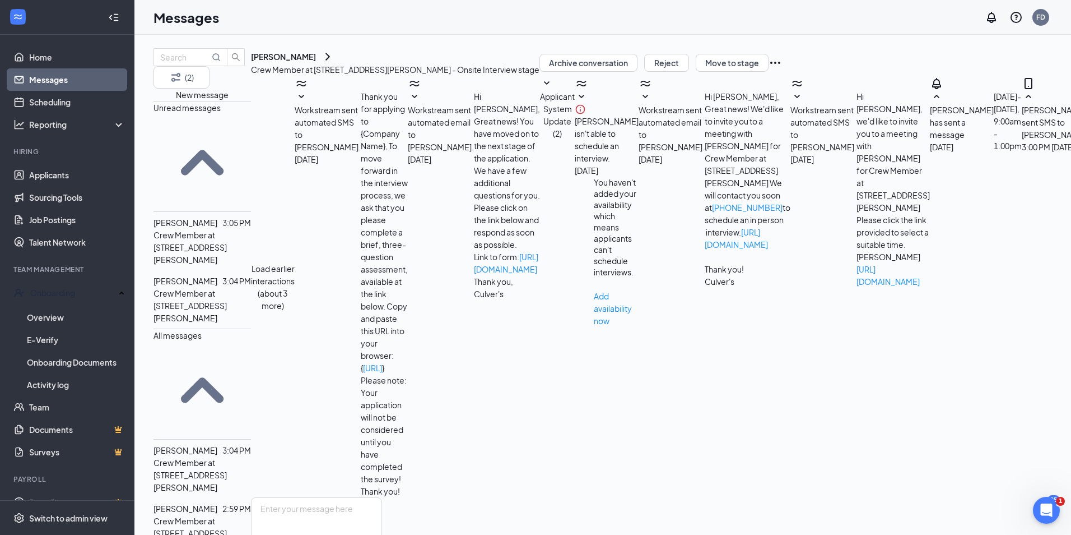
click at [217, 276] on span "[PERSON_NAME]" at bounding box center [186, 281] width 64 height 10
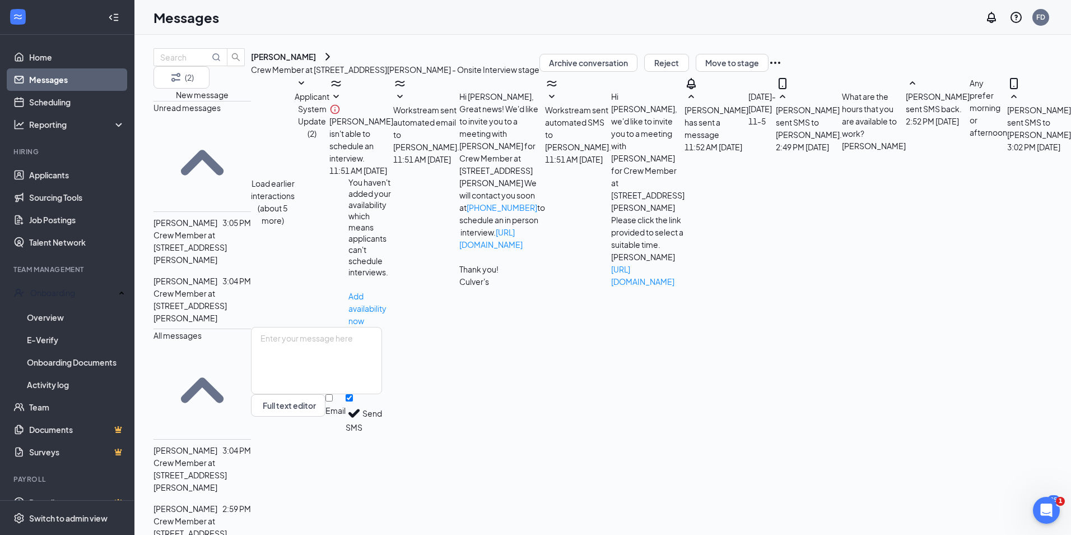
scroll to position [198, 0]
click at [379, 394] on textarea at bounding box center [316, 360] width 131 height 67
type textarea "7am ? [PERSON_NAME]"
click at [382, 433] on button "Send" at bounding box center [373, 413] width 20 height 39
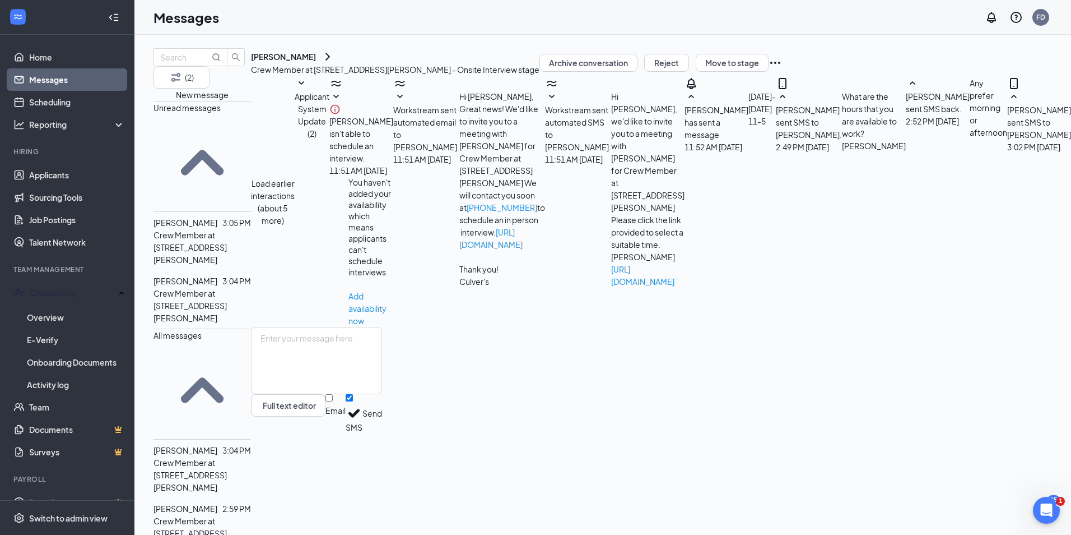
click at [217, 445] on span "[PERSON_NAME]" at bounding box center [186, 450] width 64 height 10
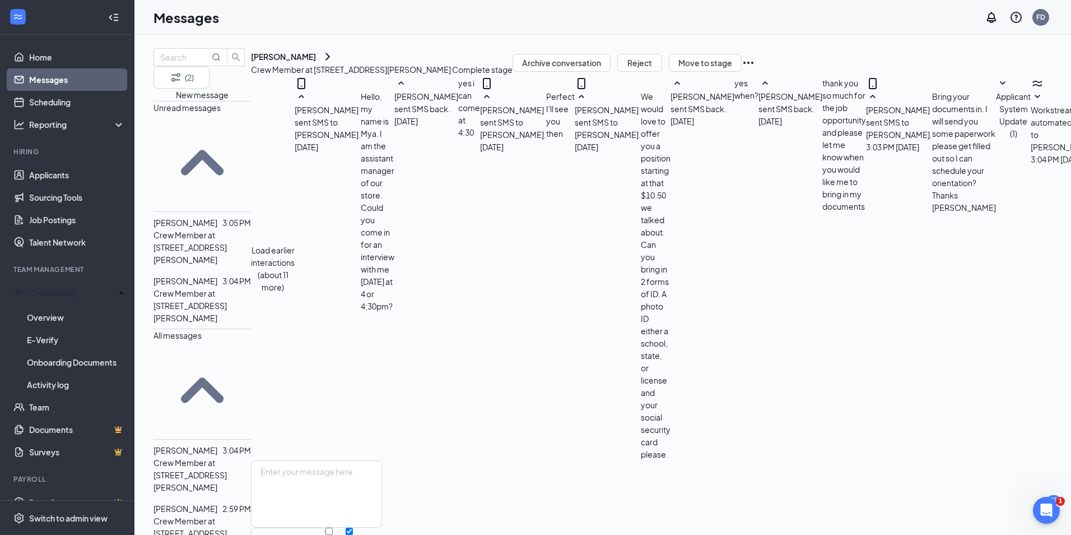
scroll to position [302, 0]
click at [335, 63] on icon "ChevronRight" at bounding box center [327, 56] width 13 height 13
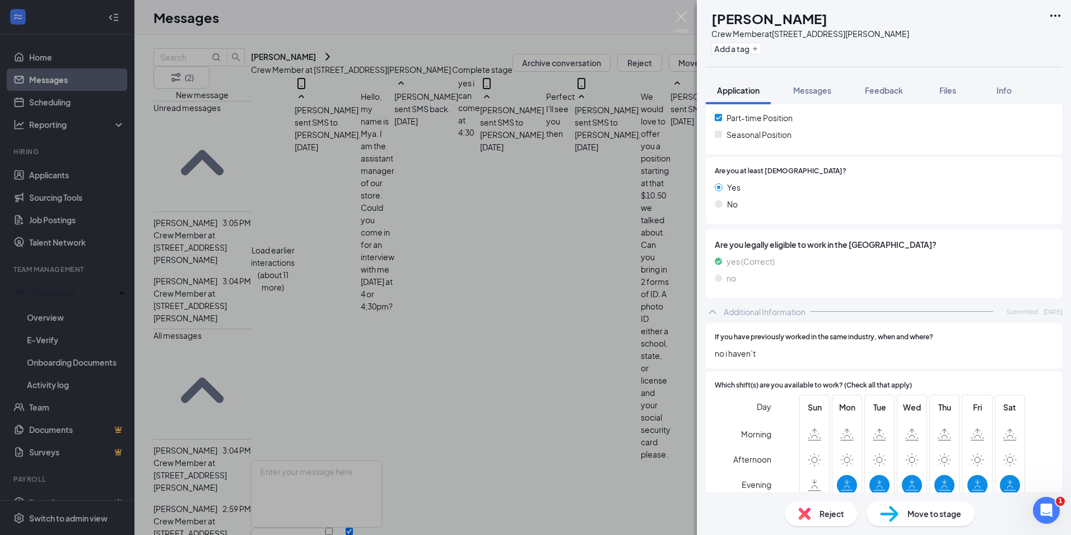
scroll to position [336, 0]
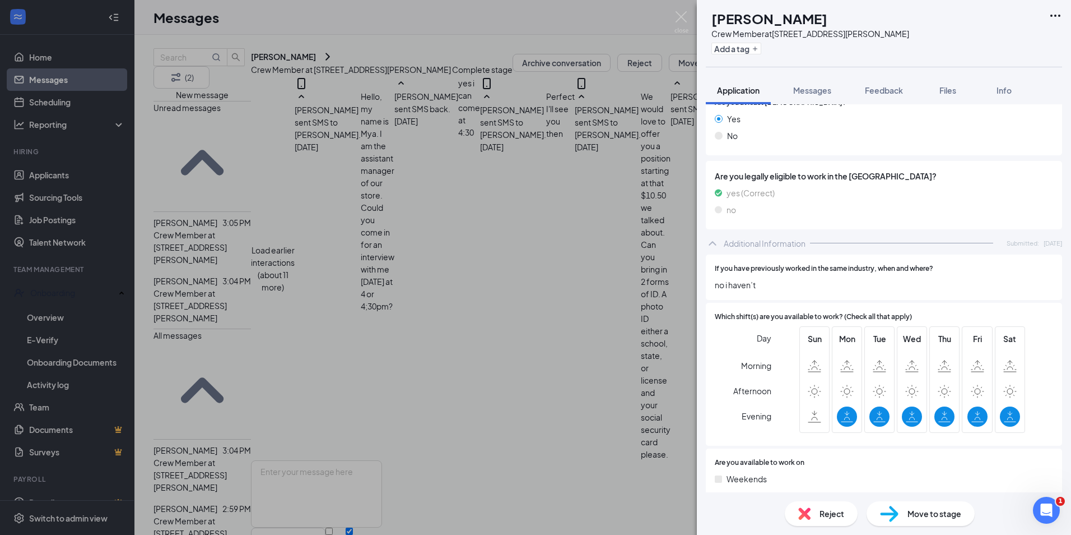
click at [935, 510] on span "Move to stage" at bounding box center [935, 513] width 54 height 12
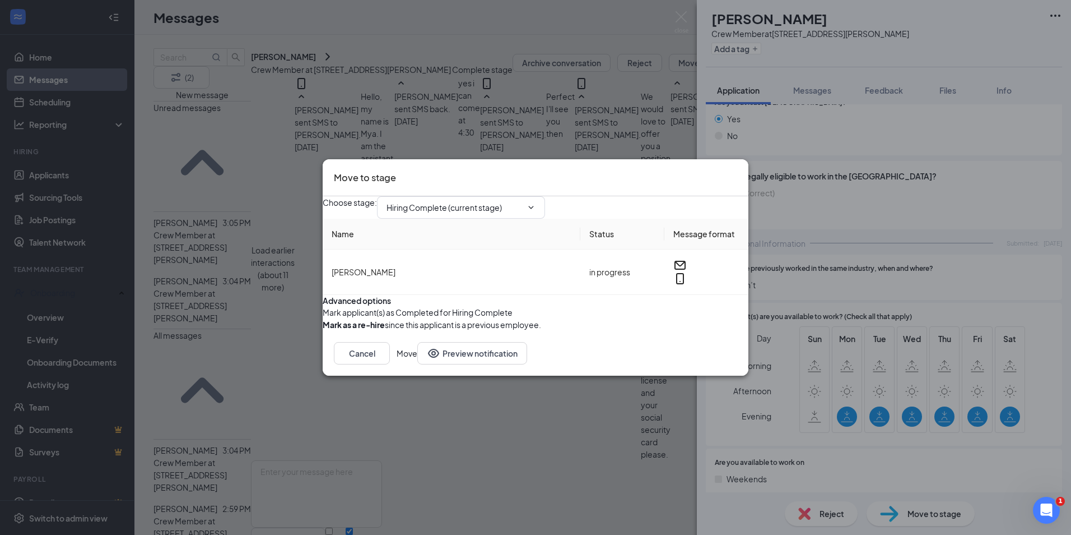
click at [417, 364] on button "Move" at bounding box center [407, 353] width 21 height 22
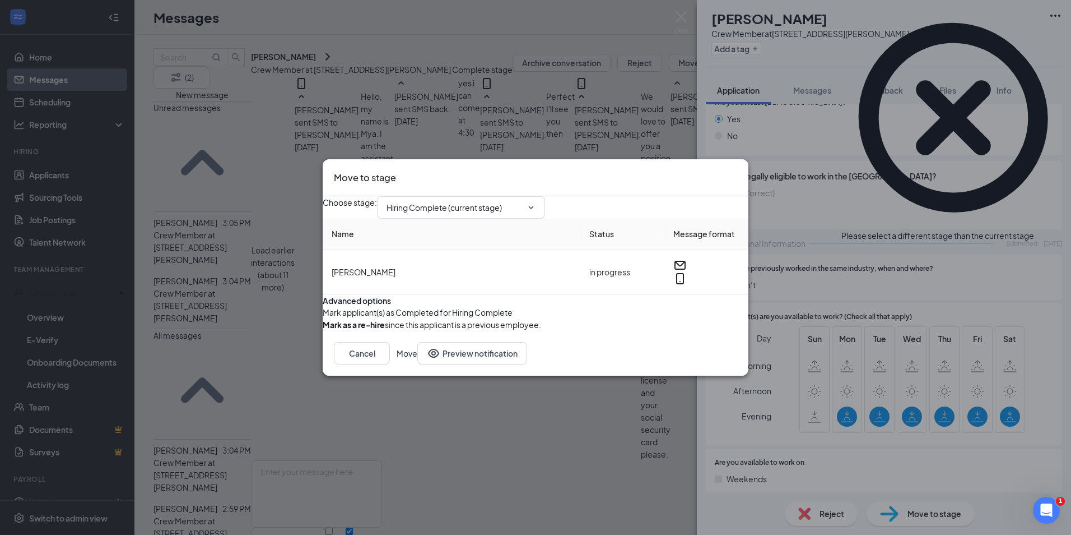
click at [1034, 230] on icon "Cross" at bounding box center [1034, 230] width 0 height 0
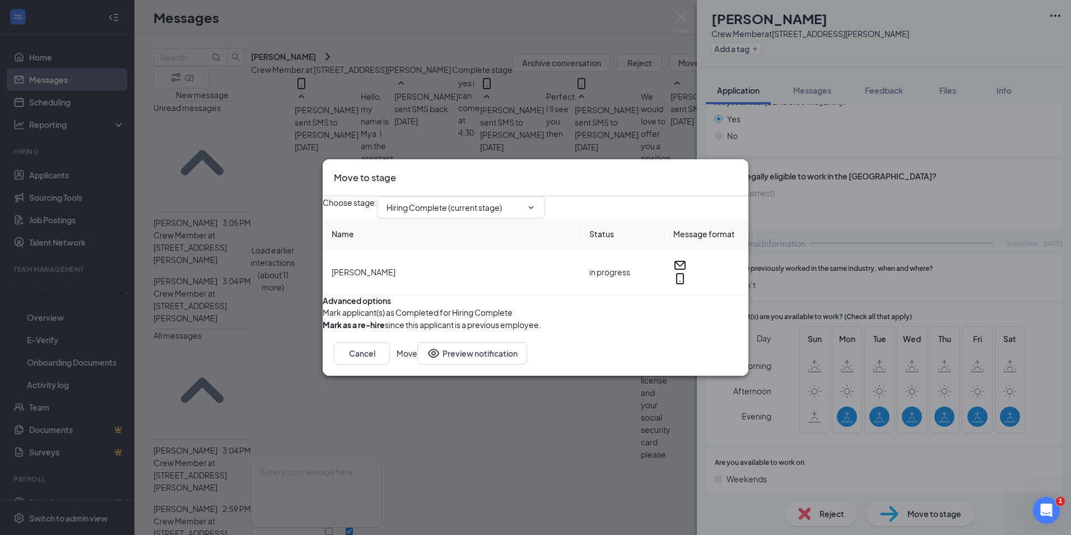
click at [737, 170] on icon "Cross" at bounding box center [737, 170] width 0 height 0
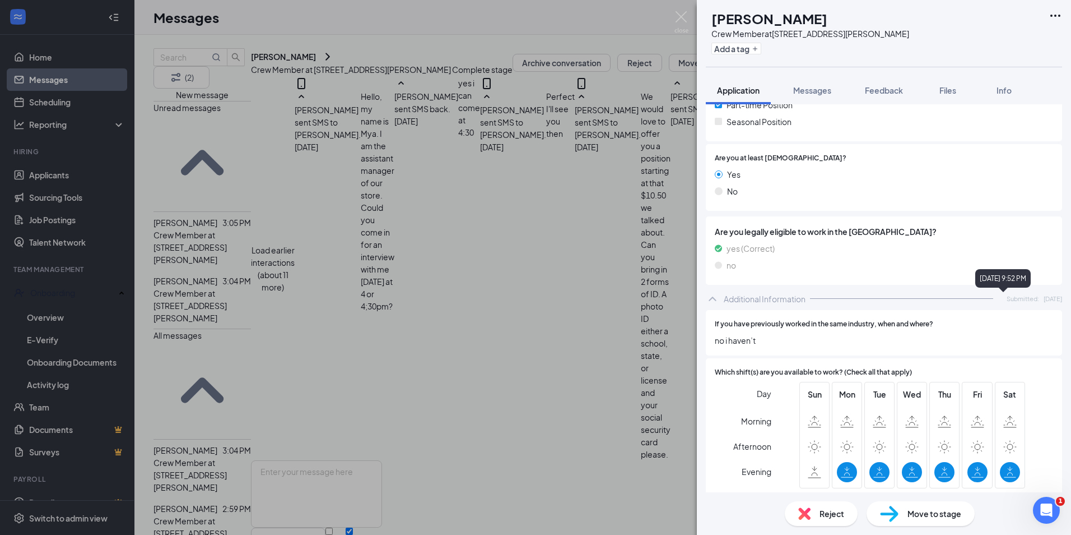
scroll to position [280, 0]
click at [1059, 20] on icon "Ellipses" at bounding box center [1055, 15] width 13 height 13
click at [871, 27] on div "AA [PERSON_NAME] Crew Member at [STREET_ADDRESS][PERSON_NAME] Add a tag" at bounding box center [884, 33] width 374 height 67
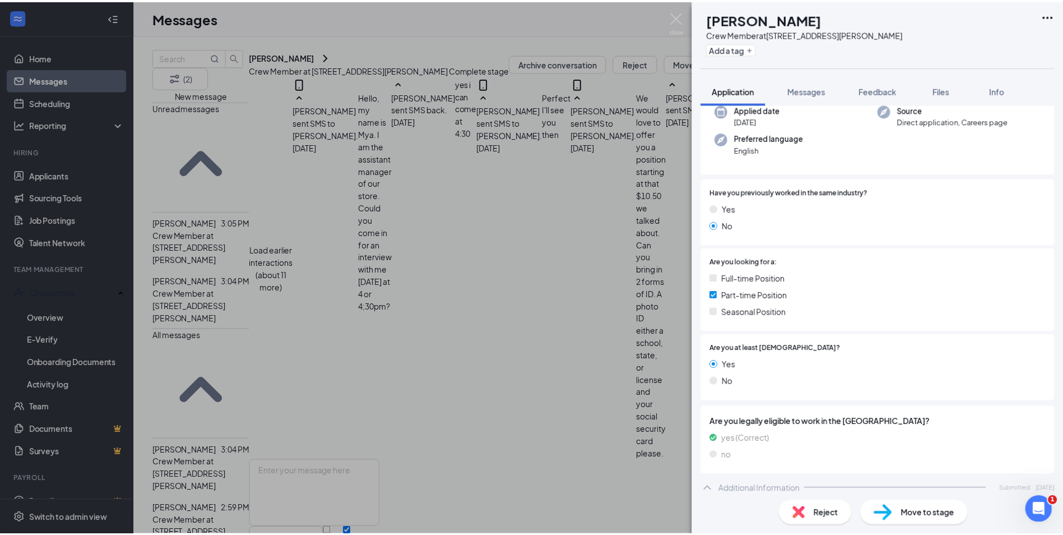
scroll to position [0, 0]
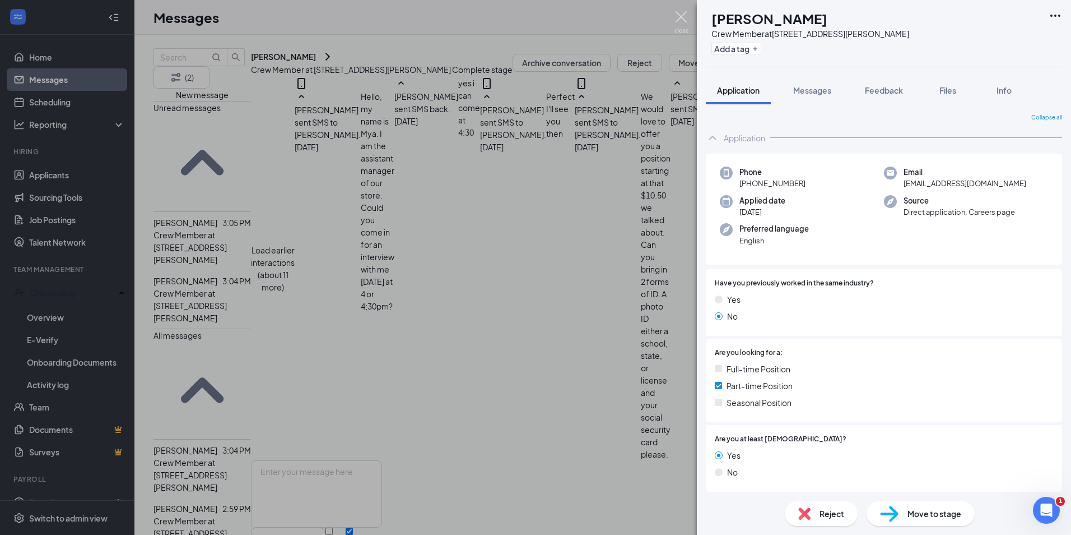
click at [681, 20] on img at bounding box center [682, 22] width 14 height 22
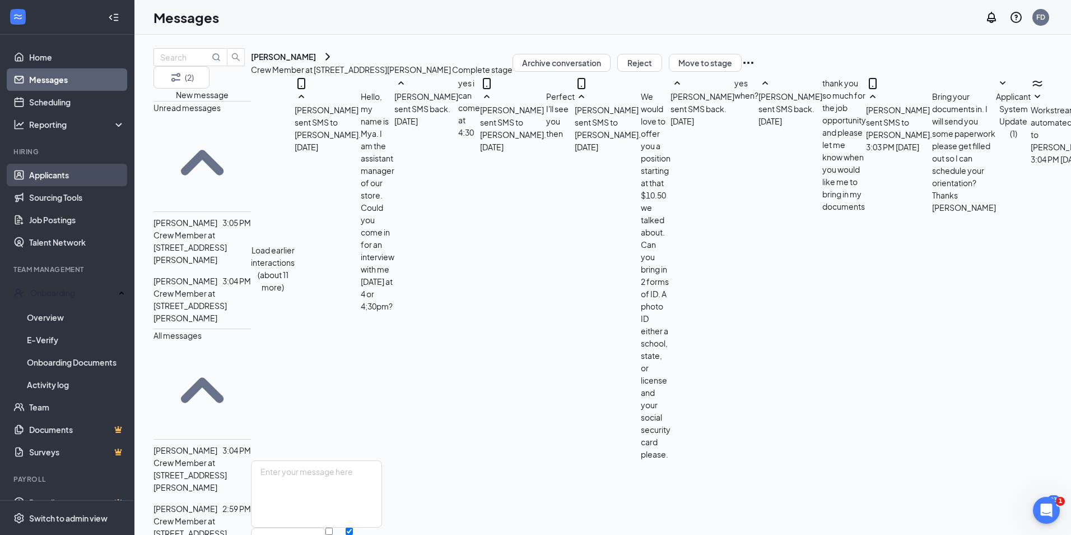
click at [53, 173] on link "Applicants" at bounding box center [77, 175] width 96 height 22
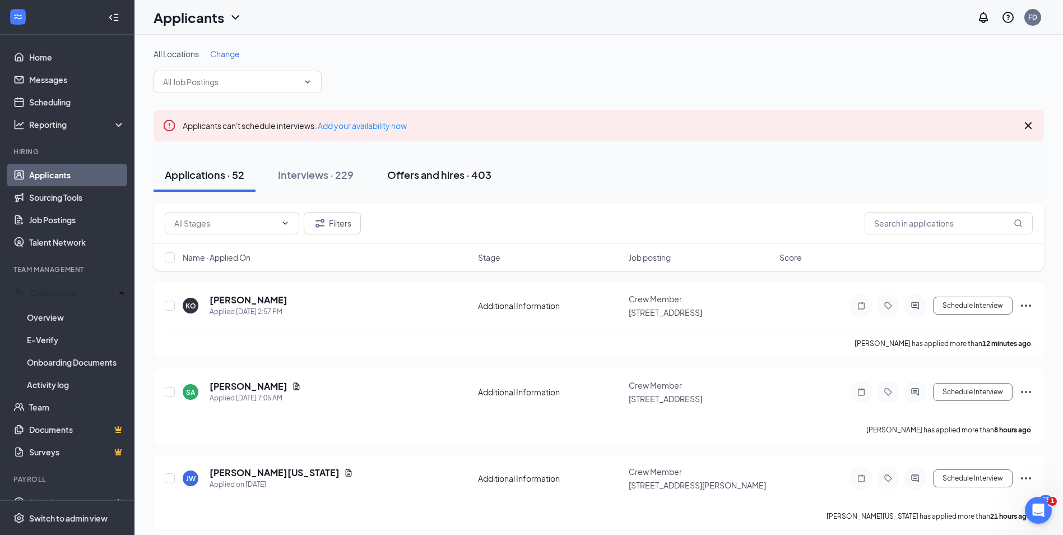
click at [420, 175] on div "Offers and hires · 403" at bounding box center [439, 175] width 104 height 14
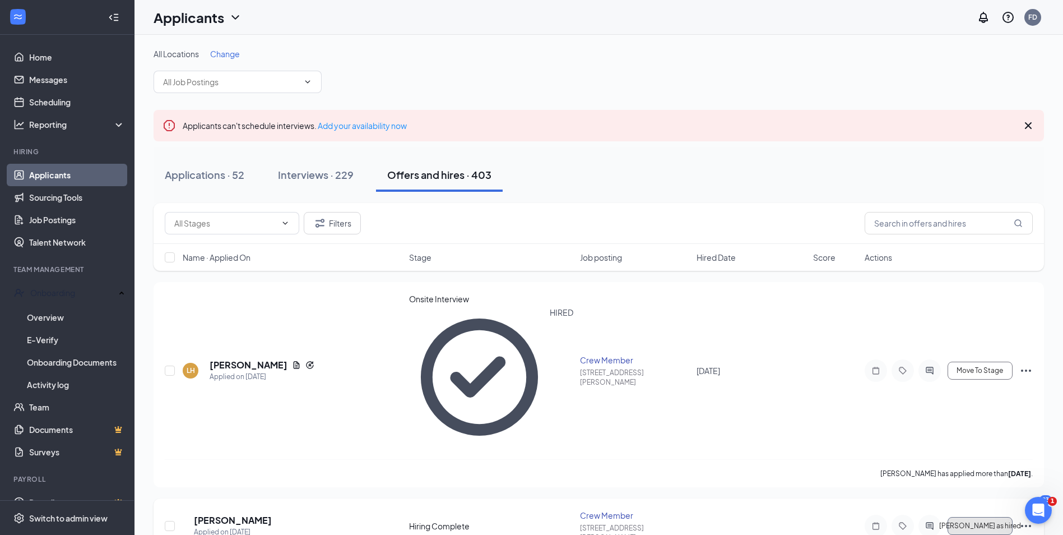
click at [1000, 522] on span "[PERSON_NAME] as hired" at bounding box center [980, 526] width 82 height 8
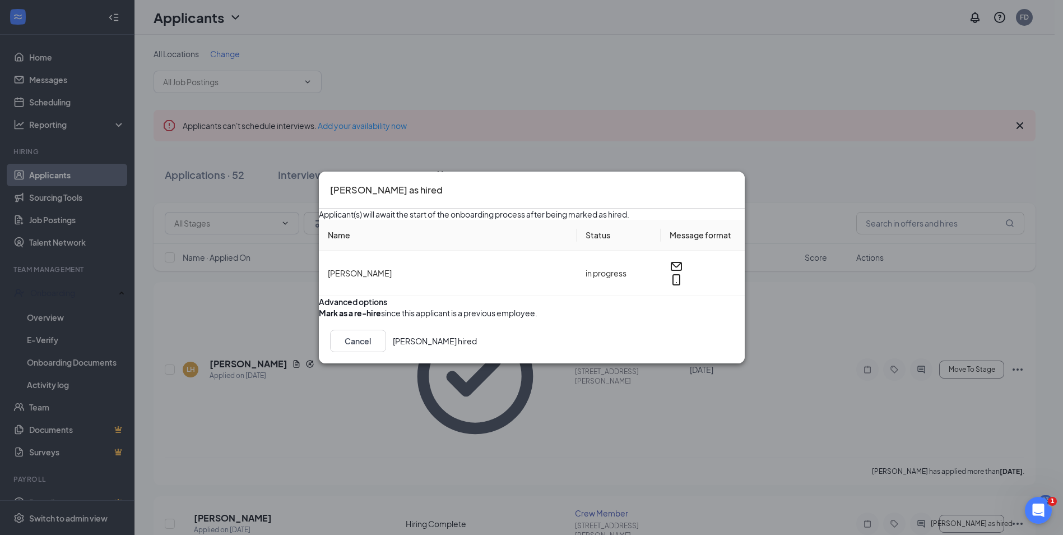
click at [477, 352] on button "[PERSON_NAME] hired" at bounding box center [435, 340] width 84 height 22
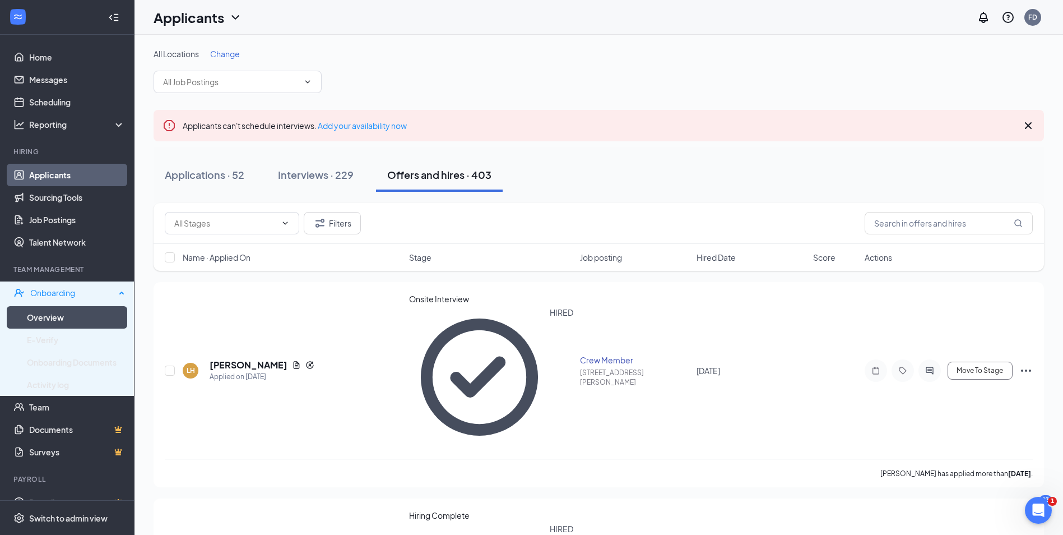
drag, startPoint x: 56, startPoint y: 293, endPoint x: 54, endPoint y: 304, distance: 11.4
click at [56, 293] on div "Onboarding" at bounding box center [72, 292] width 85 height 11
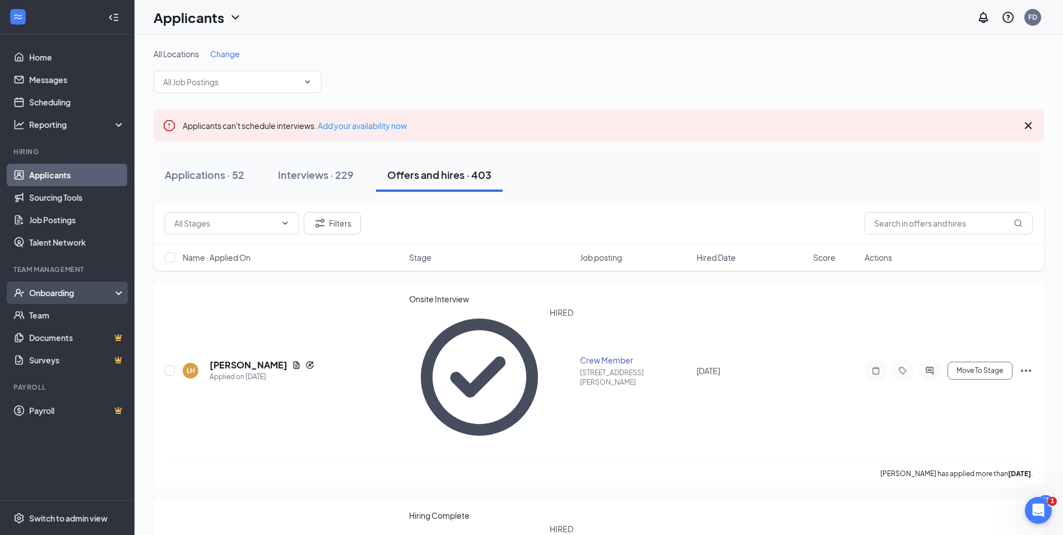
click at [57, 289] on div "Onboarding" at bounding box center [72, 292] width 86 height 11
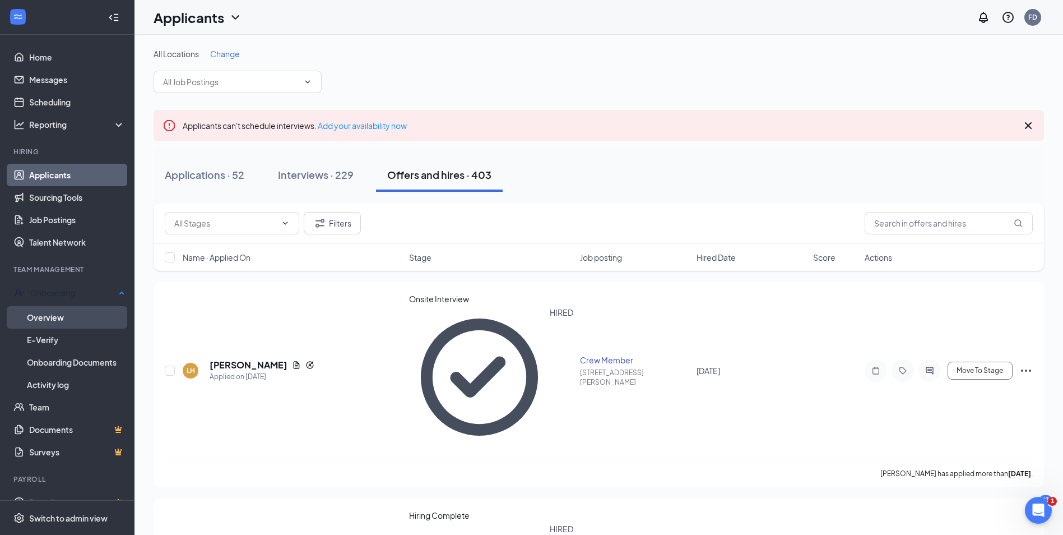
click at [49, 314] on link "Overview" at bounding box center [76, 317] width 98 height 22
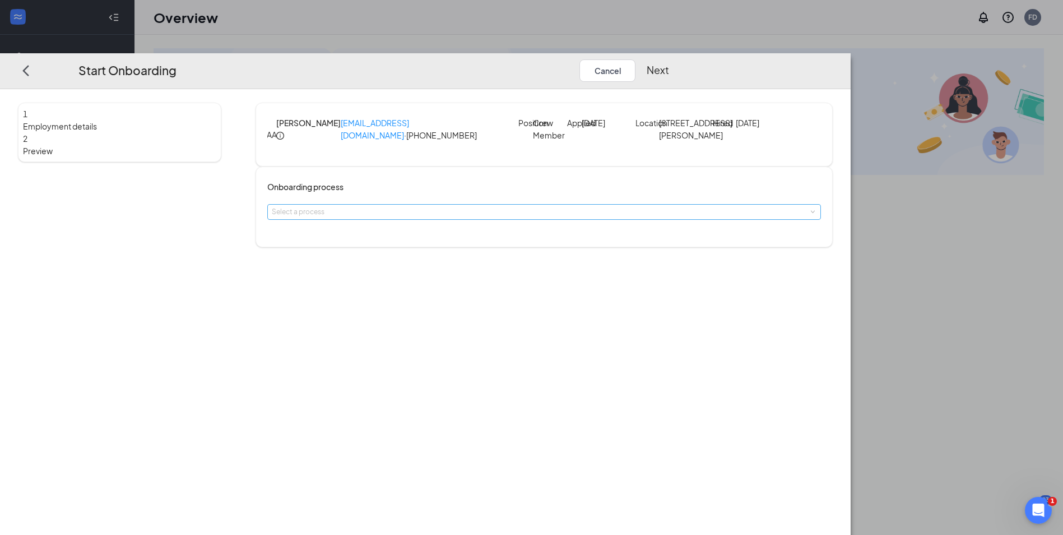
click at [544, 217] on div "Select a process" at bounding box center [542, 211] width 540 height 11
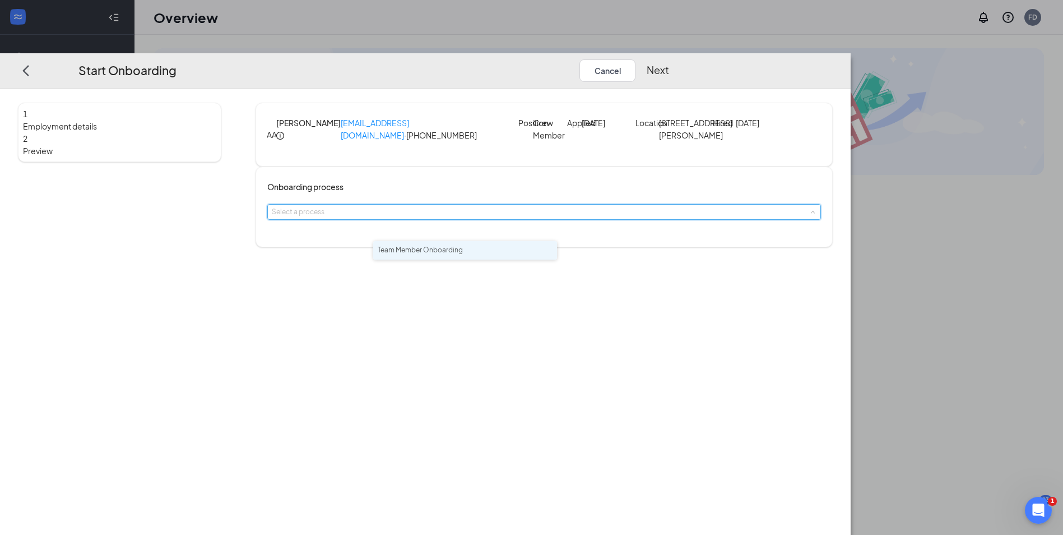
click at [478, 253] on li "Team Member Onboarding" at bounding box center [465, 250] width 184 height 18
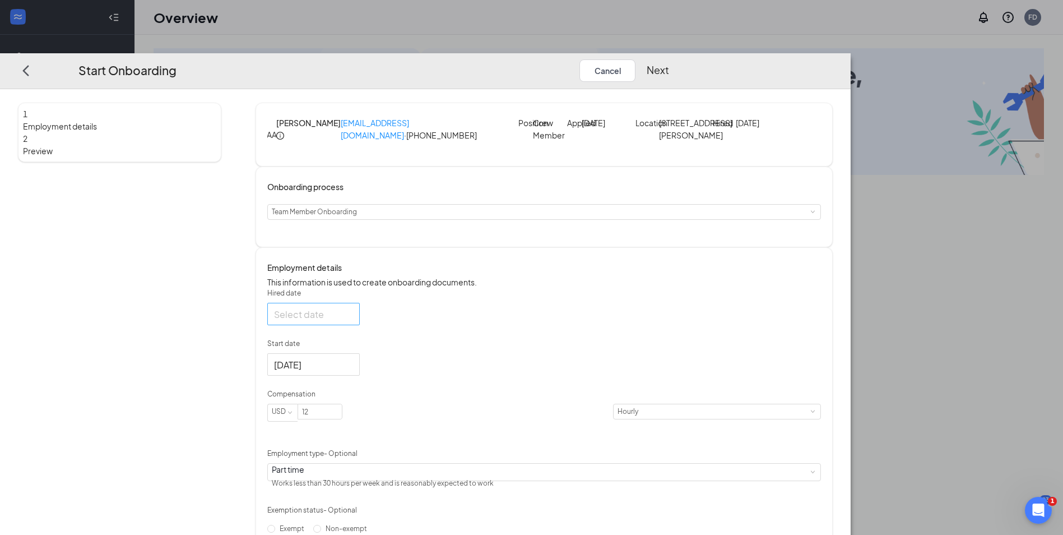
click at [353, 321] on div at bounding box center [313, 314] width 79 height 14
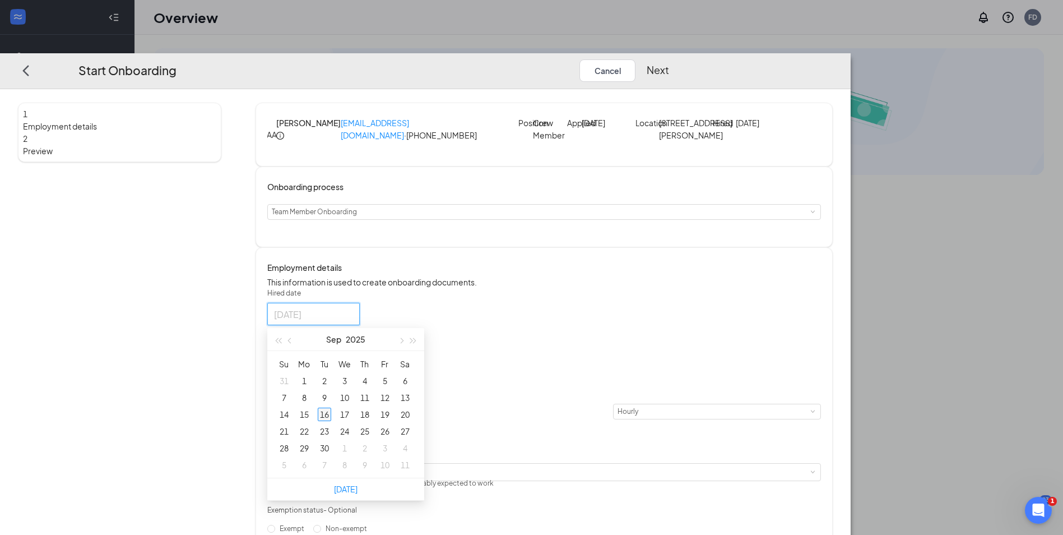
type input "[DATE]"
click at [331, 421] on div "16" at bounding box center [324, 413] width 13 height 13
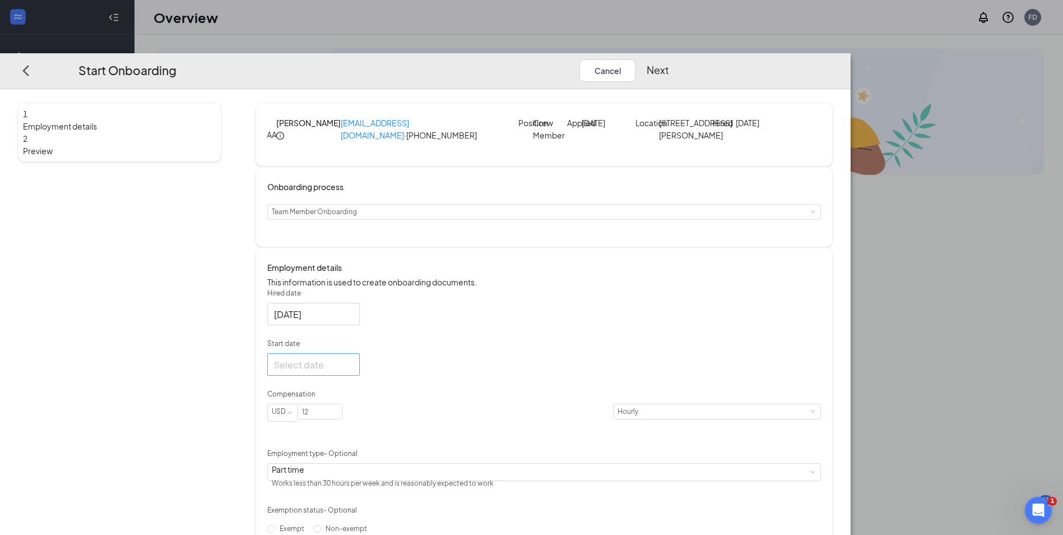
click at [353, 372] on div at bounding box center [313, 365] width 79 height 14
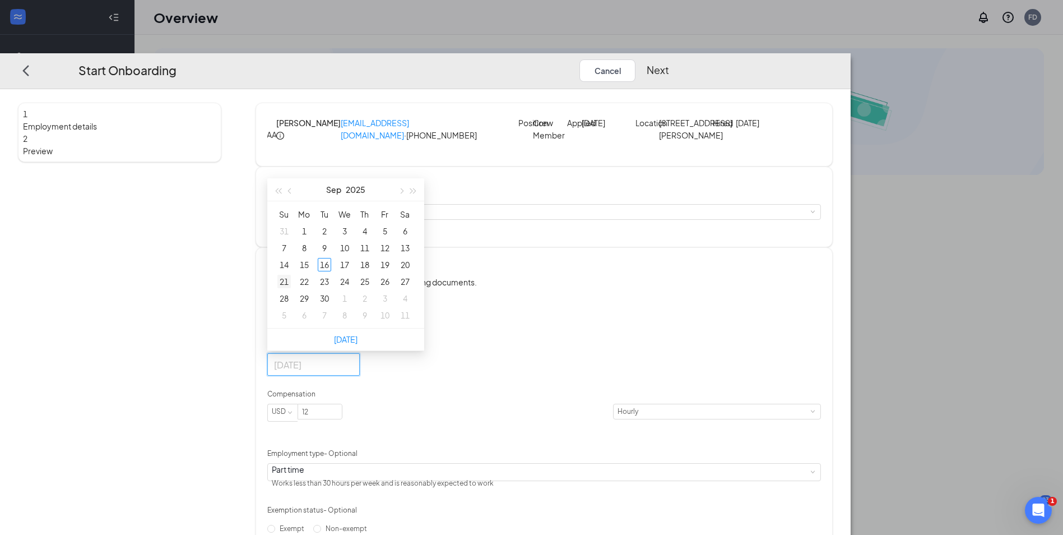
type input "[DATE]"
click at [291, 289] on div "21" at bounding box center [283, 281] width 13 height 13
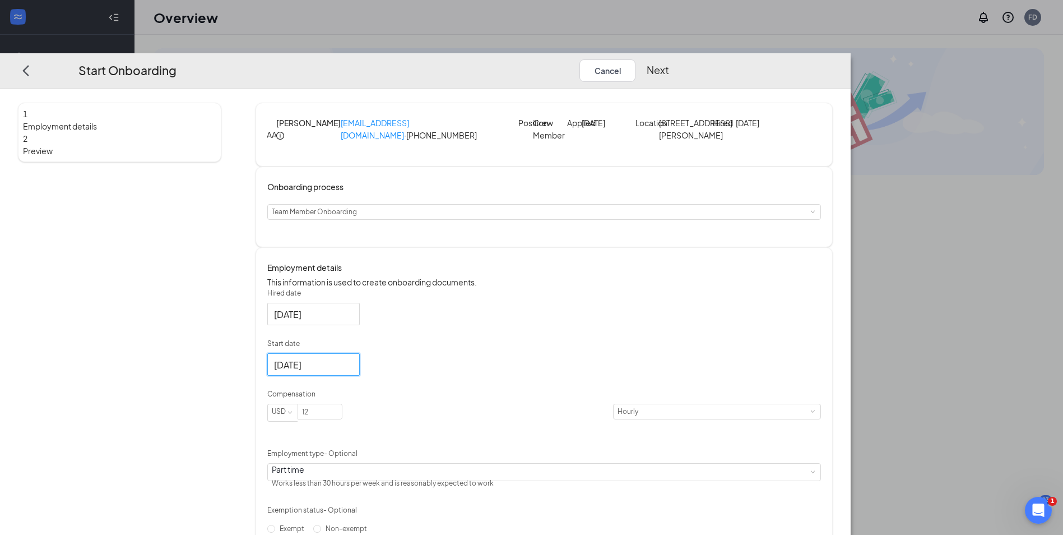
drag, startPoint x: 485, startPoint y: 412, endPoint x: 446, endPoint y: 434, distance: 44.1
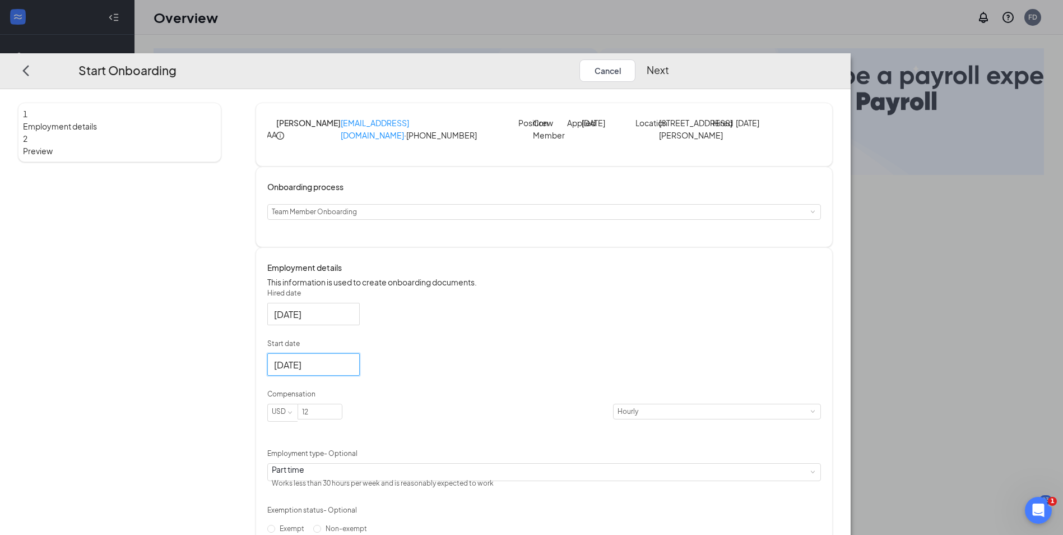
click at [485, 413] on form "Hired date [DATE] [DATE] Su Mo Tu We Th Fr Sa 31 1 2 3 4 5 6 7 8 9 10 11 12 13 …" at bounding box center [544, 435] width 554 height 295
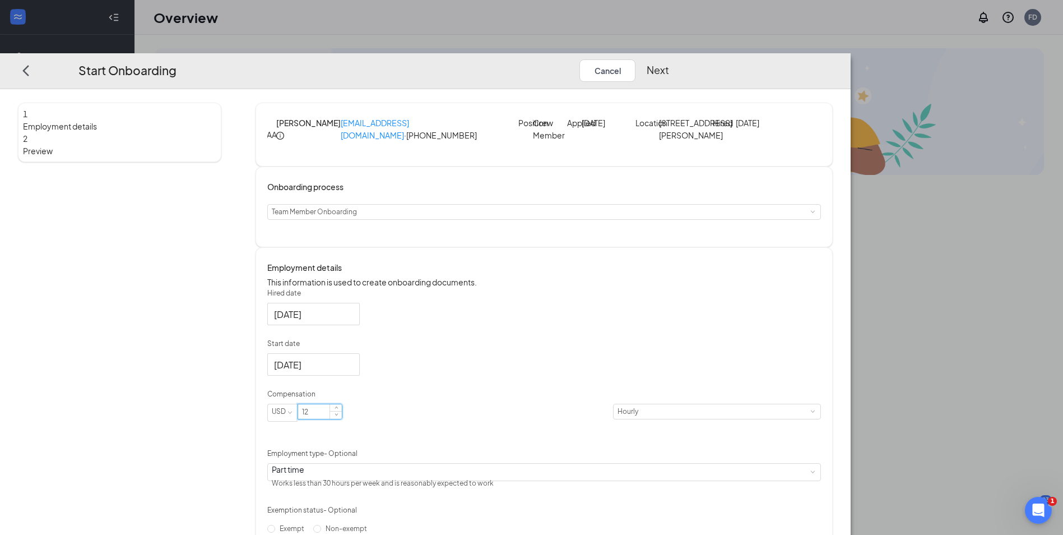
drag, startPoint x: 434, startPoint y: 451, endPoint x: 410, endPoint y: 454, distance: 25.0
click at [342, 419] on input "12" at bounding box center [320, 412] width 44 height 15
type input "10.5"
click at [635, 359] on div "Hired date [DATE] [DATE] Su Mo Tu We Th Fr Sa 31 1 2 3 4 5 6 7 8 9 10 11 12 13 …" at bounding box center [544, 435] width 554 height 295
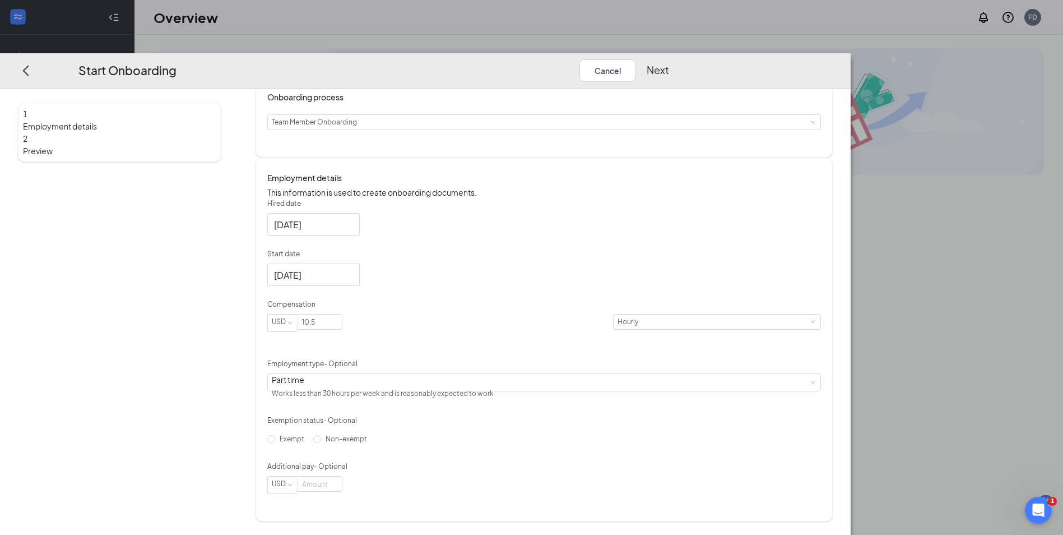
scroll to position [123, 0]
click at [669, 59] on button "Next" at bounding box center [658, 70] width 22 height 22
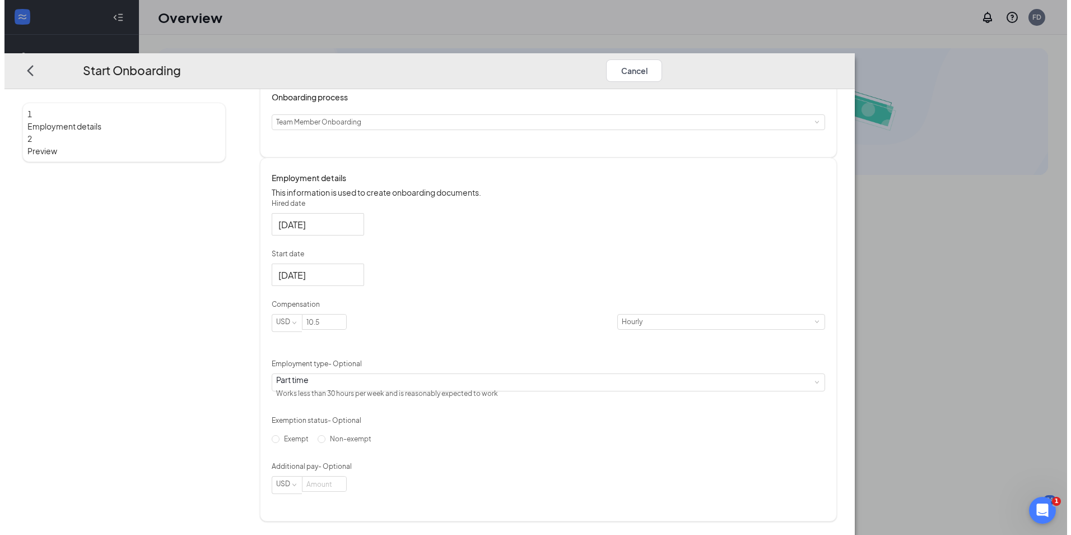
scroll to position [0, 0]
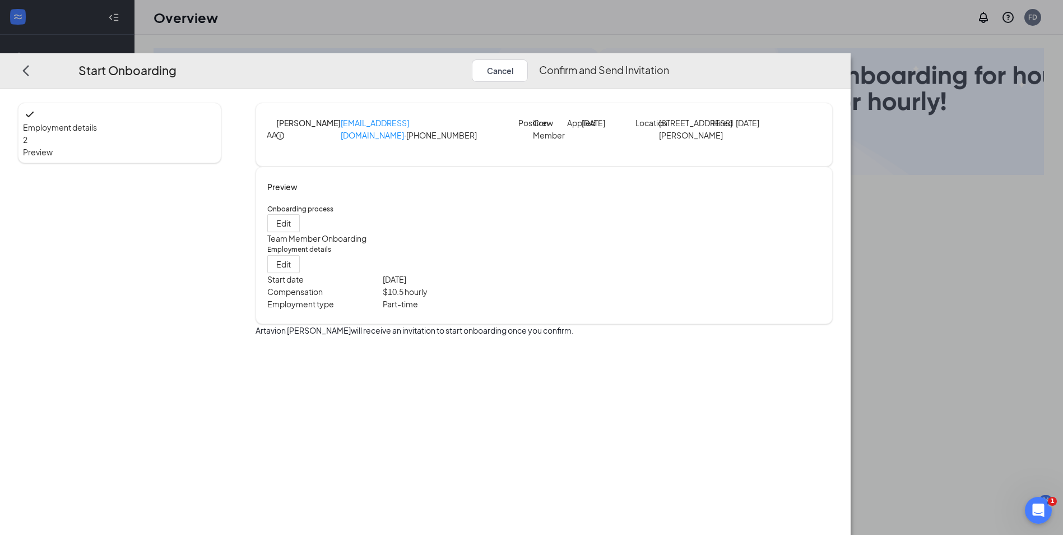
click at [669, 59] on button "Confirm and Send Invitation" at bounding box center [604, 70] width 130 height 22
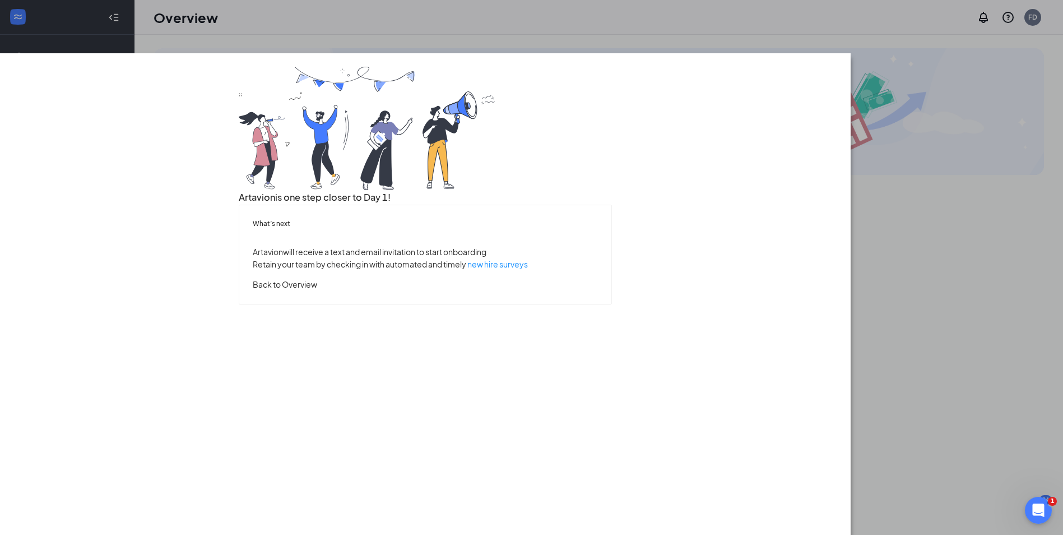
click at [317, 290] on button "Back to Overview" at bounding box center [285, 284] width 64 height 12
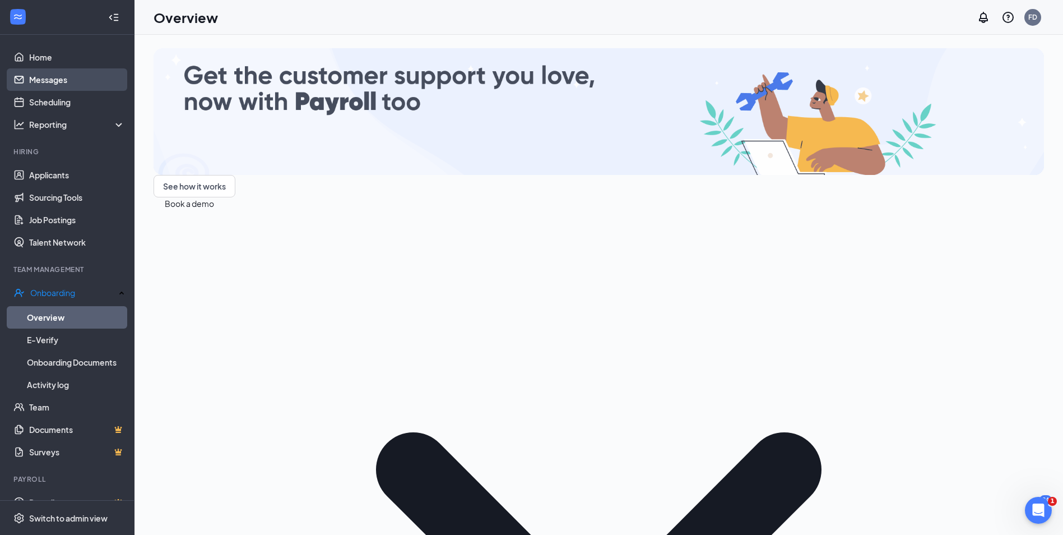
click at [38, 85] on link "Messages" at bounding box center [77, 79] width 96 height 22
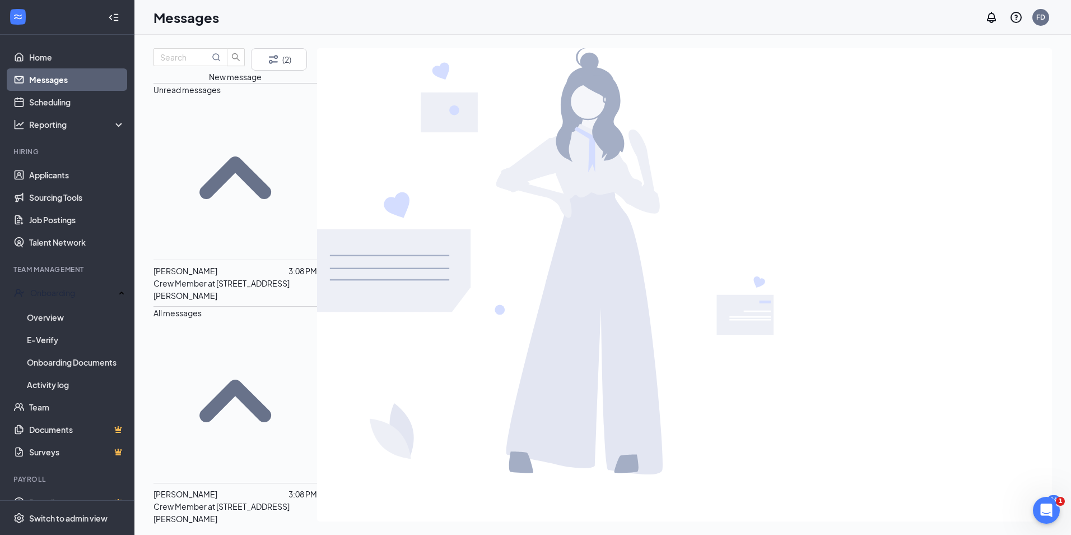
click at [249, 277] on p "Crew Member at [STREET_ADDRESS][PERSON_NAME]" at bounding box center [236, 289] width 164 height 25
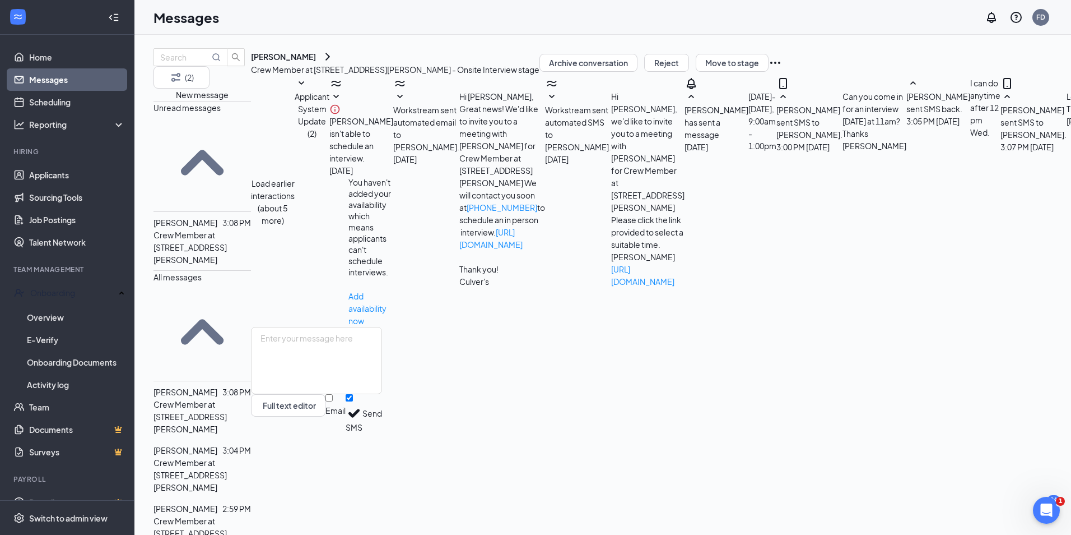
scroll to position [198, 0]
click at [373, 394] on textarea at bounding box center [316, 360] width 131 height 67
type textarea "Your welcome. Thanks [PERSON_NAME]"
drag, startPoint x: 994, startPoint y: 497, endPoint x: 1001, endPoint y: 494, distance: 7.5
click at [382, 433] on button "Send" at bounding box center [373, 413] width 20 height 39
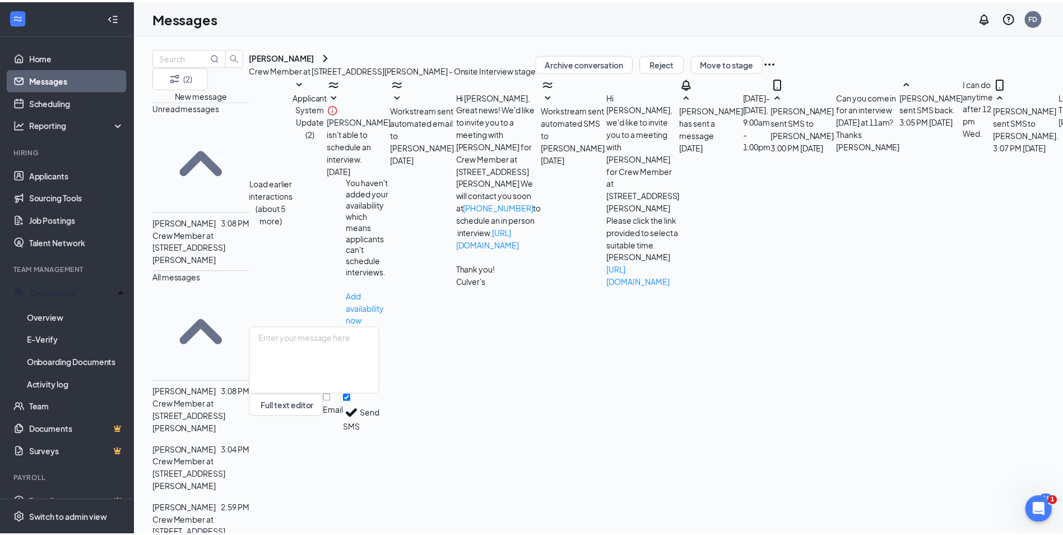
scroll to position [258, 0]
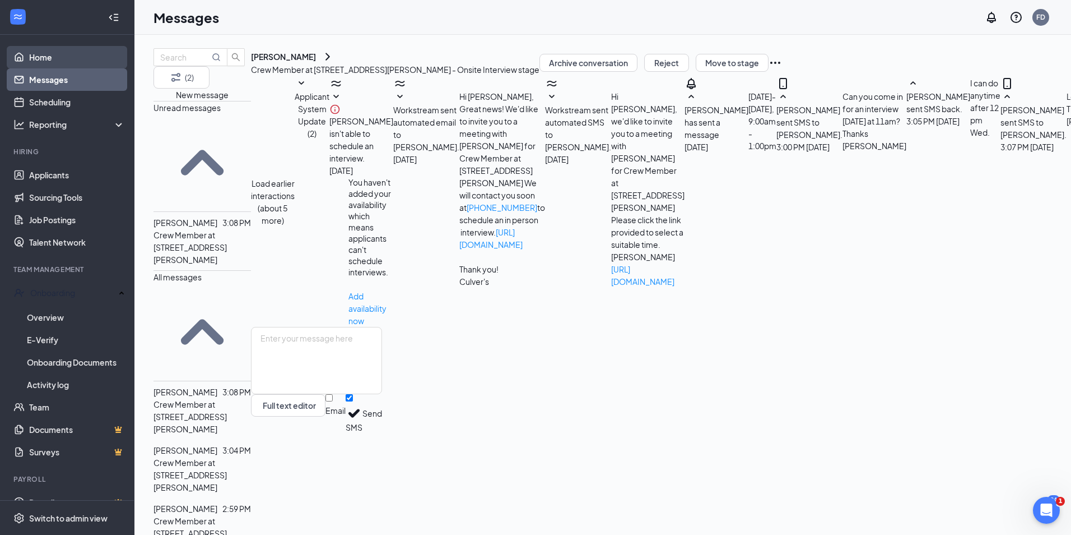
click at [44, 58] on link "Home" at bounding box center [77, 57] width 96 height 22
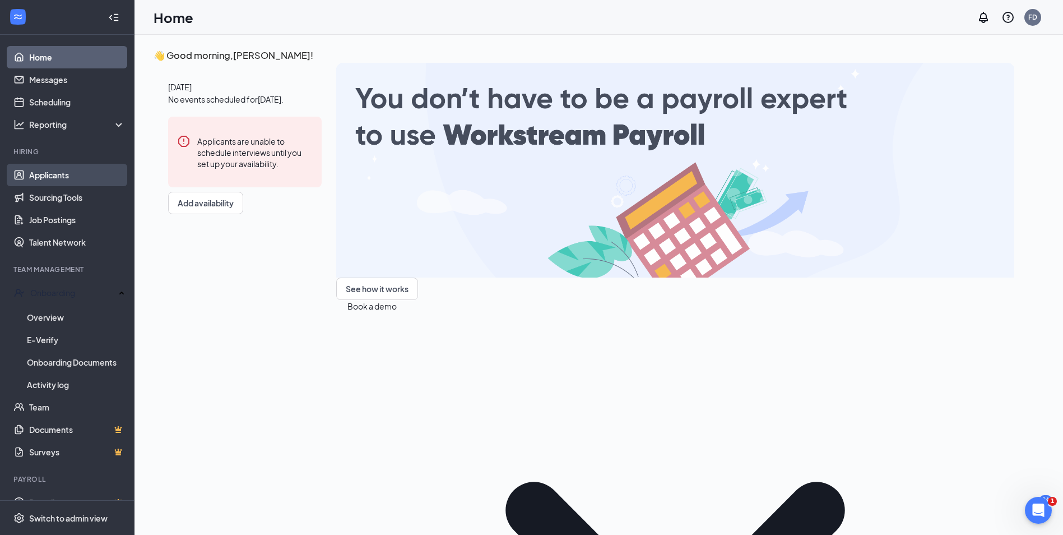
click at [47, 179] on link "Applicants" at bounding box center [77, 175] width 96 height 22
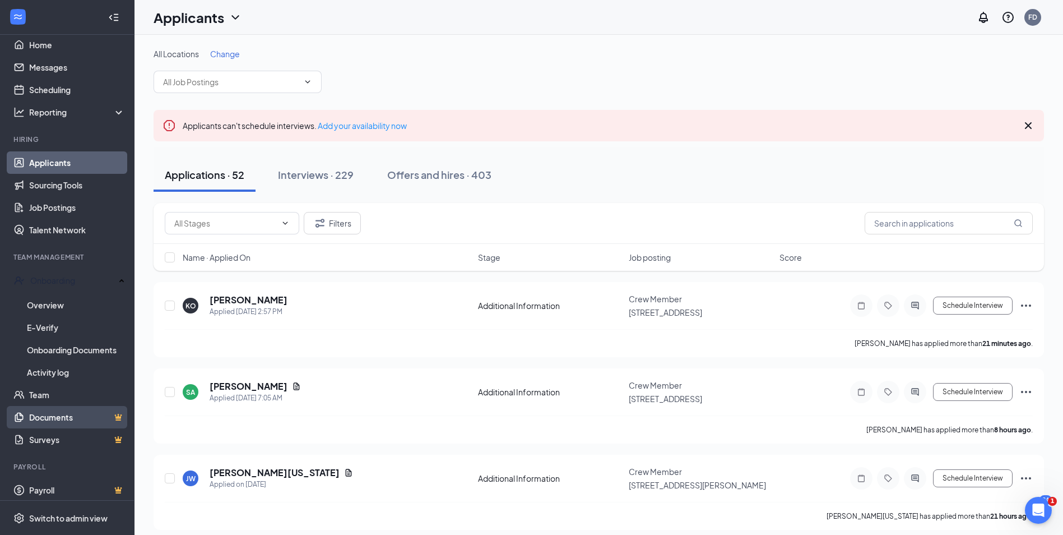
scroll to position [16, 0]
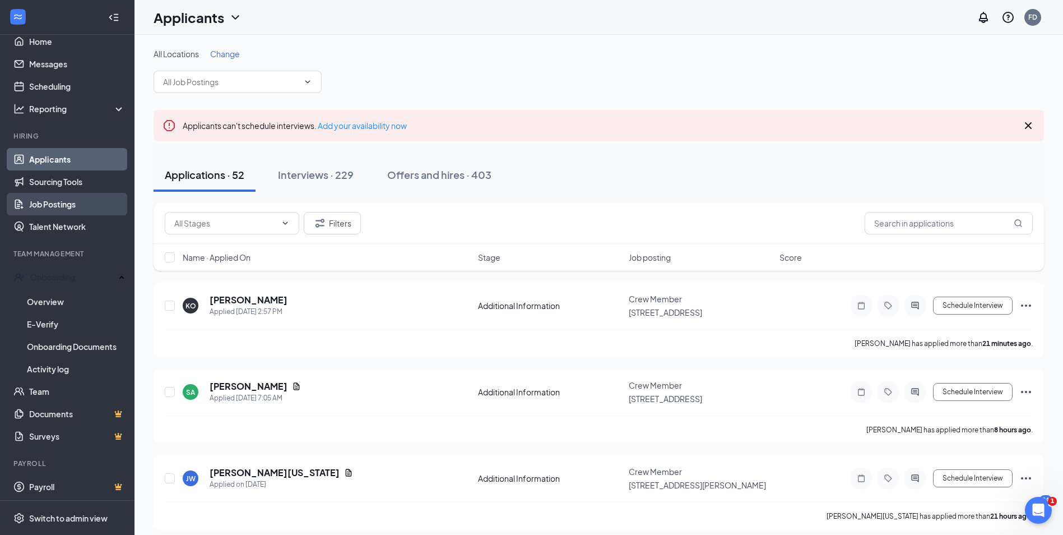
click at [66, 205] on link "Job Postings" at bounding box center [77, 204] width 96 height 22
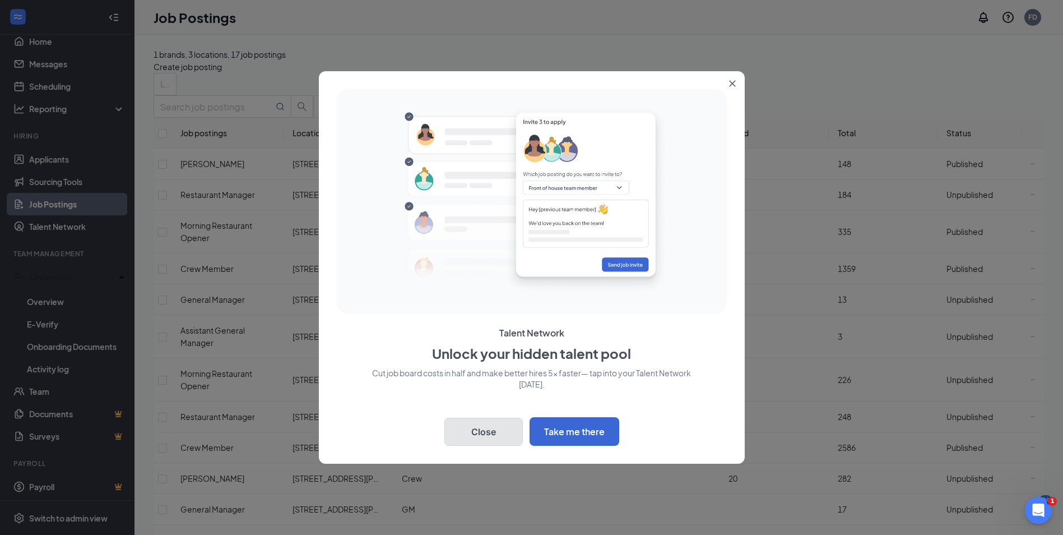
click at [510, 437] on button "Close" at bounding box center [483, 431] width 78 height 28
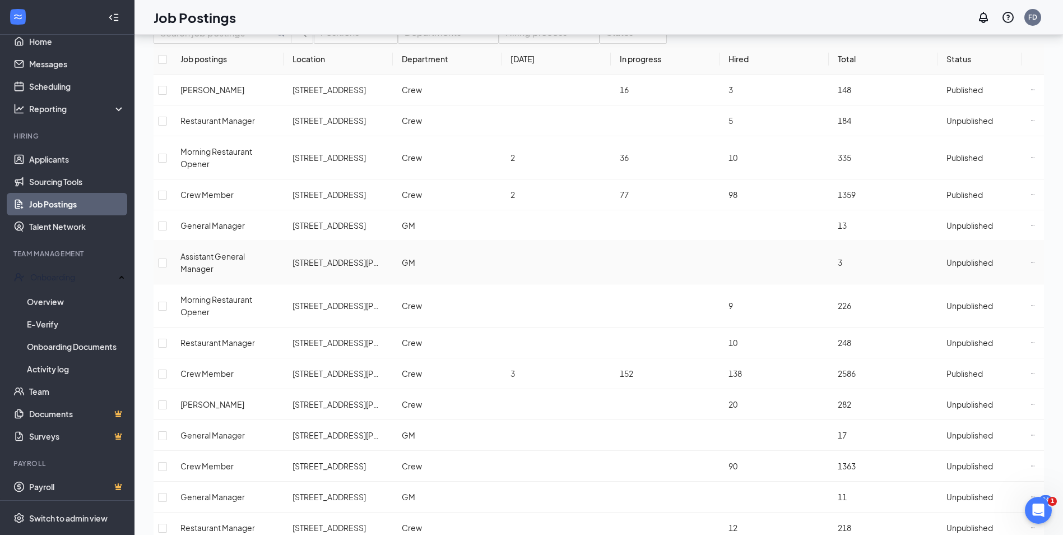
scroll to position [112, 0]
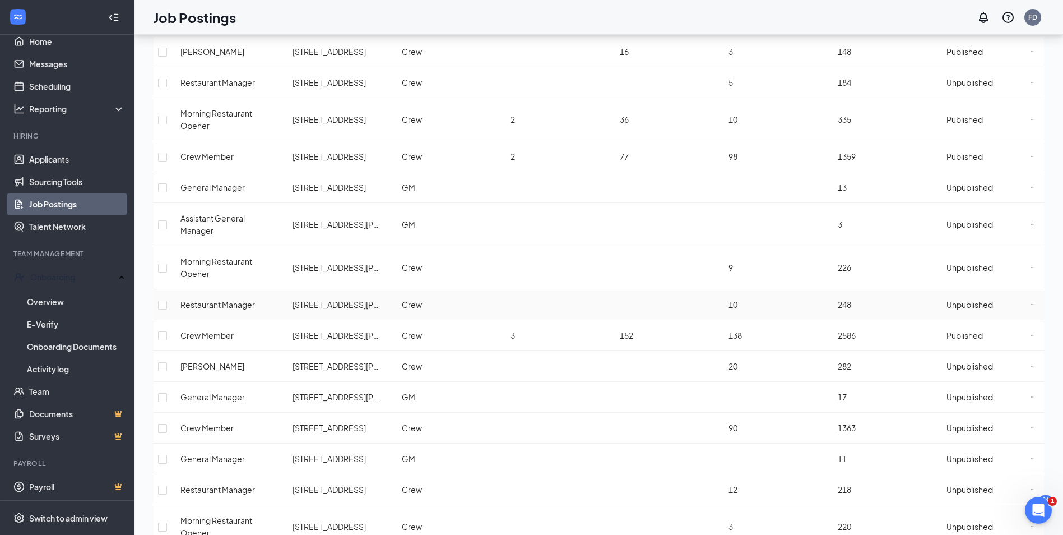
click at [976, 299] on span "Unpublished" at bounding box center [969, 304] width 47 height 10
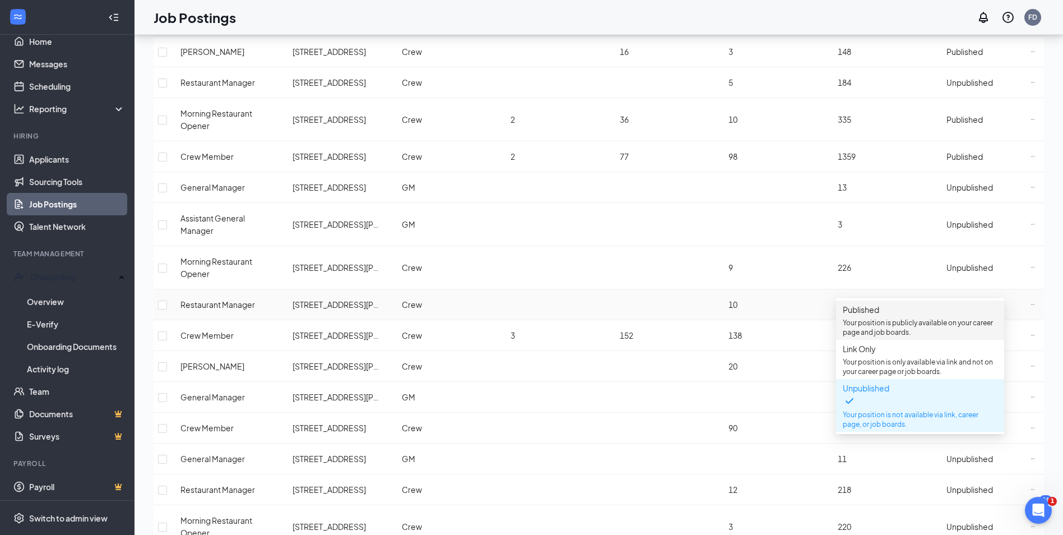
click at [869, 319] on span "Published Your position is publicly available on your career page and job board…" at bounding box center [920, 320] width 155 height 34
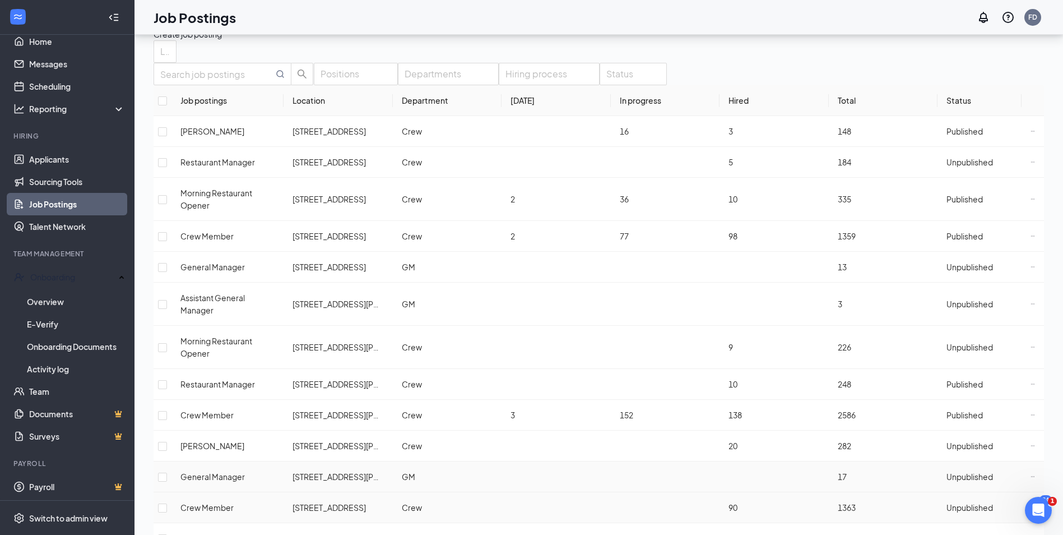
scroll to position [0, 0]
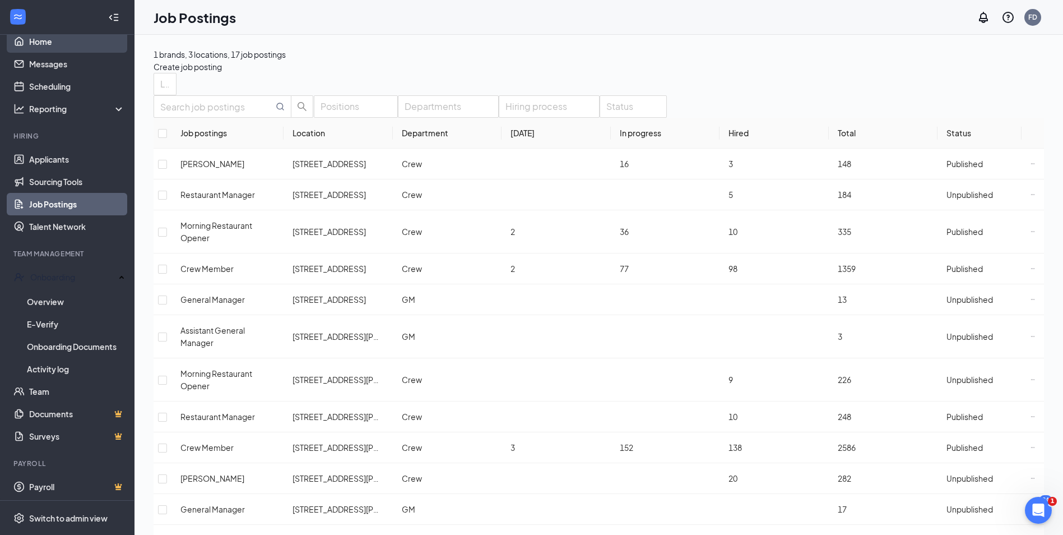
click at [49, 43] on link "Home" at bounding box center [77, 41] width 96 height 22
